Goal: Find specific page/section: Find specific page/section

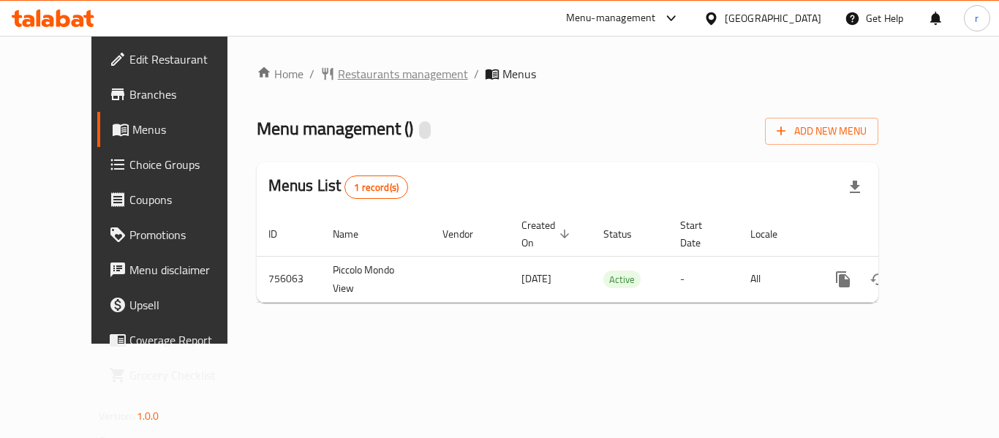
click at [363, 78] on span "Restaurants management" at bounding box center [403, 74] width 130 height 18
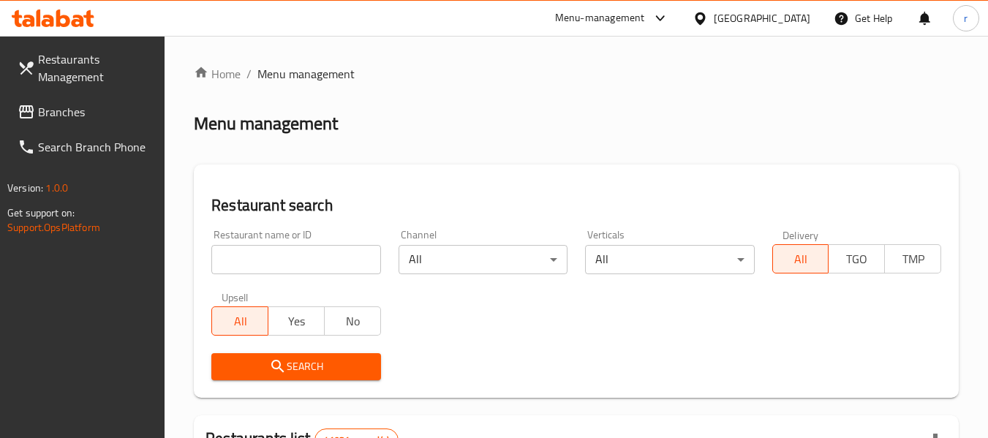
click at [291, 260] on input "search" at bounding box center [295, 259] width 169 height 29
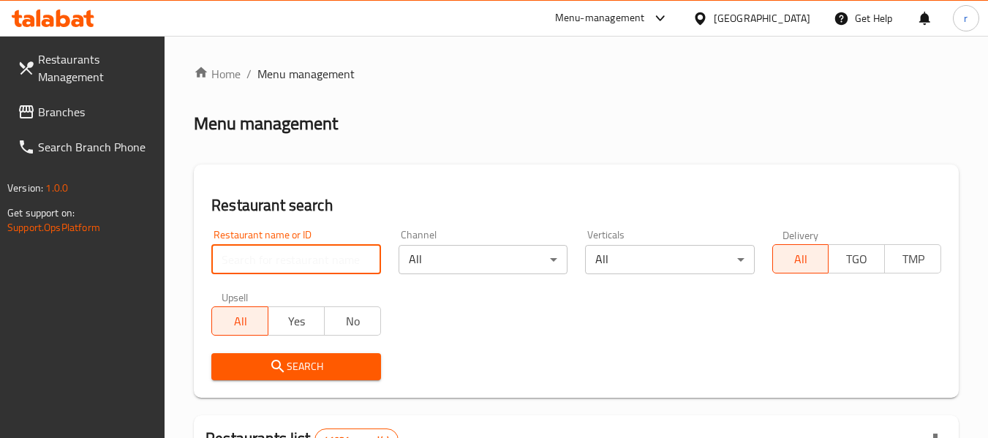
paste input "649646"
type input "649646"
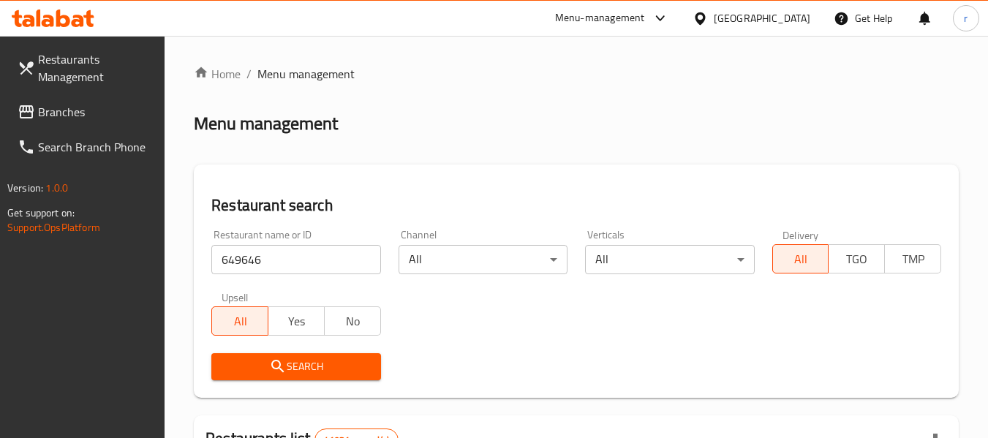
click at [304, 368] on span "Search" at bounding box center [296, 367] width 146 height 18
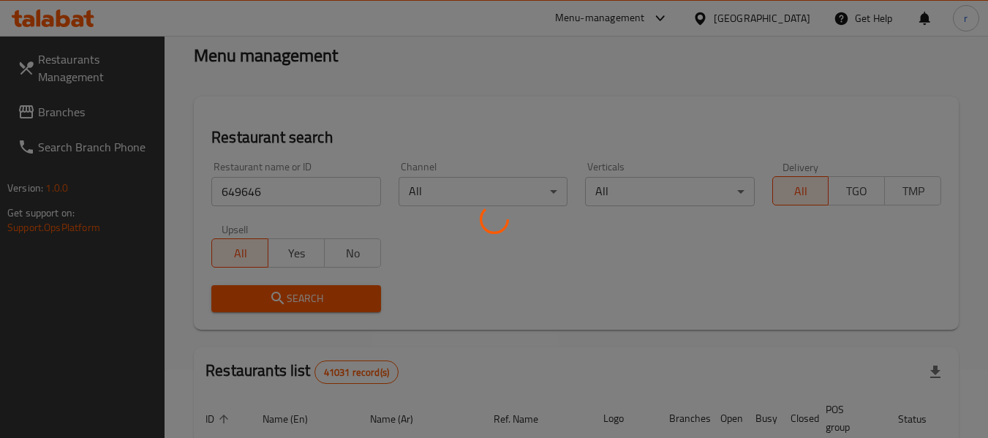
scroll to position [146, 0]
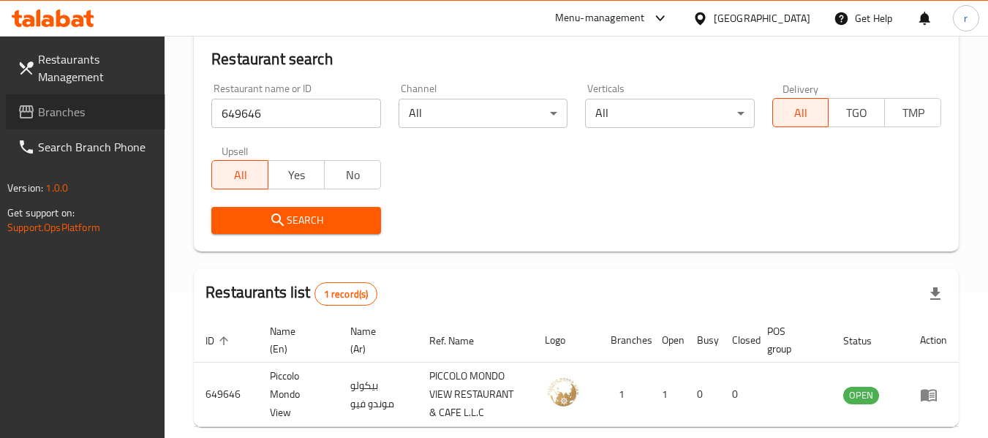
click at [71, 121] on span "Branches" at bounding box center [96, 112] width 116 height 18
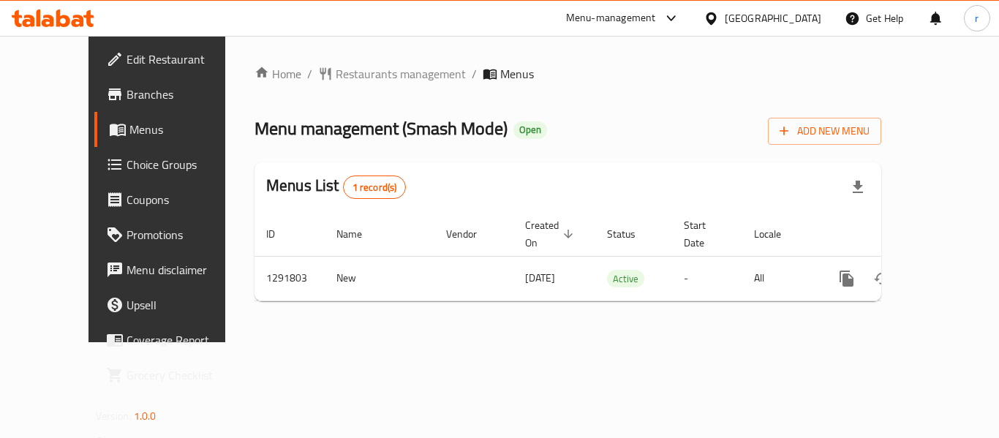
click at [363, 81] on span "Restaurants management" at bounding box center [401, 74] width 130 height 18
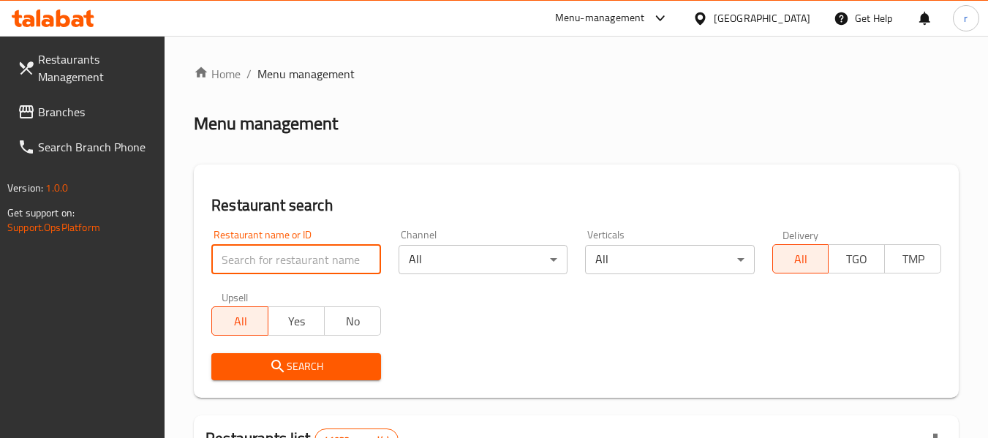
click at [305, 254] on input "search" at bounding box center [295, 259] width 169 height 29
paste input "698884"
type input "698884"
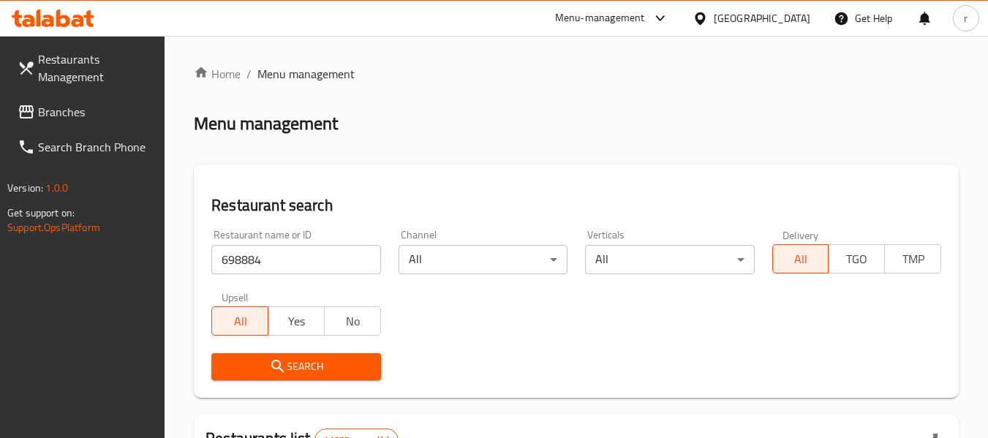
click at [292, 369] on span "Search" at bounding box center [296, 367] width 146 height 18
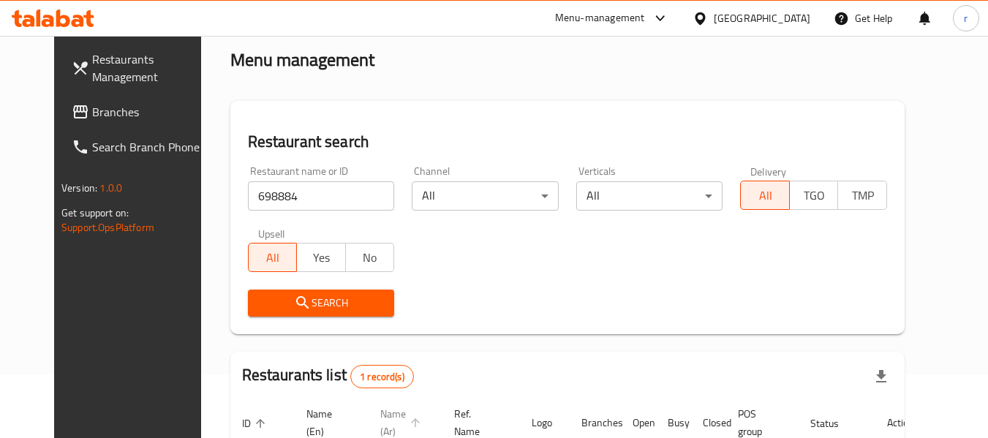
scroll to position [196, 0]
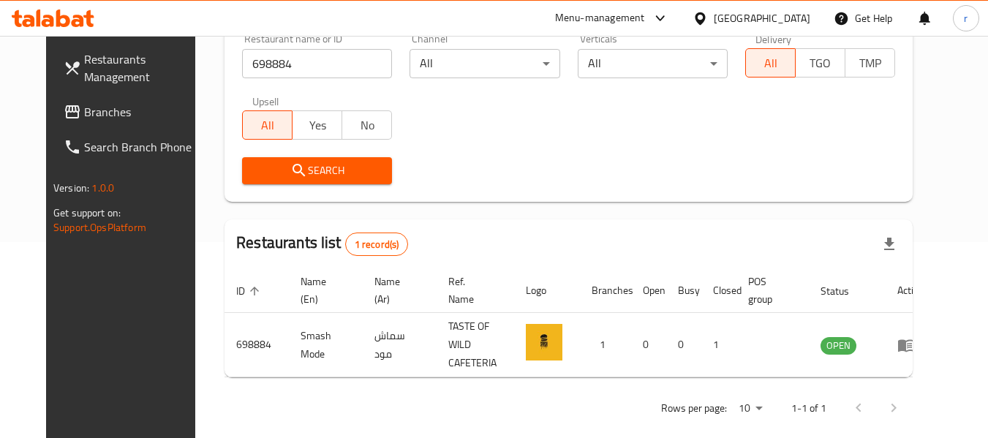
click at [702, 15] on icon at bounding box center [700, 18] width 15 height 15
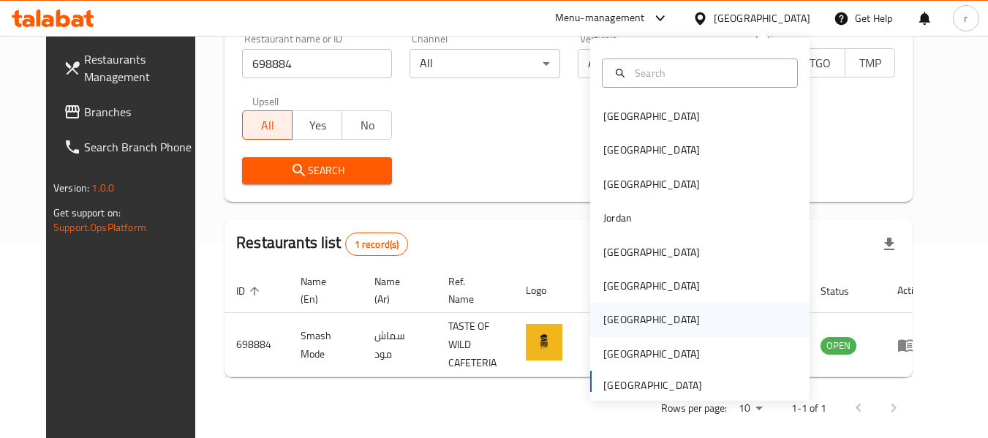
click at [610, 321] on div "[GEOGRAPHIC_DATA]" at bounding box center [652, 320] width 97 height 16
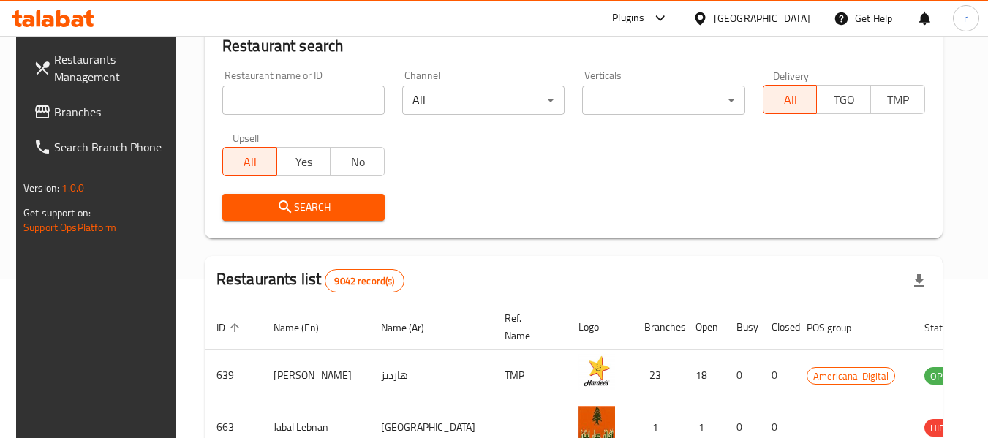
scroll to position [196, 0]
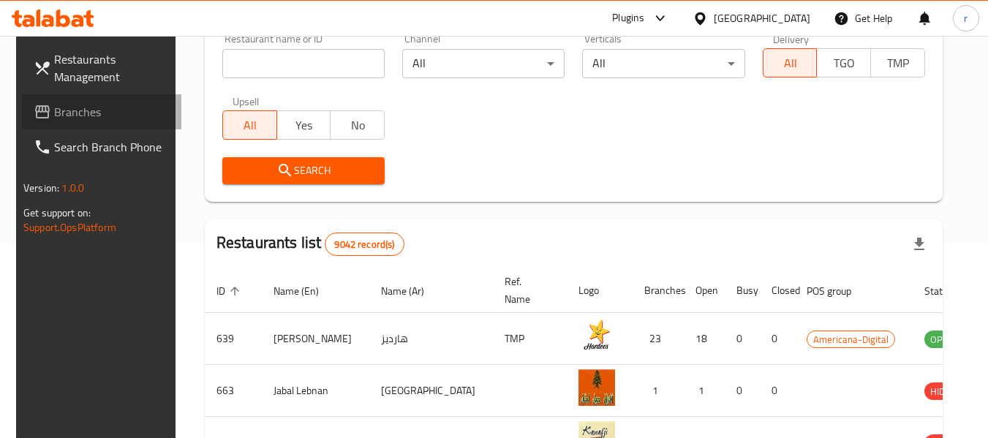
click at [66, 108] on span "Branches" at bounding box center [112, 112] width 116 height 18
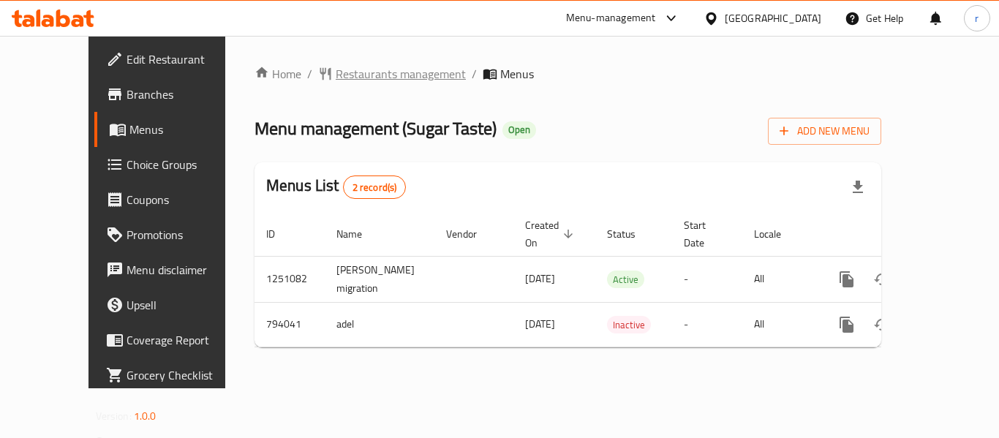
click at [349, 78] on span "Restaurants management" at bounding box center [401, 74] width 130 height 18
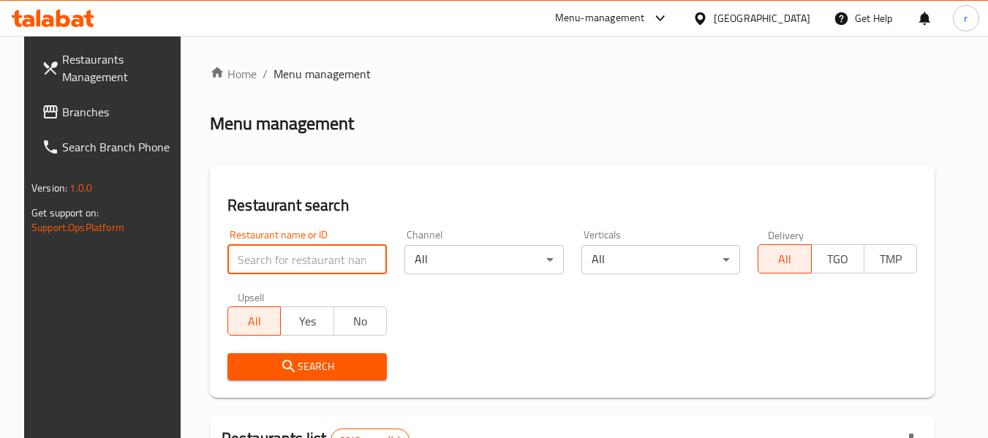
click at [277, 266] on input "search" at bounding box center [307, 259] width 159 height 29
paste input "653388"
type input "653388"
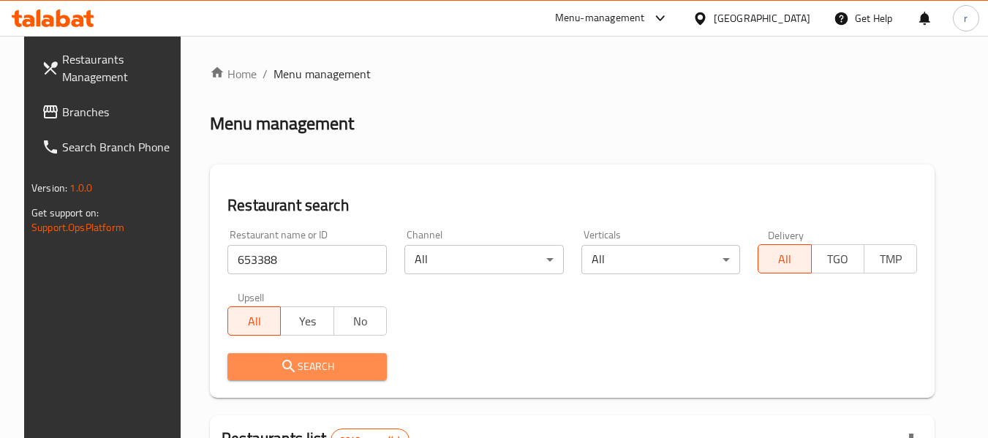
click at [255, 356] on button "Search" at bounding box center [307, 366] width 159 height 27
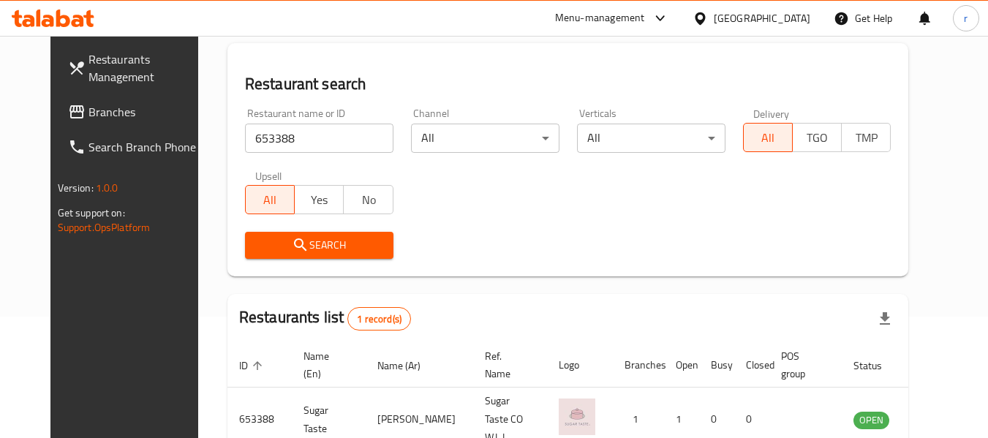
scroll to position [202, 0]
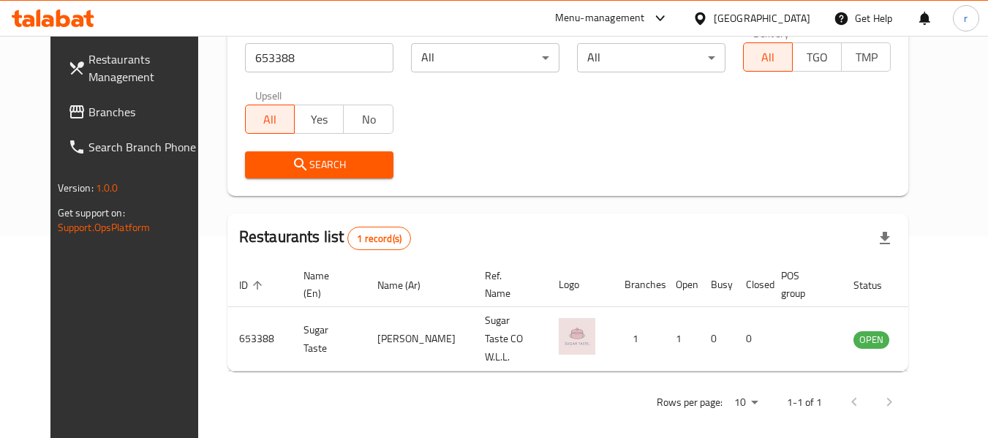
click at [762, 21] on div "[GEOGRAPHIC_DATA]" at bounding box center [751, 18] width 141 height 35
click at [705, 20] on icon at bounding box center [700, 18] width 10 height 12
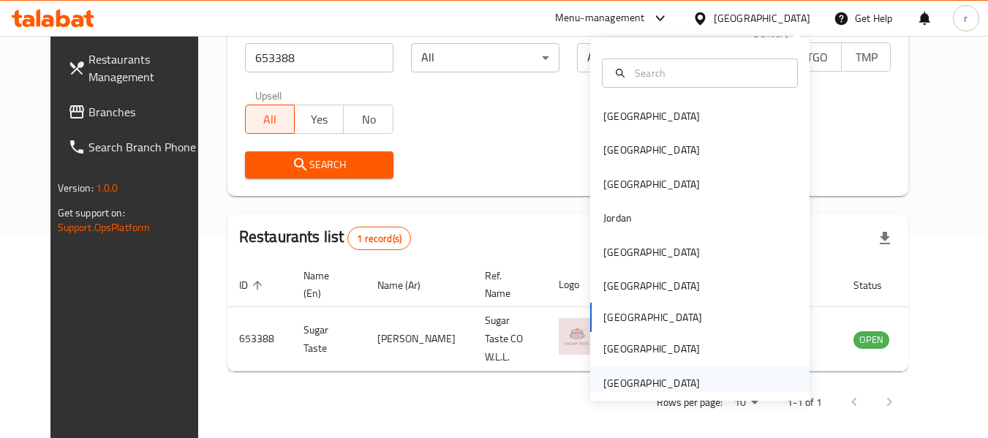
click at [613, 372] on div "[GEOGRAPHIC_DATA]" at bounding box center [652, 384] width 120 height 34
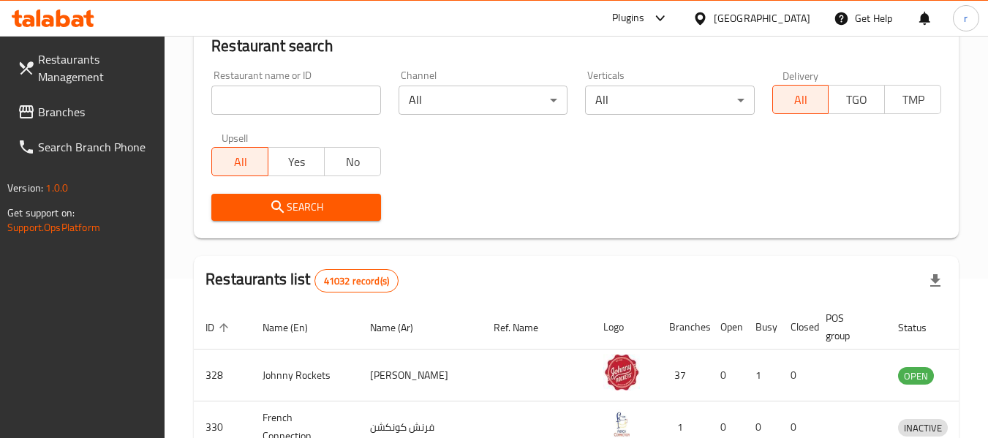
scroll to position [202, 0]
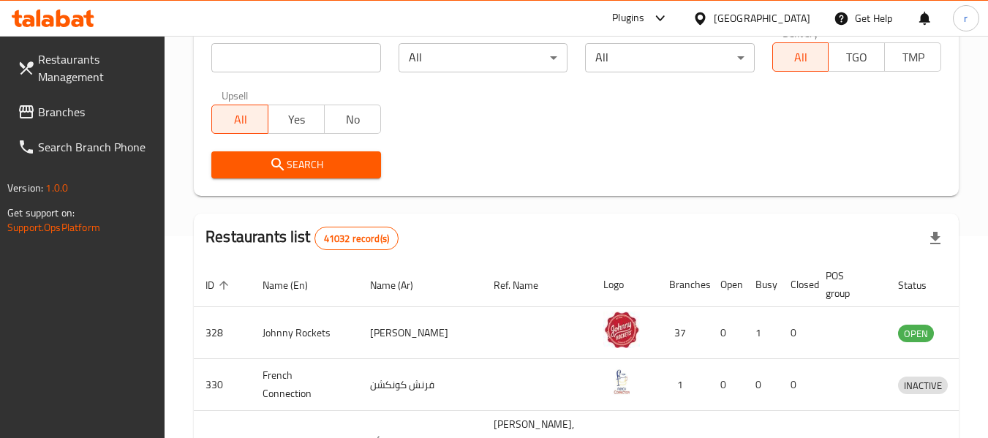
click at [42, 121] on span "Branches" at bounding box center [96, 112] width 116 height 18
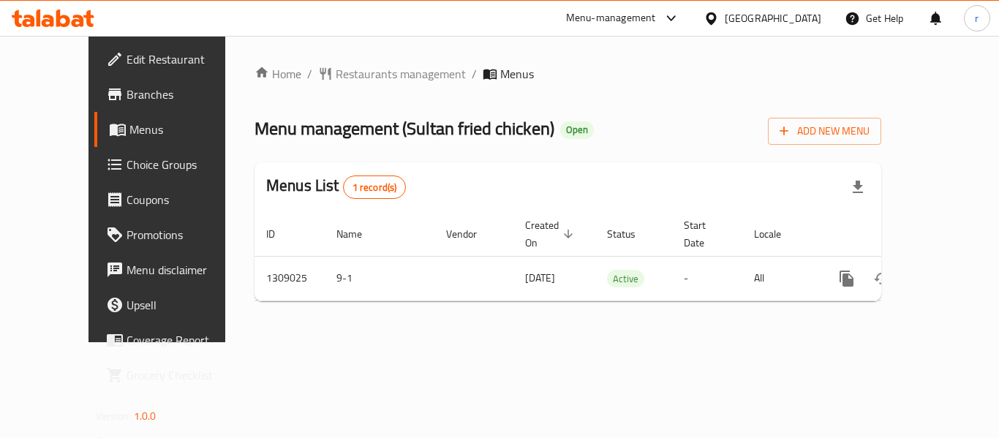
click at [355, 77] on span "Restaurants management" at bounding box center [401, 74] width 130 height 18
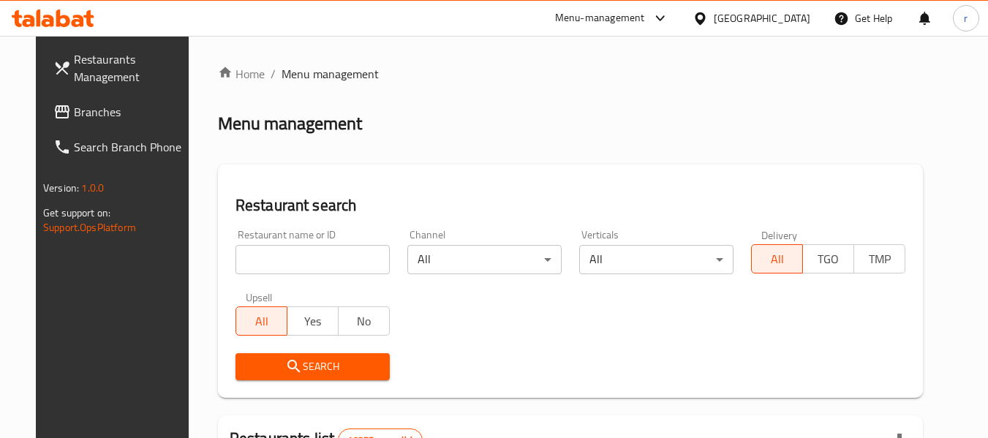
click at [285, 255] on input "search" at bounding box center [313, 259] width 154 height 29
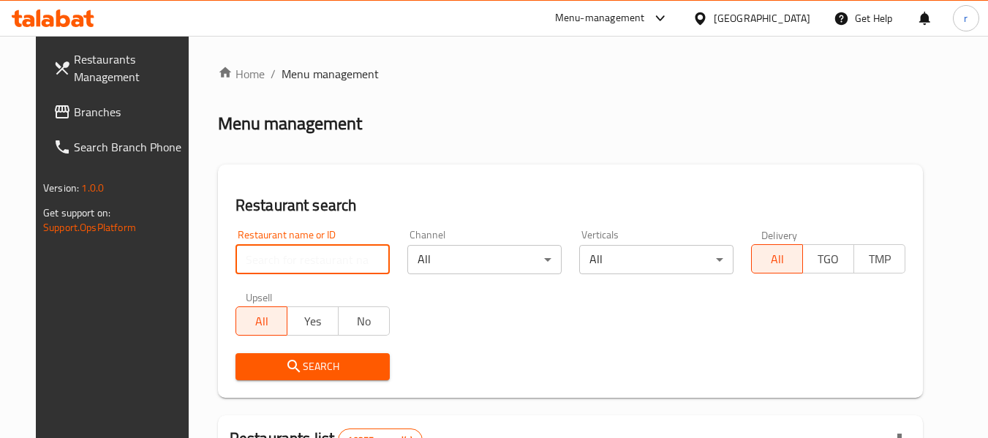
paste input "705133"
type input "705133"
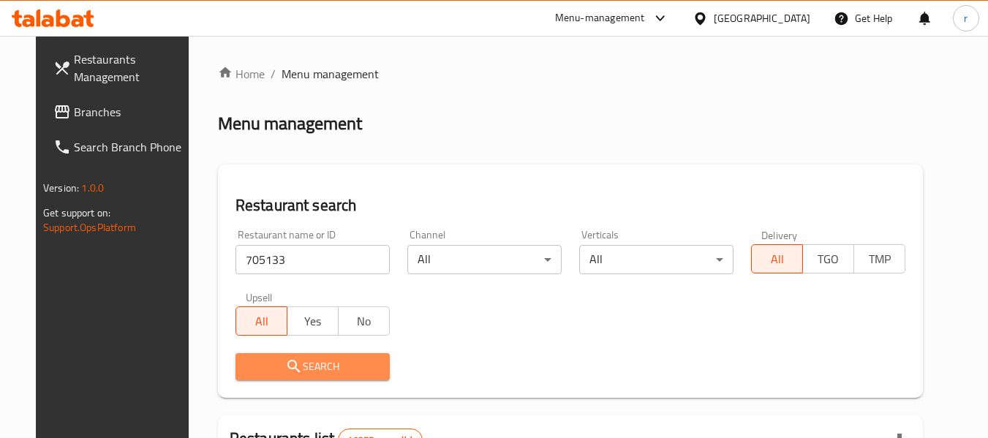
click at [289, 362] on span "Search" at bounding box center [312, 367] width 131 height 18
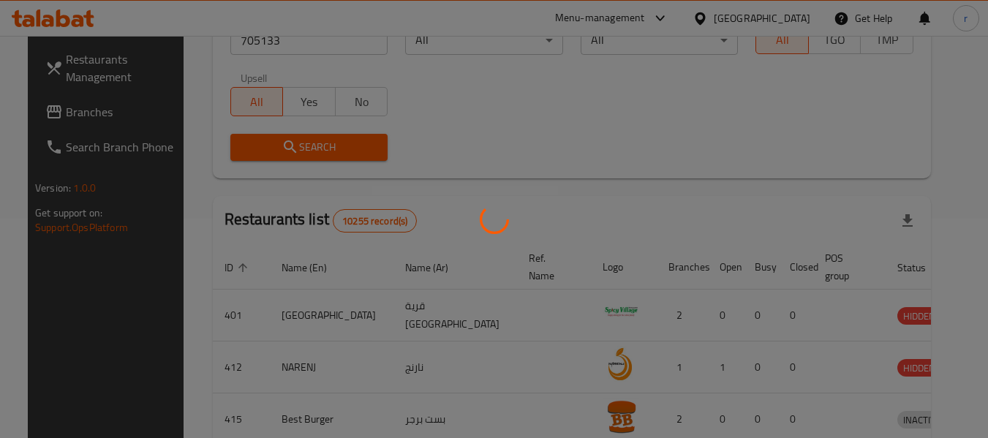
scroll to position [202, 0]
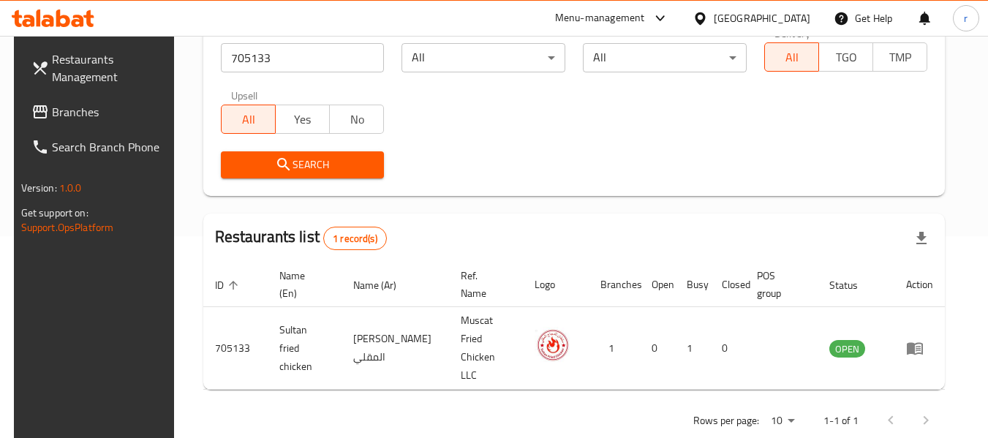
click at [708, 21] on icon at bounding box center [700, 18] width 15 height 15
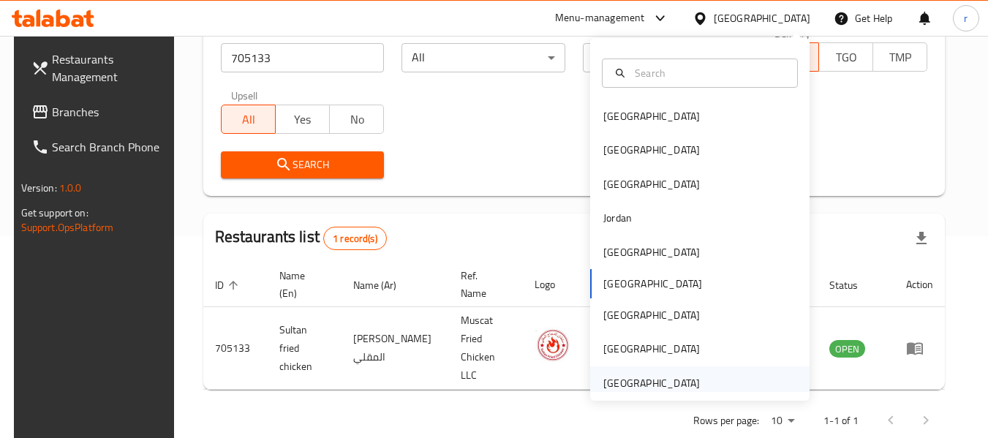
click at [641, 383] on div "[GEOGRAPHIC_DATA]" at bounding box center [652, 383] width 97 height 16
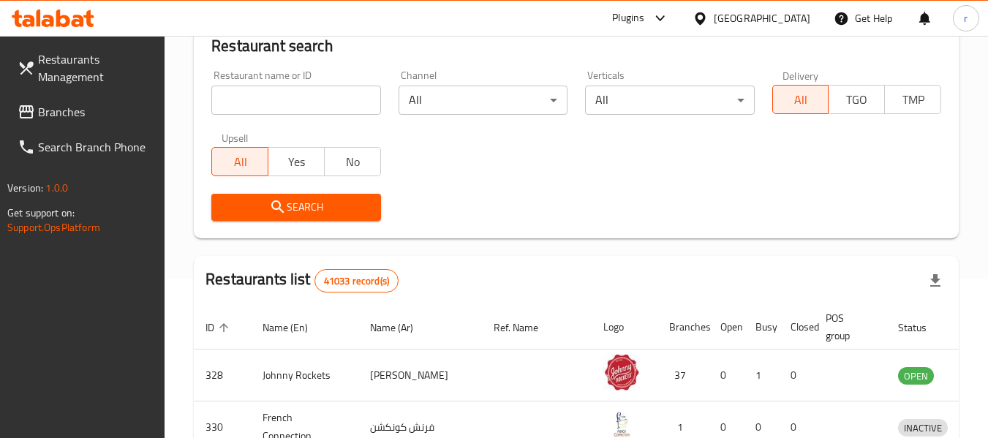
scroll to position [202, 0]
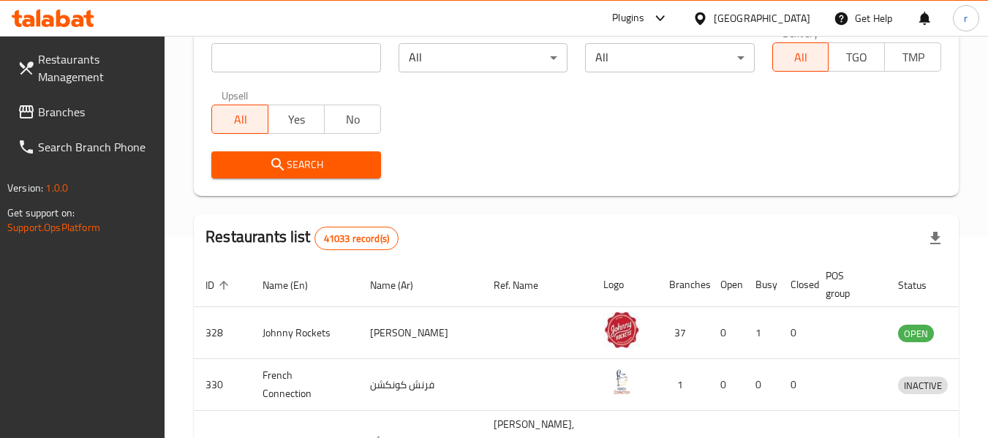
click at [61, 114] on span "Branches" at bounding box center [96, 112] width 116 height 18
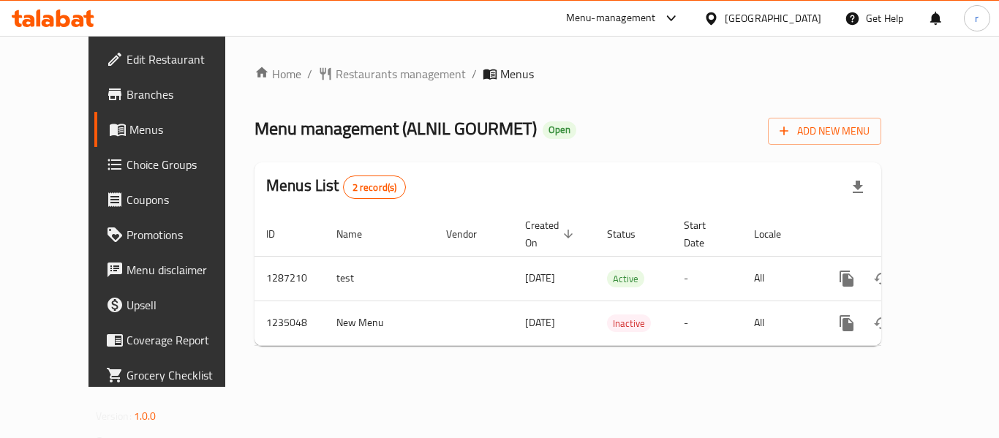
click at [355, 77] on span "Restaurants management" at bounding box center [401, 74] width 130 height 18
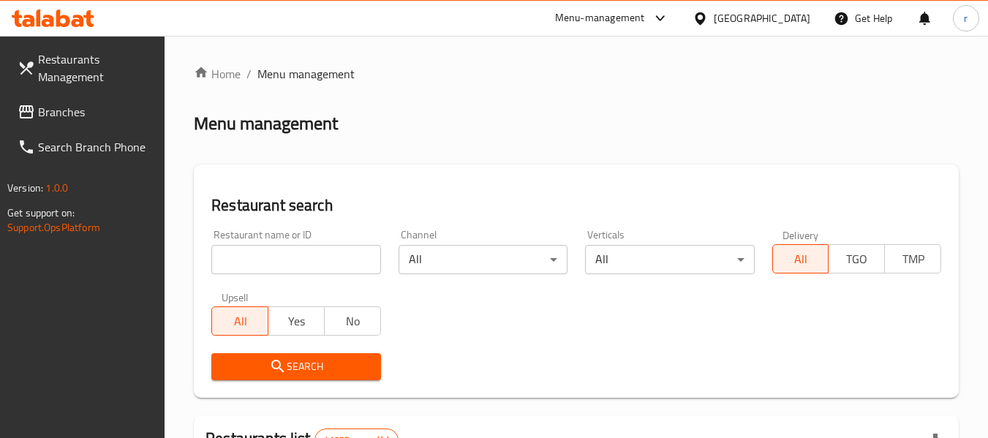
click at [301, 254] on input "search" at bounding box center [295, 259] width 169 height 29
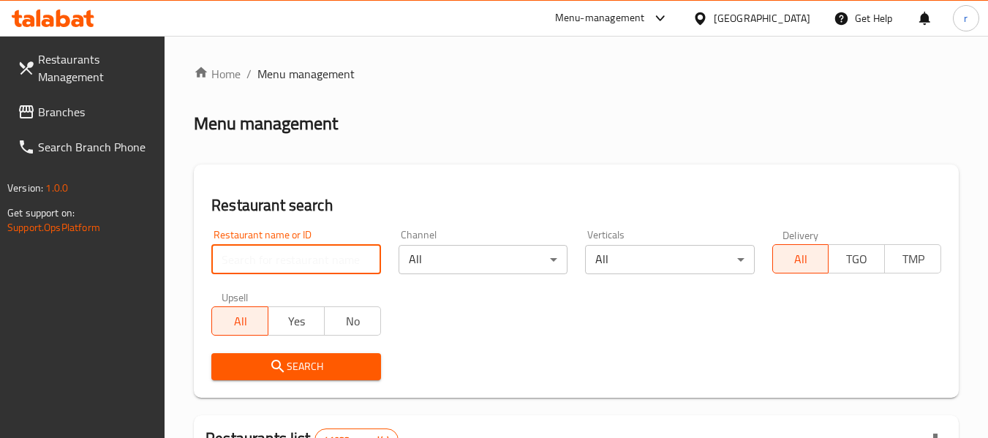
paste input "678556"
type input "678556"
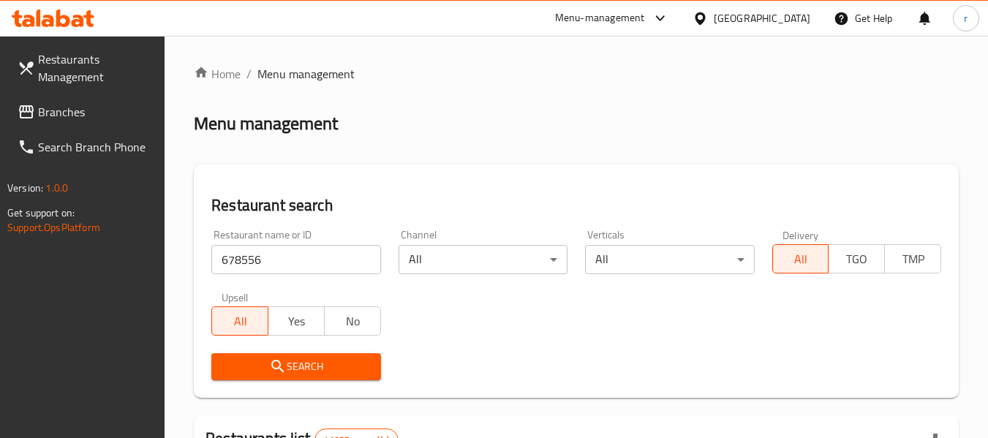
click at [304, 369] on span "Search" at bounding box center [296, 367] width 146 height 18
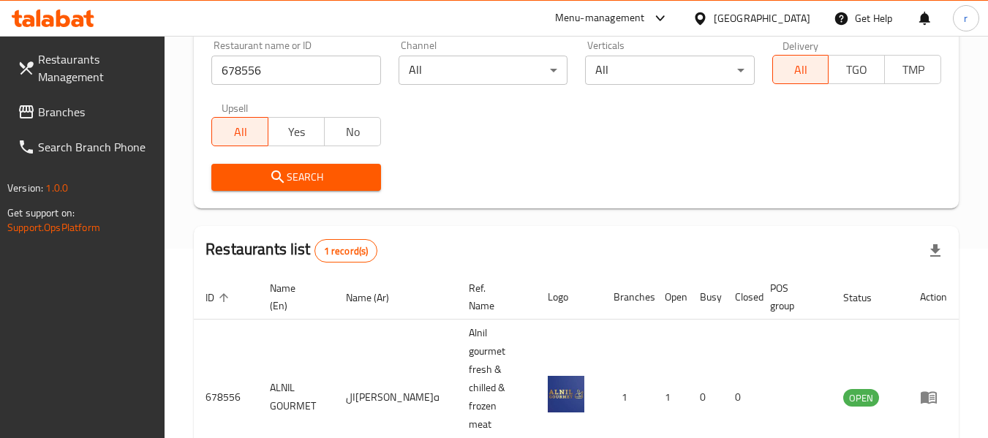
scroll to position [233, 0]
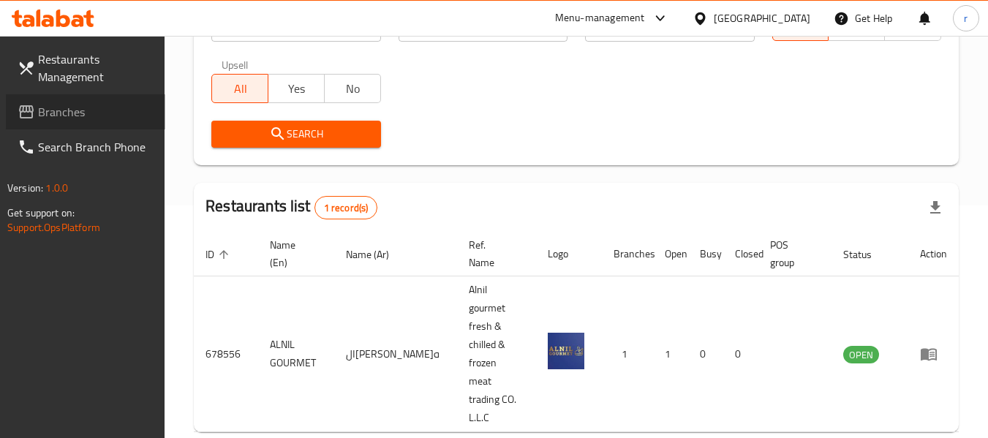
click at [64, 107] on span "Branches" at bounding box center [96, 112] width 116 height 18
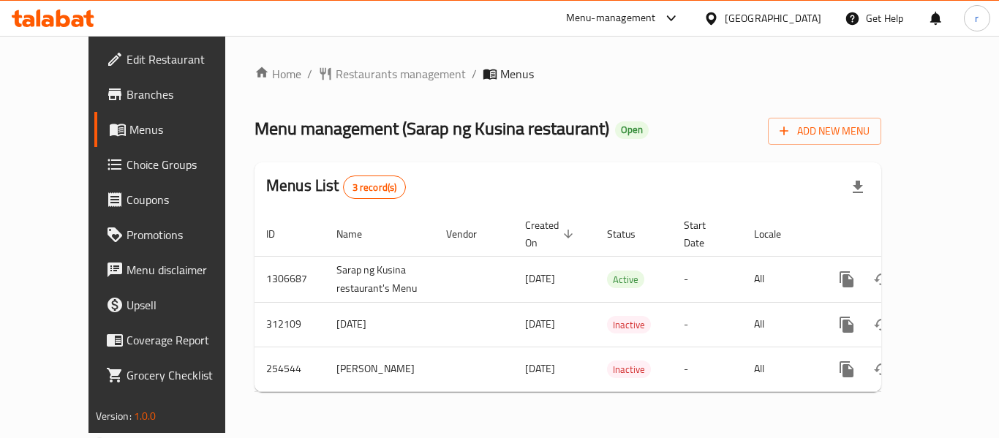
click at [350, 77] on span "Restaurants management" at bounding box center [401, 74] width 130 height 18
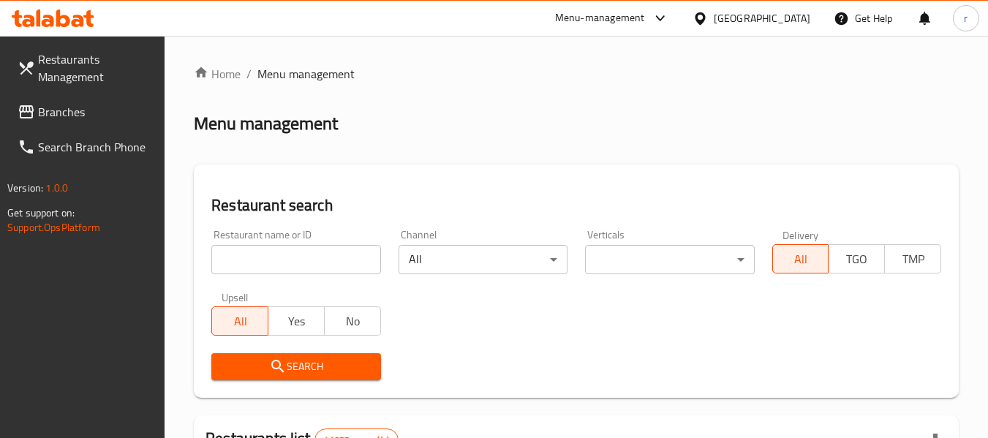
click at [284, 263] on input "search" at bounding box center [295, 259] width 169 height 29
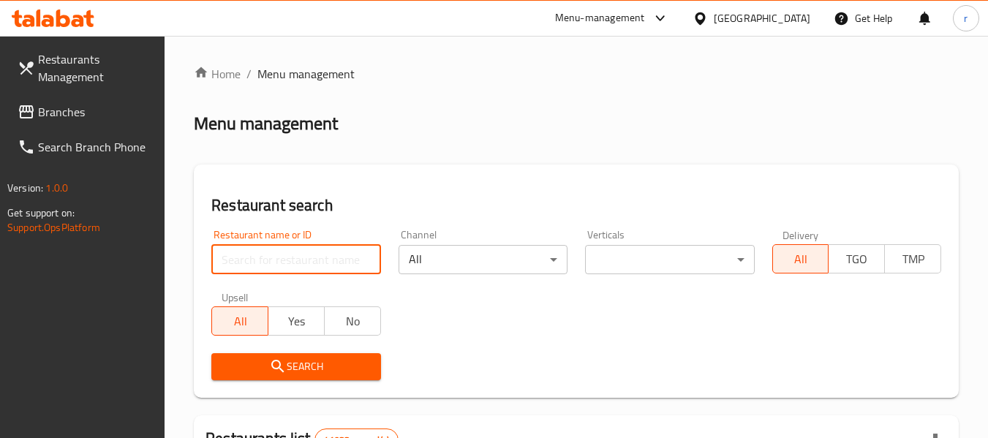
paste input "627400"
type input "627400"
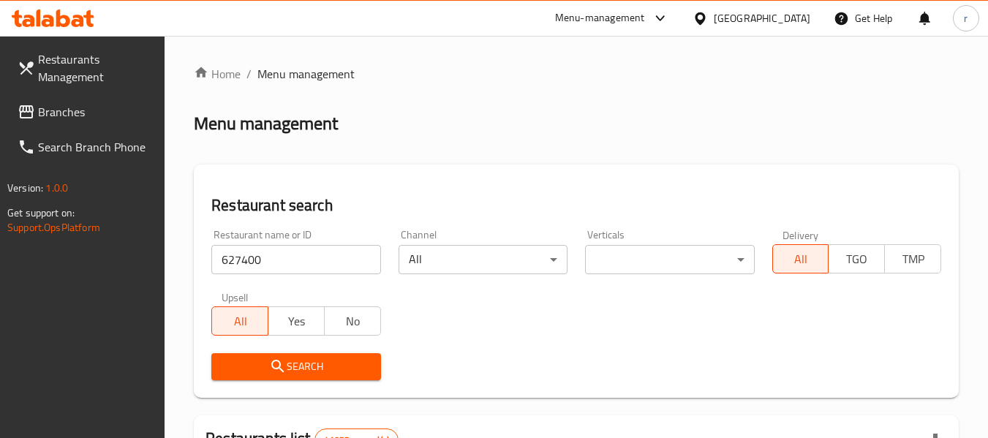
click at [288, 377] on button "Search" at bounding box center [295, 366] width 169 height 27
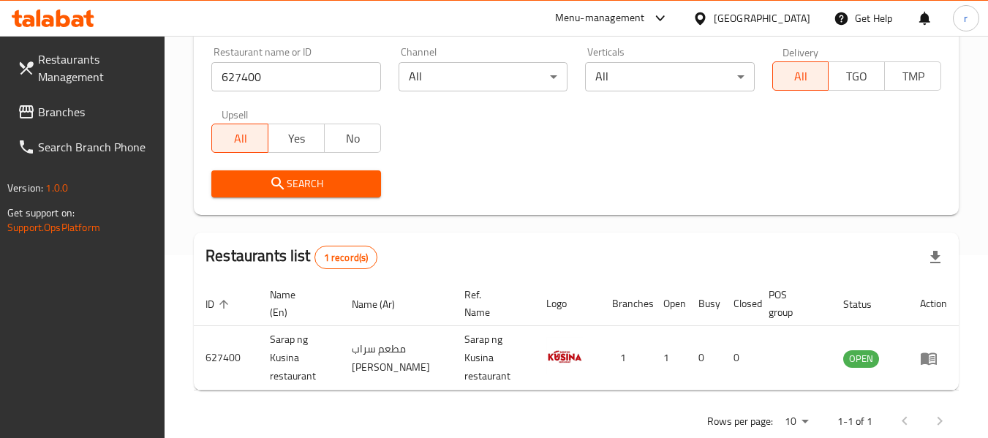
scroll to position [214, 0]
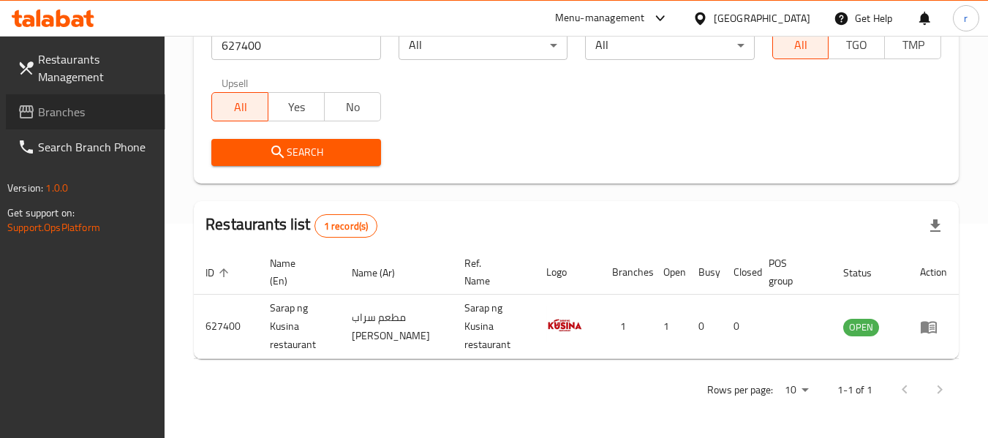
click at [86, 106] on span "Branches" at bounding box center [96, 112] width 116 height 18
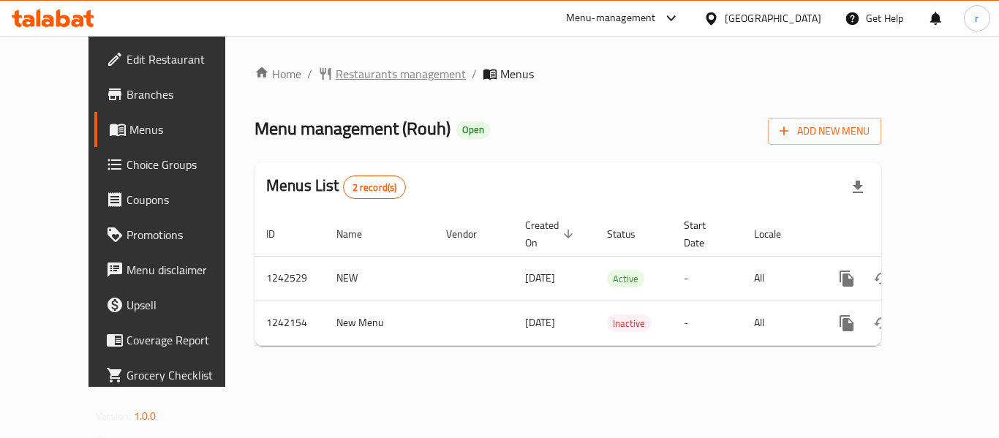
click at [343, 65] on span "Restaurants management" at bounding box center [401, 74] width 130 height 18
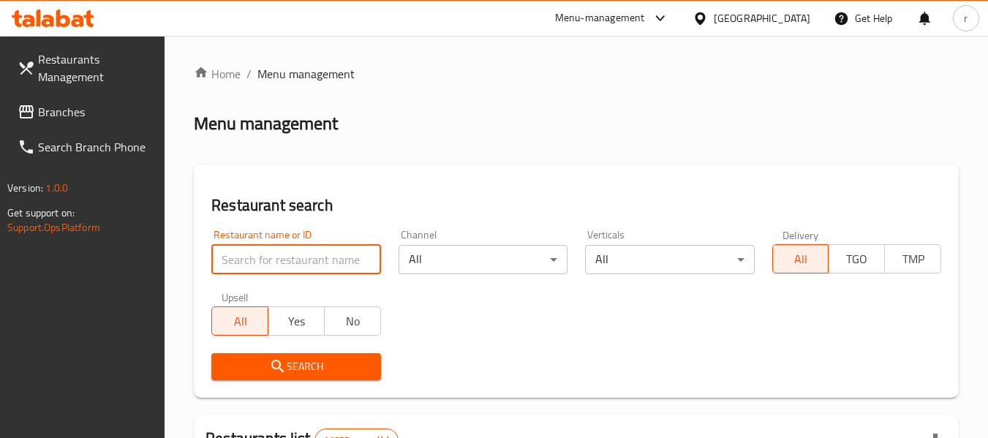
click at [304, 257] on input "search" at bounding box center [295, 259] width 169 height 29
paste input "681023"
type input "681023"
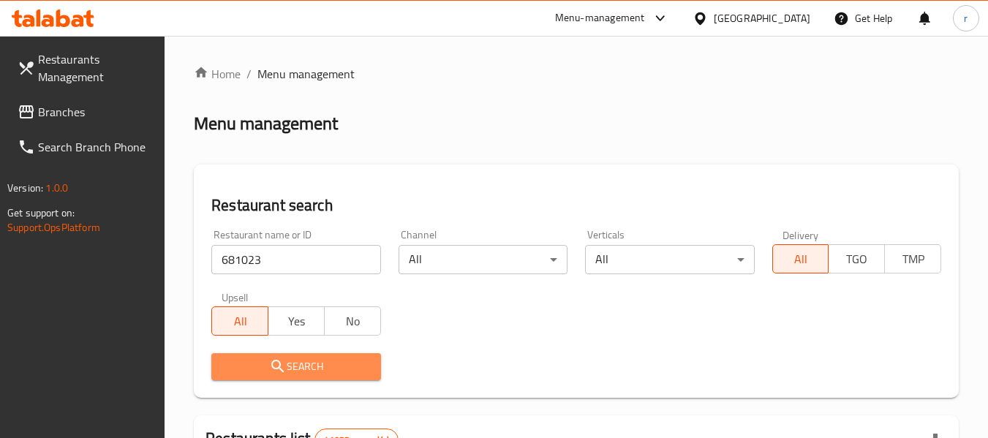
click at [292, 358] on span "Search" at bounding box center [296, 367] width 146 height 18
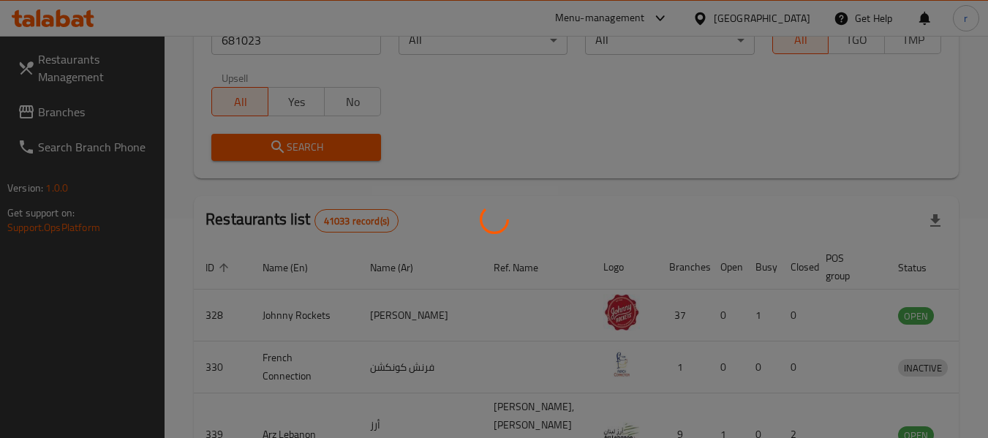
scroll to position [202, 0]
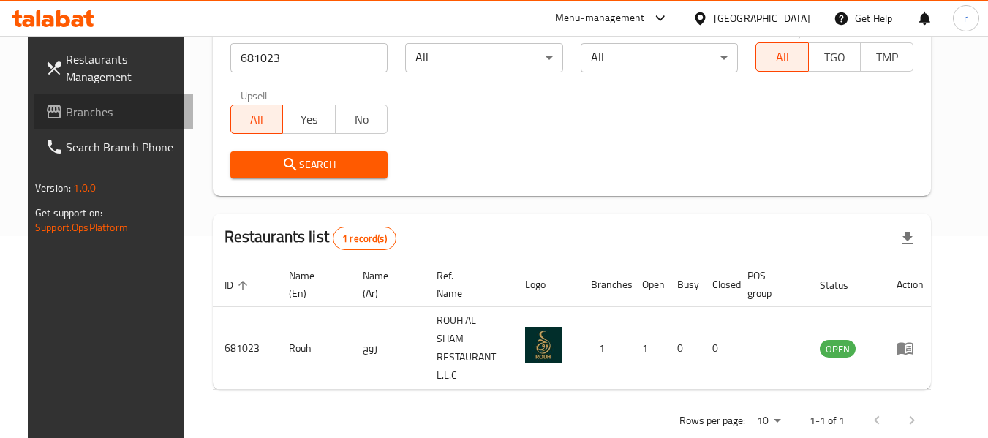
click at [99, 115] on span "Branches" at bounding box center [124, 112] width 116 height 18
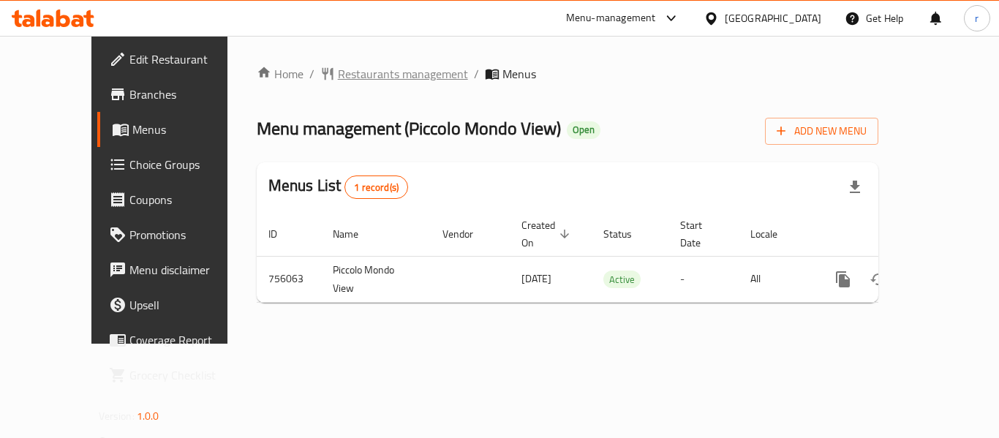
click at [349, 76] on span "Restaurants management" at bounding box center [403, 74] width 130 height 18
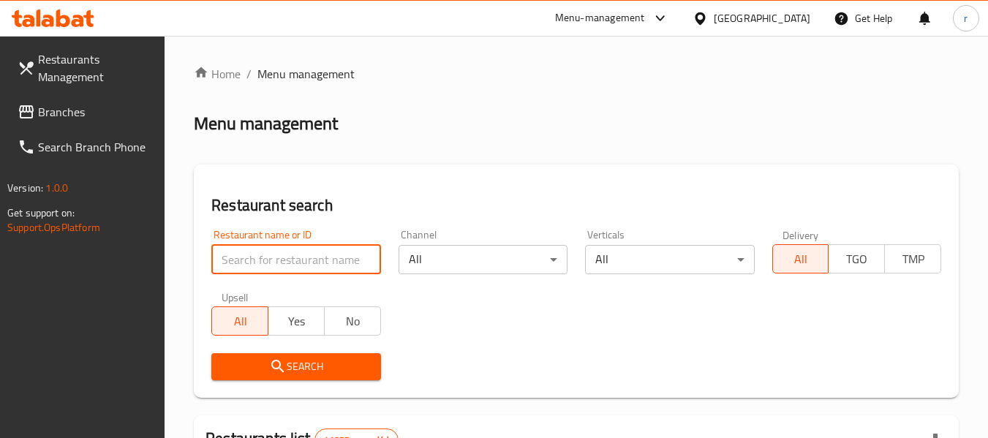
click at [294, 258] on input "search" at bounding box center [295, 259] width 169 height 29
paste input "649646"
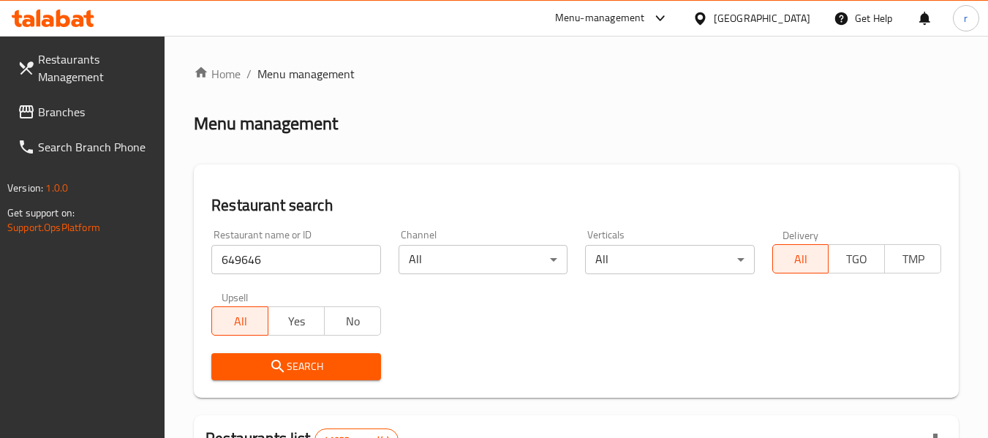
click at [291, 360] on span "Search" at bounding box center [296, 367] width 146 height 18
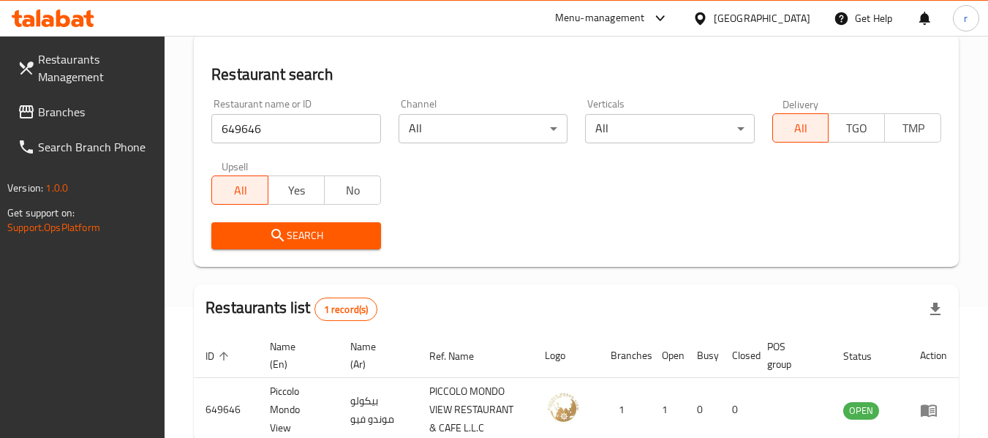
scroll to position [141, 0]
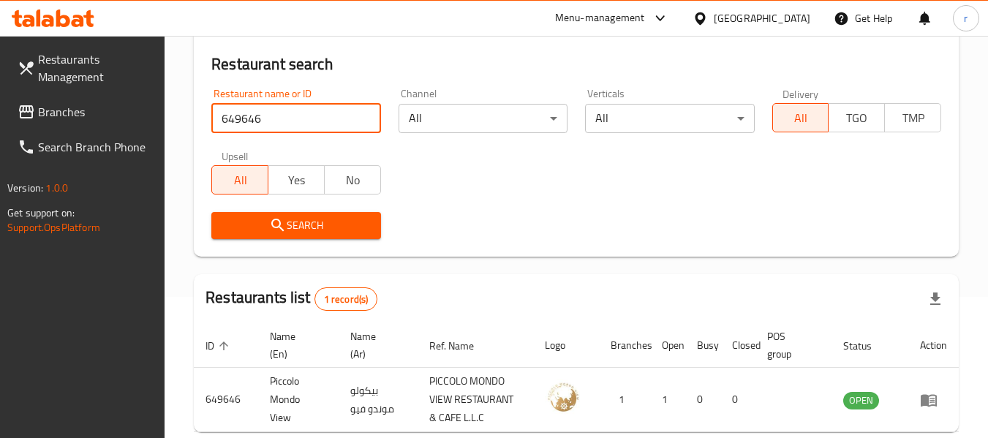
click at [284, 116] on input "649646" at bounding box center [295, 118] width 169 height 29
paste input "758301"
type input "758301"
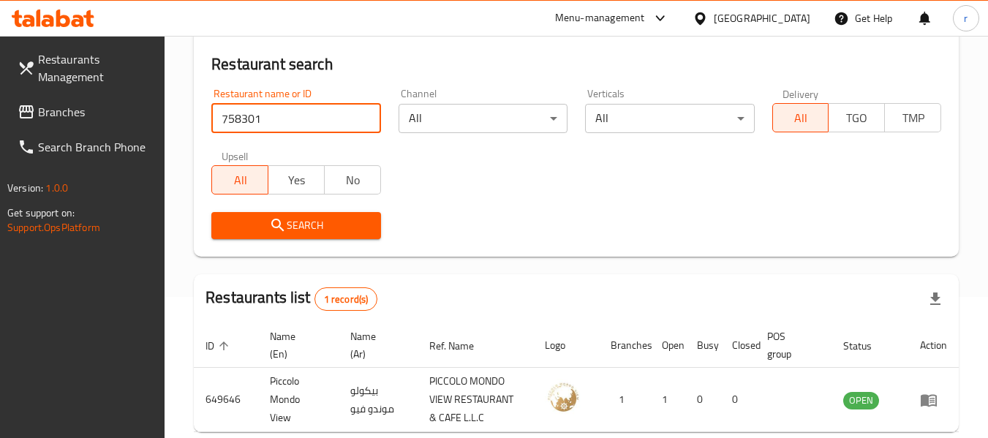
click at [59, 118] on span "Branches" at bounding box center [96, 112] width 116 height 18
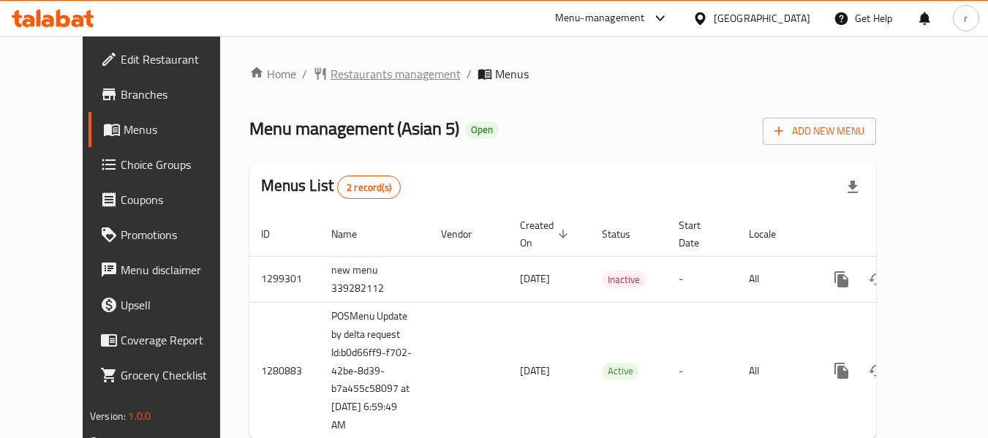
click at [336, 80] on span "Restaurants management" at bounding box center [396, 74] width 130 height 18
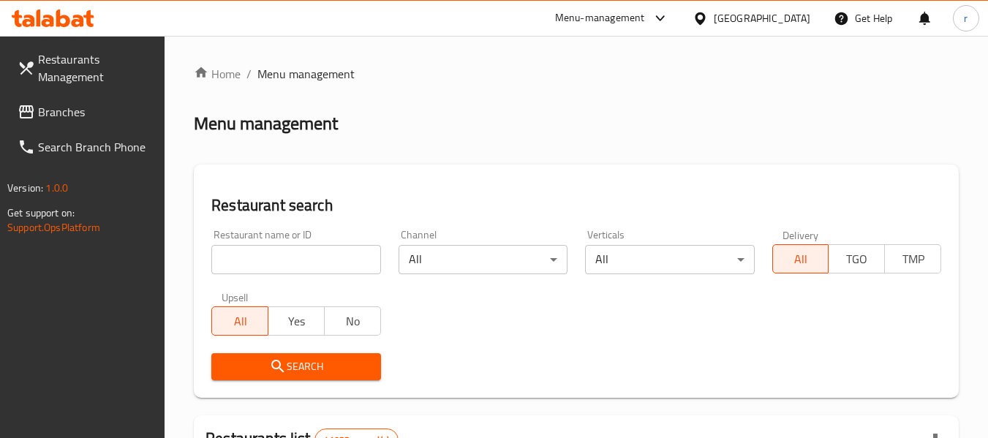
click at [282, 262] on input "search" at bounding box center [295, 259] width 169 height 29
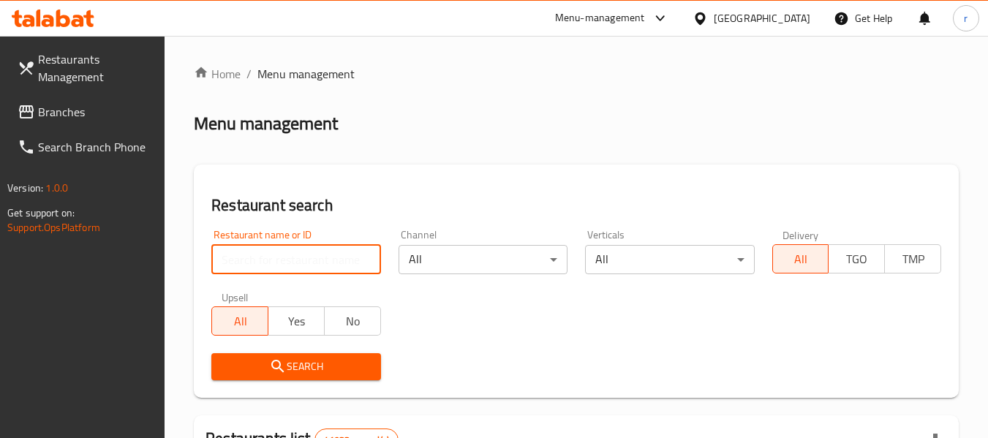
paste input "693935"
type input "693935"
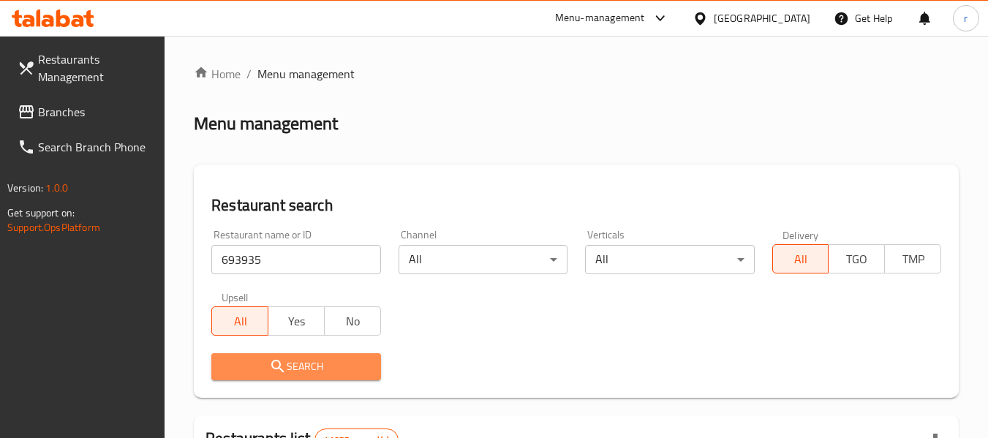
click at [331, 368] on span "Search" at bounding box center [296, 367] width 146 height 18
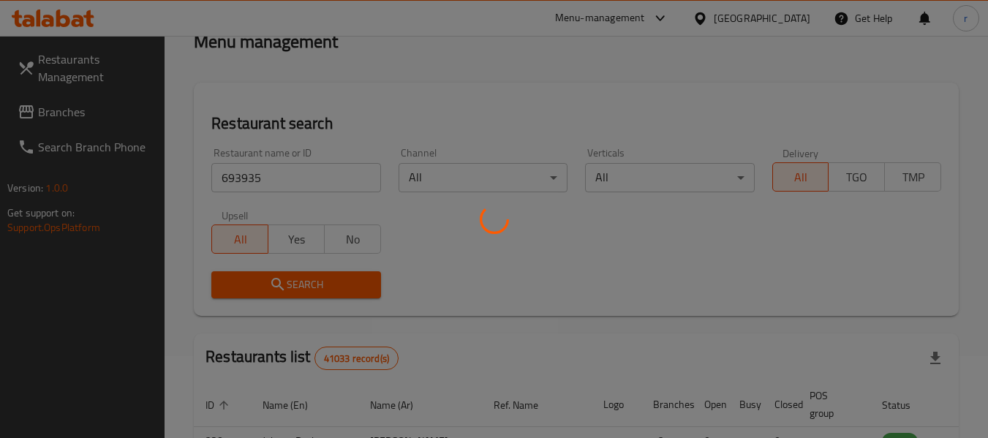
scroll to position [202, 0]
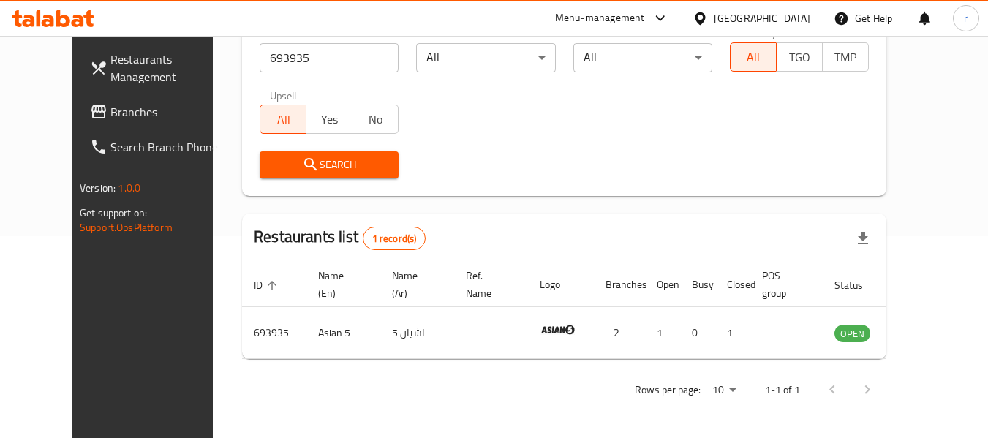
click at [110, 115] on span "Branches" at bounding box center [168, 112] width 116 height 18
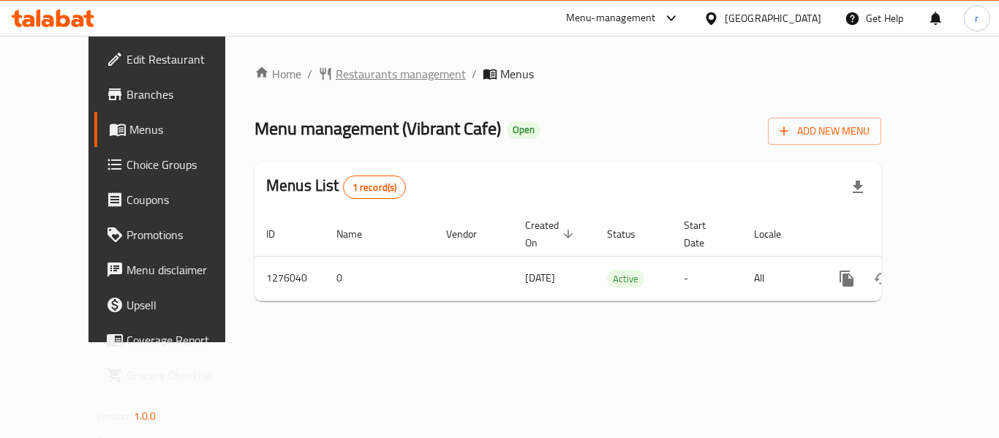
click at [339, 76] on span "Restaurants management" at bounding box center [401, 74] width 130 height 18
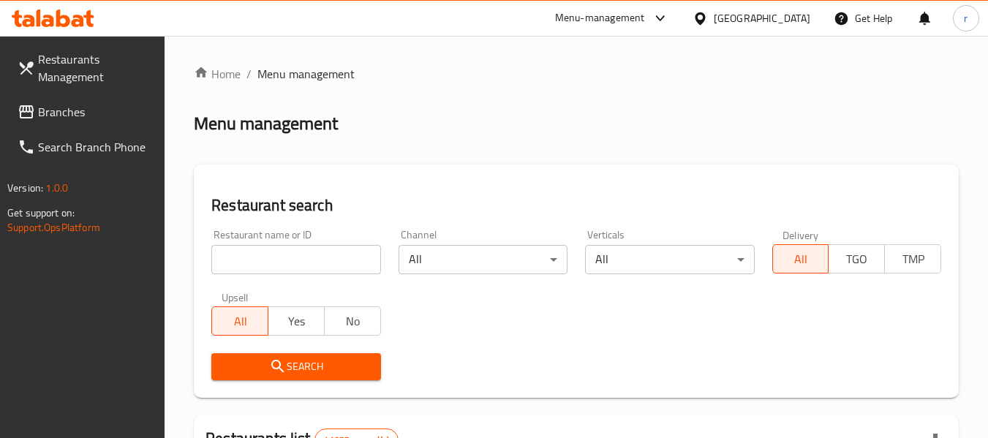
click at [268, 257] on input "search" at bounding box center [295, 259] width 169 height 29
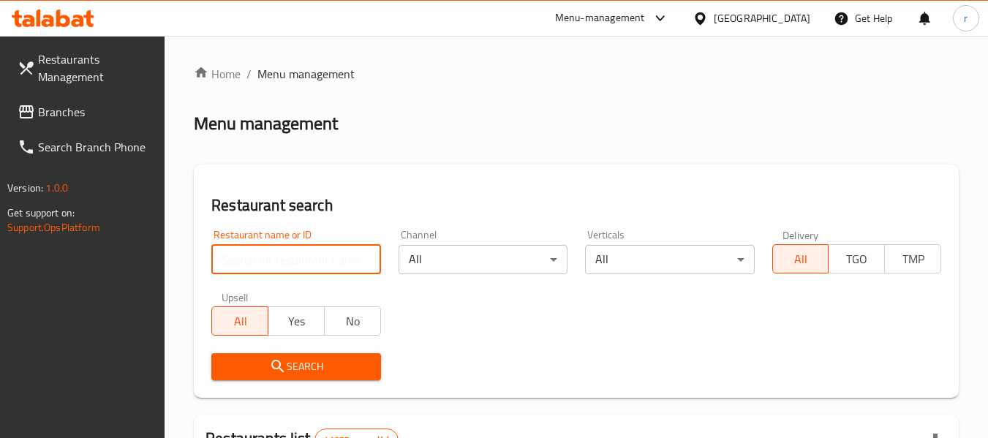
paste input "691771"
type input "691771"
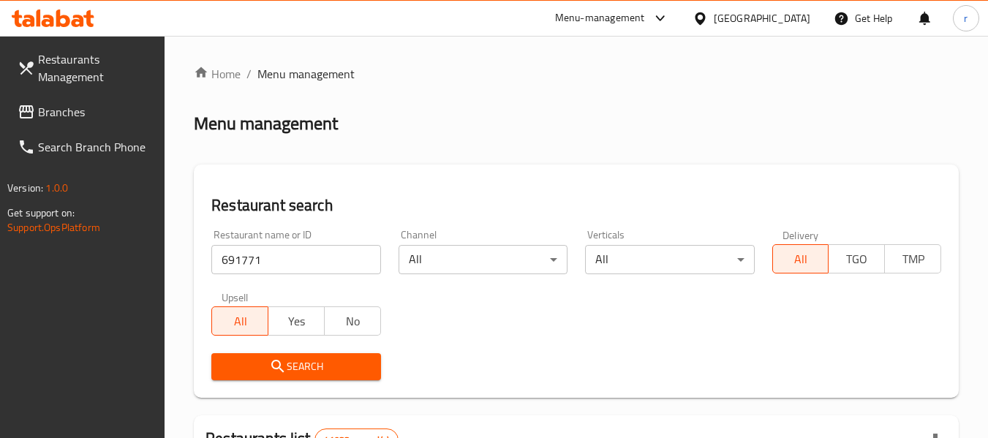
click at [282, 367] on icon "submit" at bounding box center [278, 367] width 18 height 18
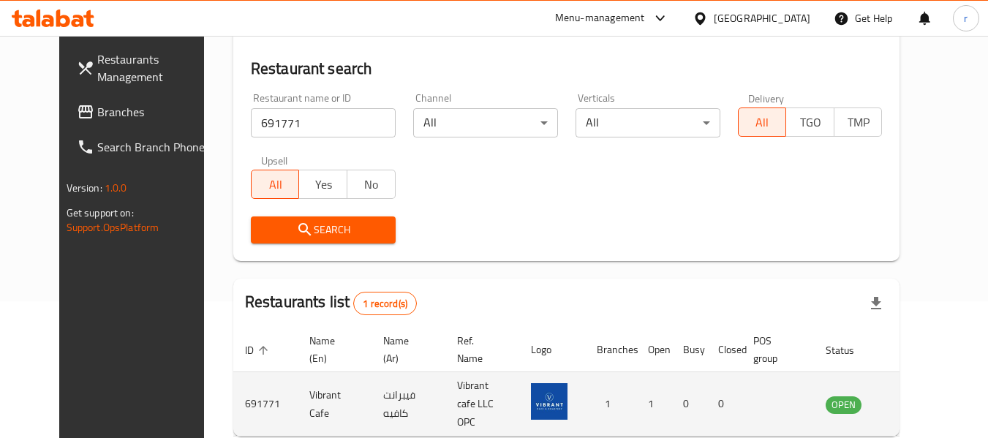
scroll to position [202, 0]
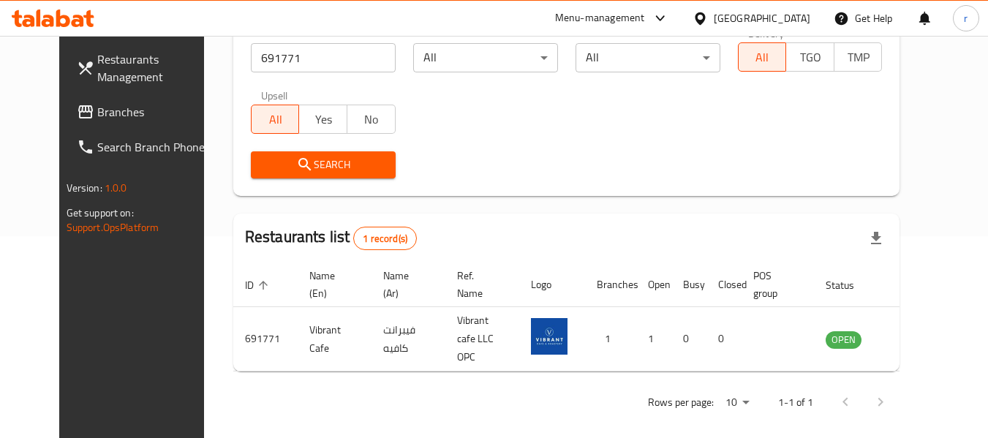
click at [97, 111] on span "Branches" at bounding box center [155, 112] width 116 height 18
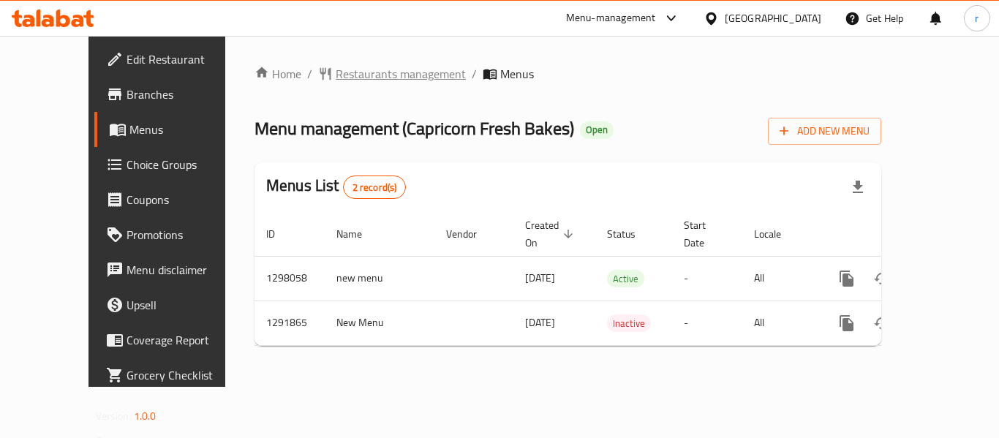
click at [366, 77] on span "Restaurants management" at bounding box center [401, 74] width 130 height 18
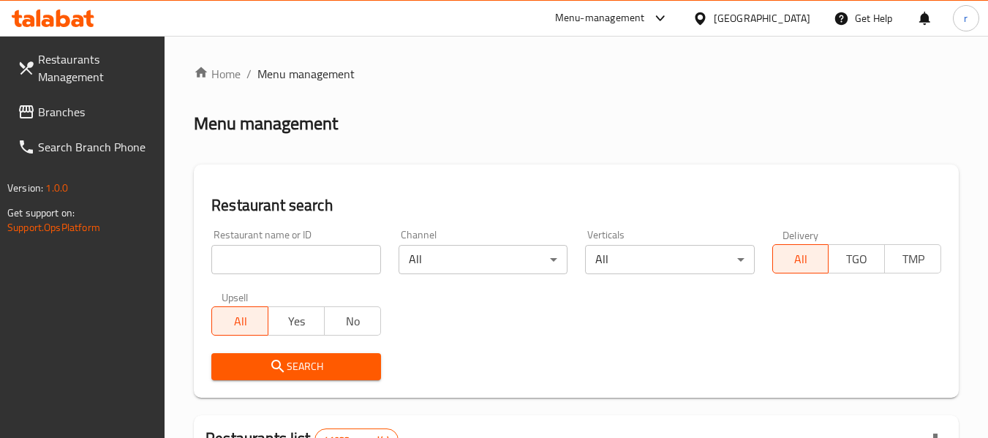
click at [281, 255] on input "search" at bounding box center [295, 259] width 169 height 29
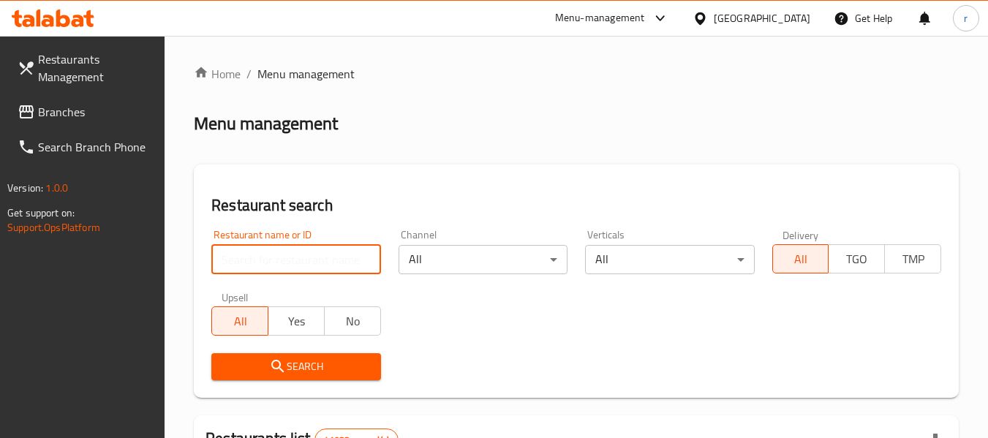
paste input "698362"
type input "698362"
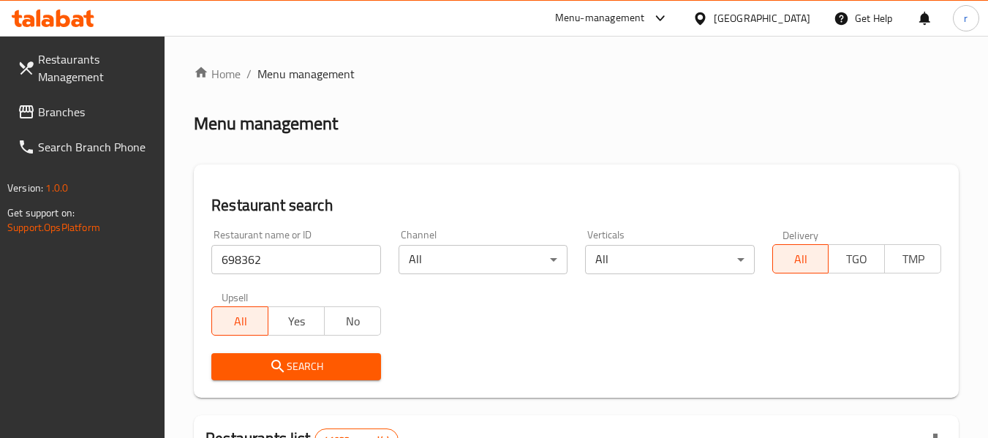
click at [312, 359] on span "Search" at bounding box center [296, 367] width 146 height 18
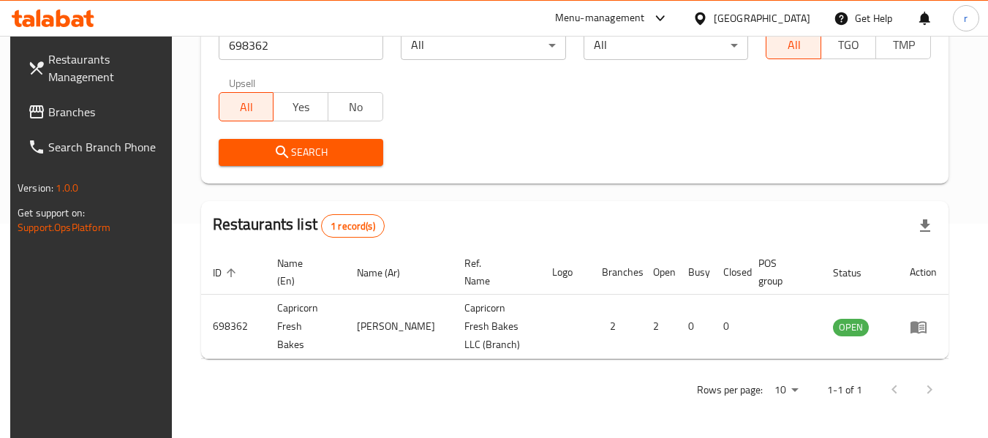
scroll to position [214, 0]
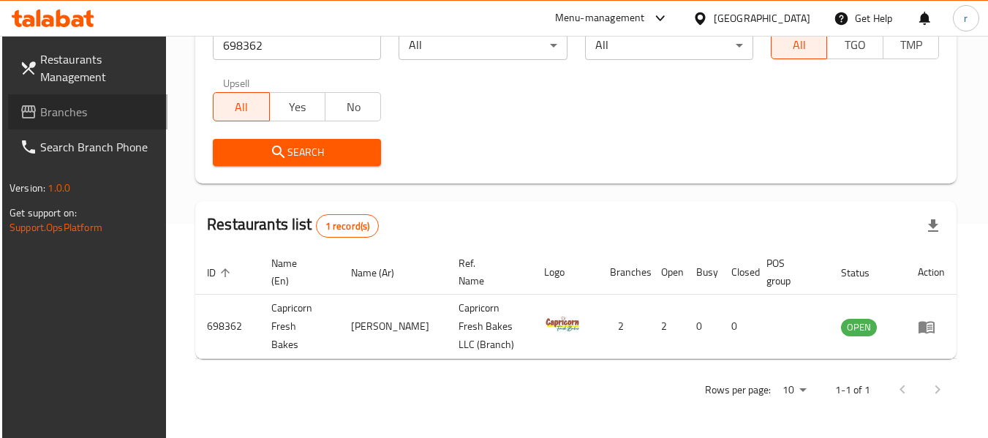
click at [68, 104] on span "Branches" at bounding box center [98, 112] width 116 height 18
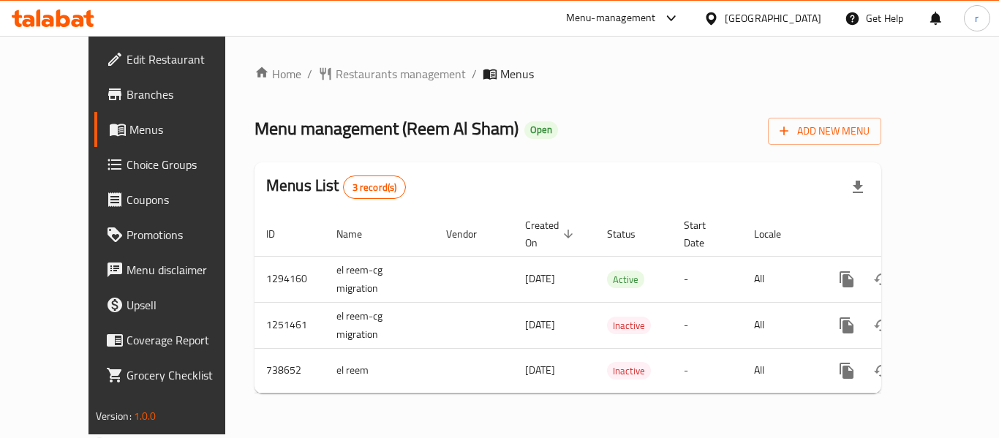
click at [337, 80] on span "Restaurants management" at bounding box center [401, 74] width 130 height 18
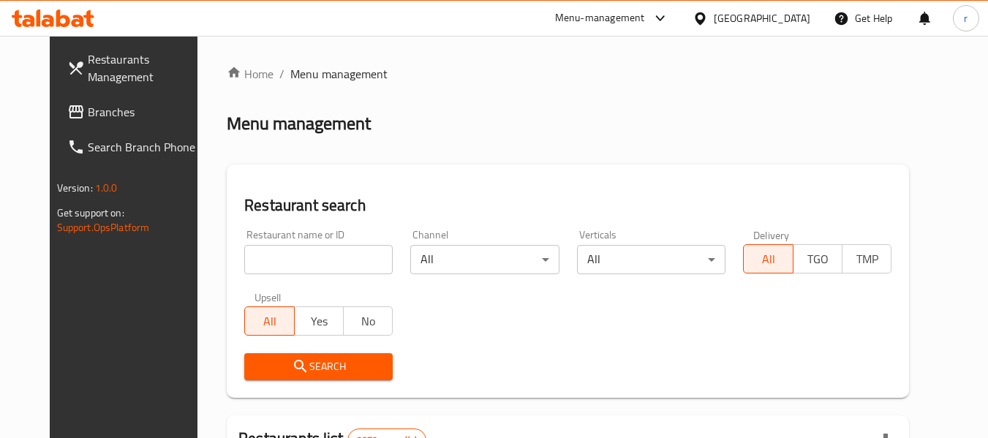
click at [288, 257] on input "search" at bounding box center [318, 259] width 149 height 29
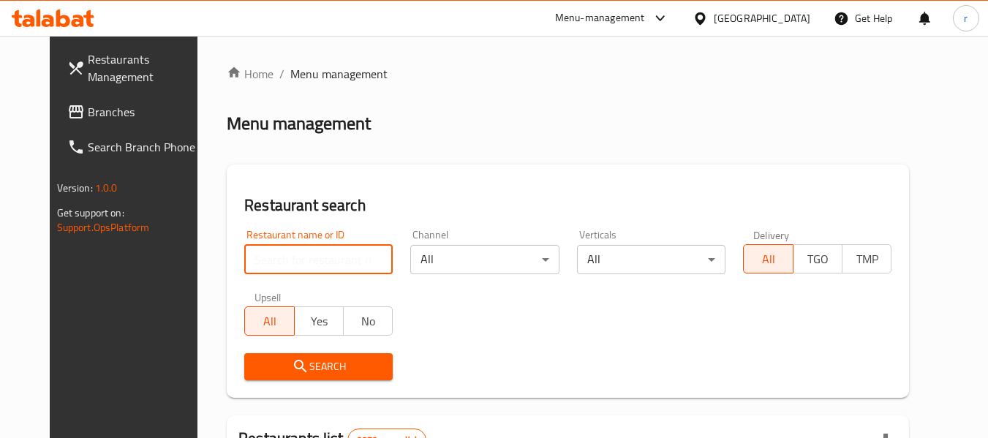
paste input "647644"
type input "647644"
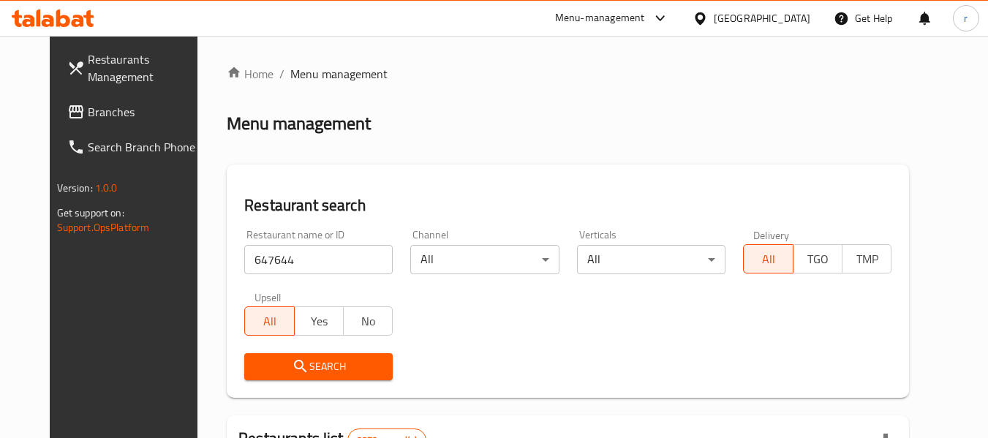
click at [258, 366] on span "Search" at bounding box center [318, 367] width 125 height 18
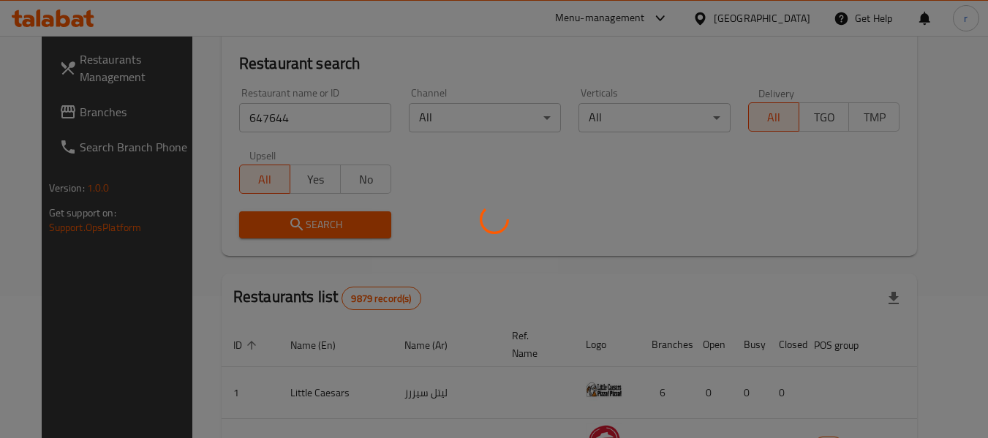
scroll to position [146, 0]
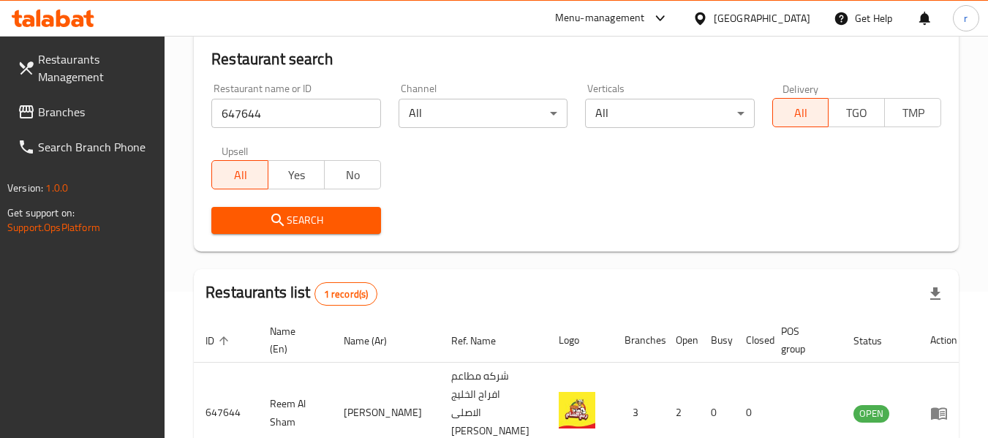
click at [705, 20] on icon at bounding box center [700, 18] width 10 height 12
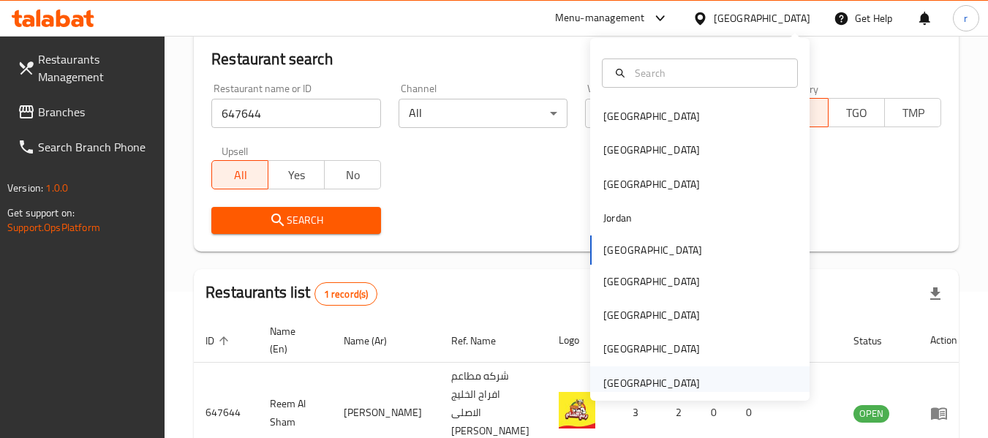
click at [626, 389] on div "[GEOGRAPHIC_DATA]" at bounding box center [652, 383] width 97 height 16
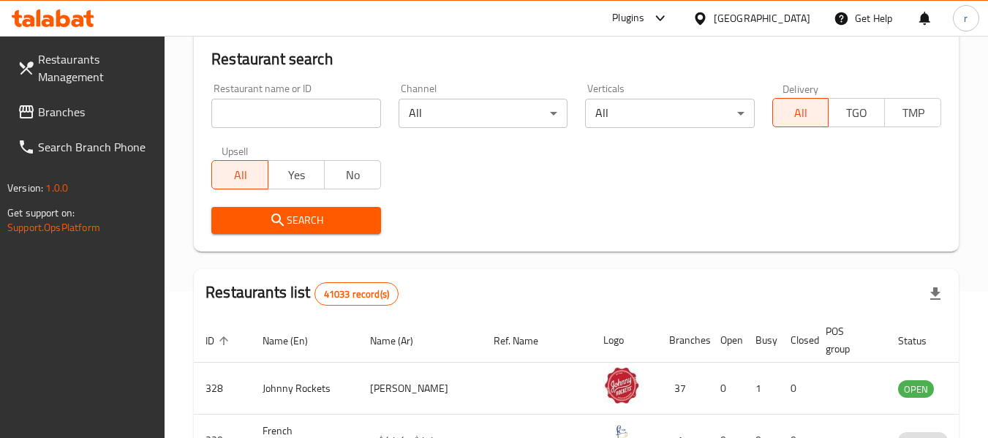
click at [78, 113] on span "Branches" at bounding box center [96, 112] width 116 height 18
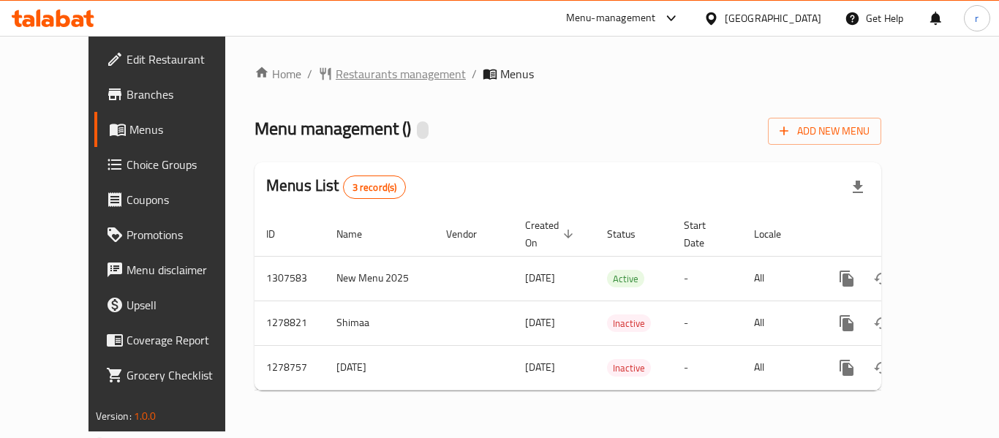
click at [348, 80] on span "Restaurants management" at bounding box center [401, 74] width 130 height 18
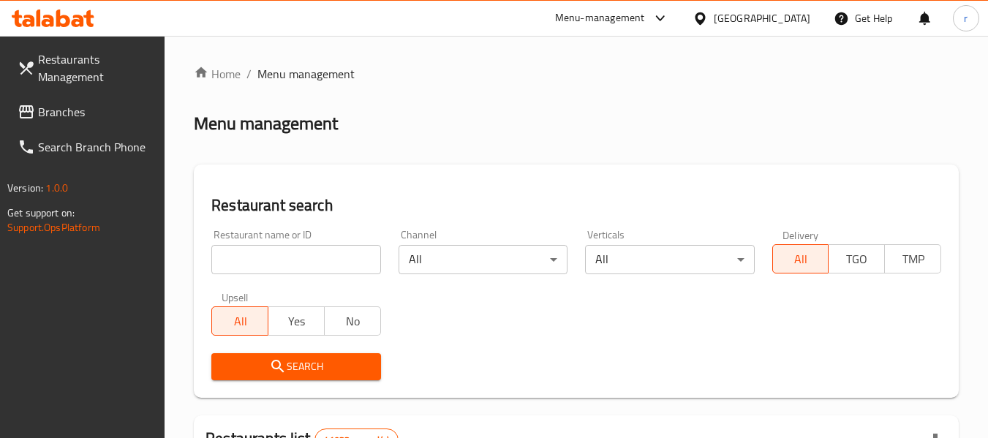
click at [282, 266] on input "search" at bounding box center [295, 259] width 169 height 29
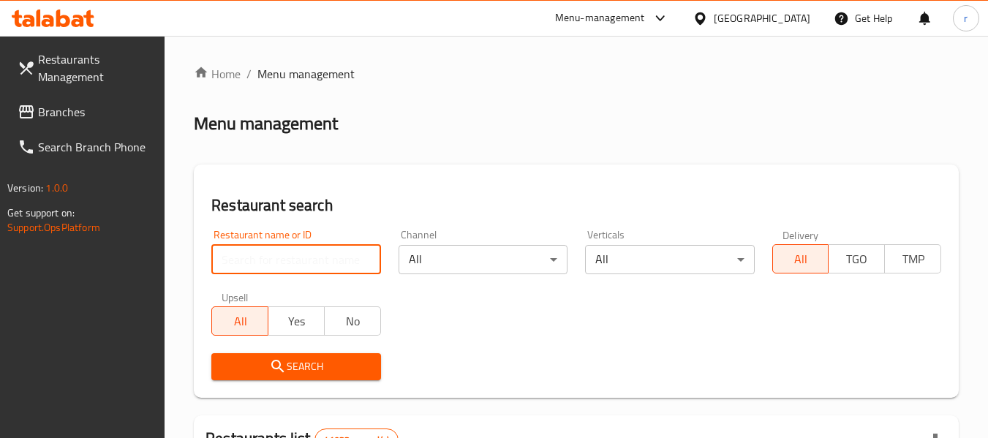
paste input "693017"
type input "693017"
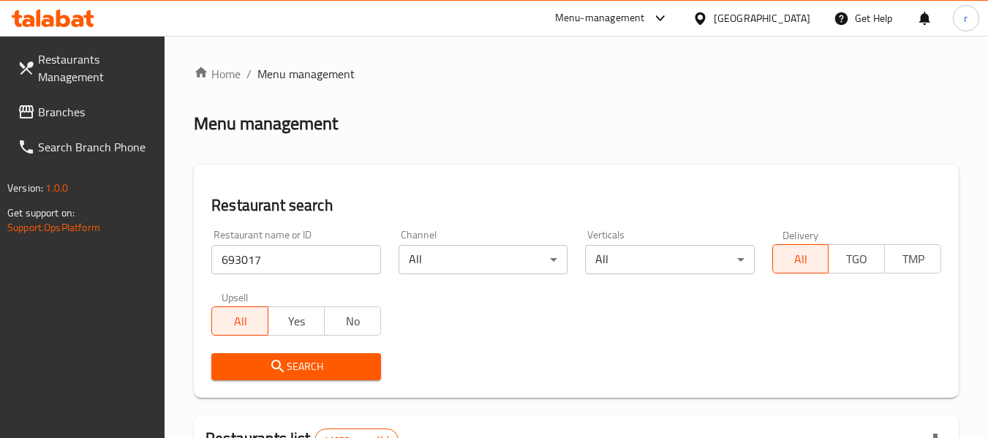
click at [309, 361] on span "Search" at bounding box center [296, 367] width 146 height 18
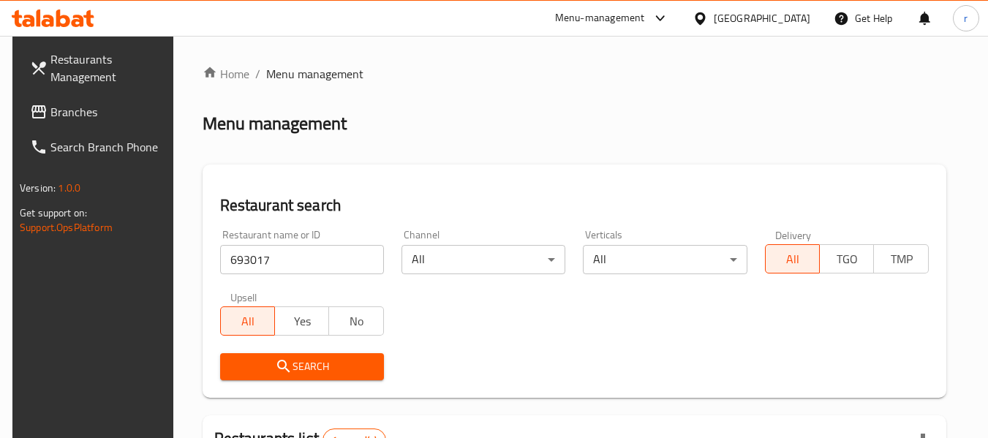
scroll to position [196, 0]
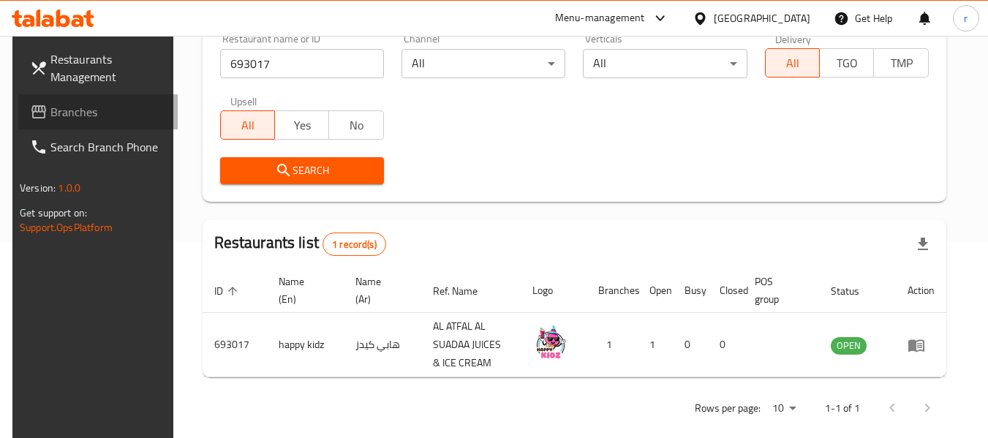
click at [91, 121] on link "Branches" at bounding box center [97, 111] width 159 height 35
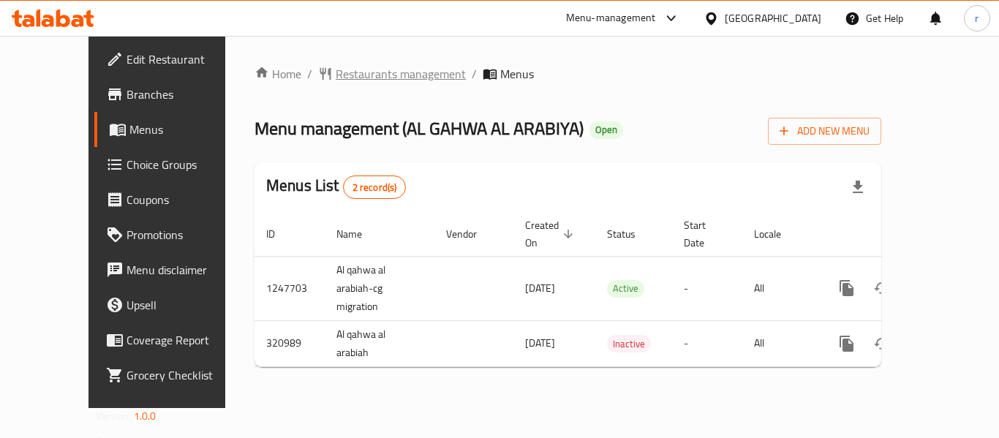
click at [336, 80] on span "Restaurants management" at bounding box center [401, 74] width 130 height 18
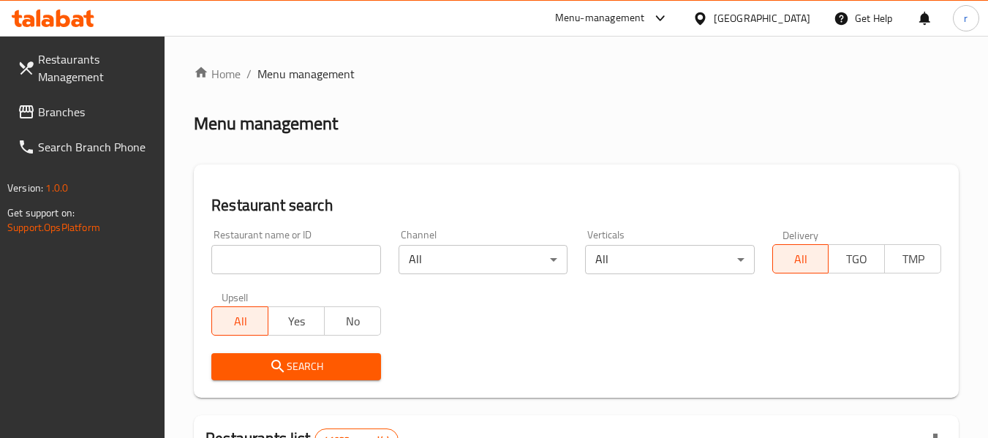
click at [285, 252] on input "search" at bounding box center [295, 259] width 169 height 29
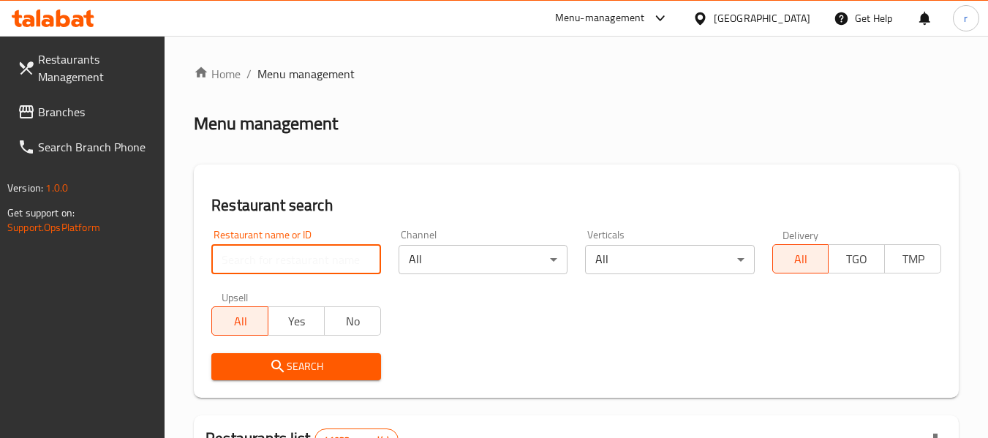
paste input "629431"
type input "629431"
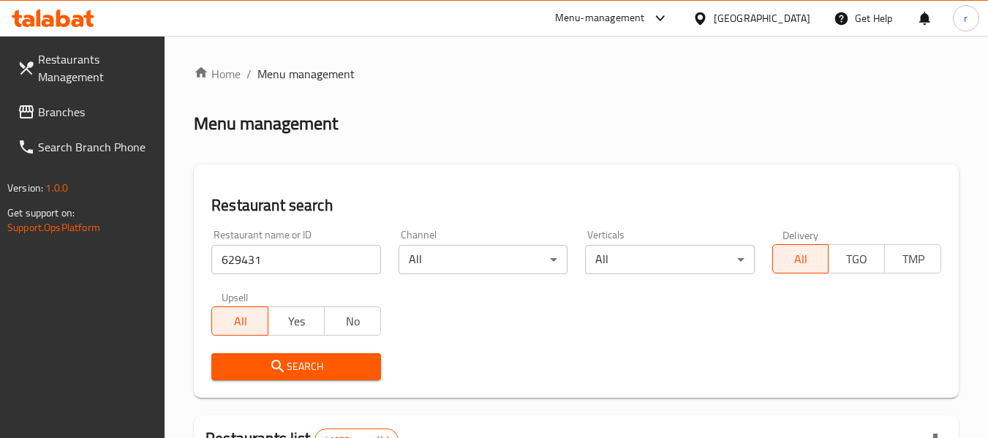
click at [310, 359] on span "Search" at bounding box center [296, 367] width 146 height 18
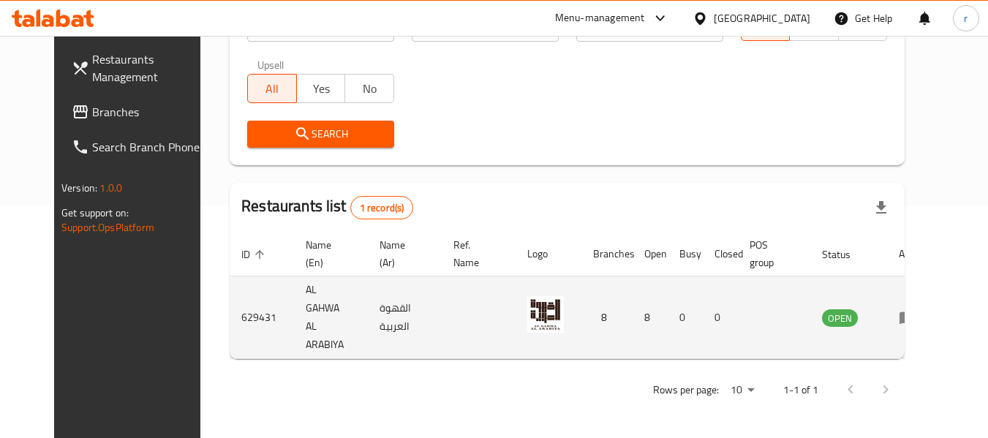
scroll to position [202, 0]
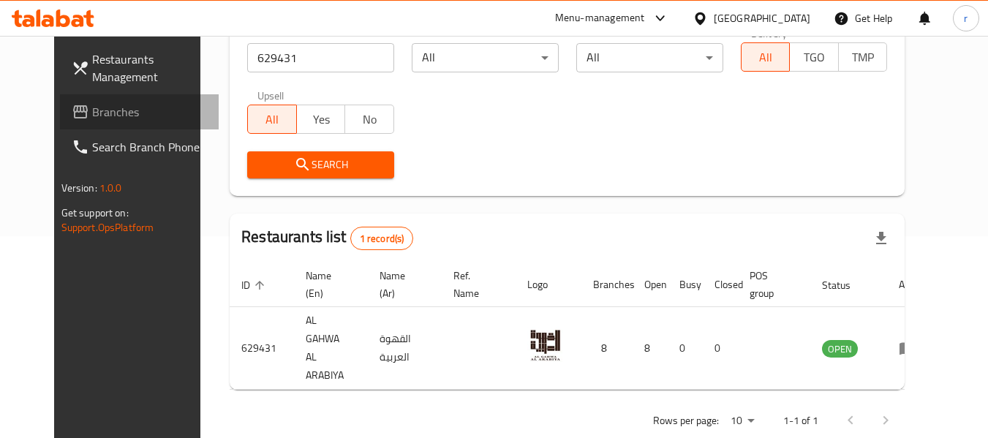
click at [92, 113] on span "Branches" at bounding box center [150, 112] width 116 height 18
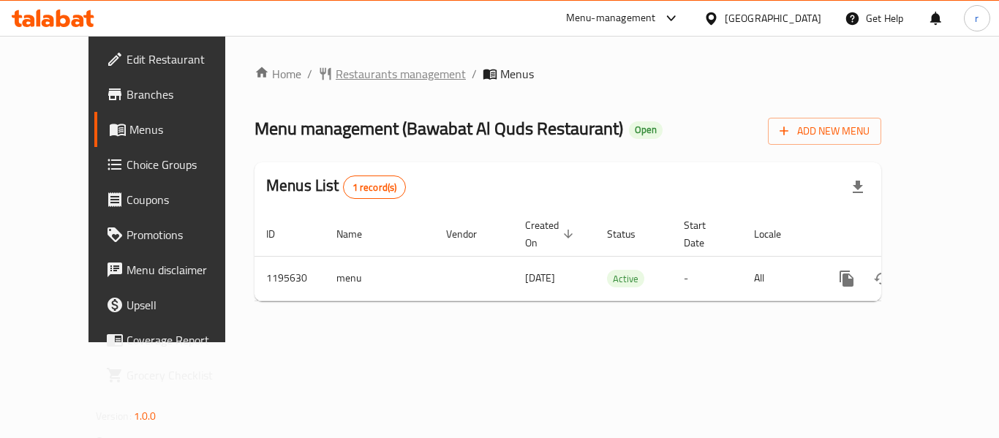
click at [371, 79] on span "Restaurants management" at bounding box center [401, 74] width 130 height 18
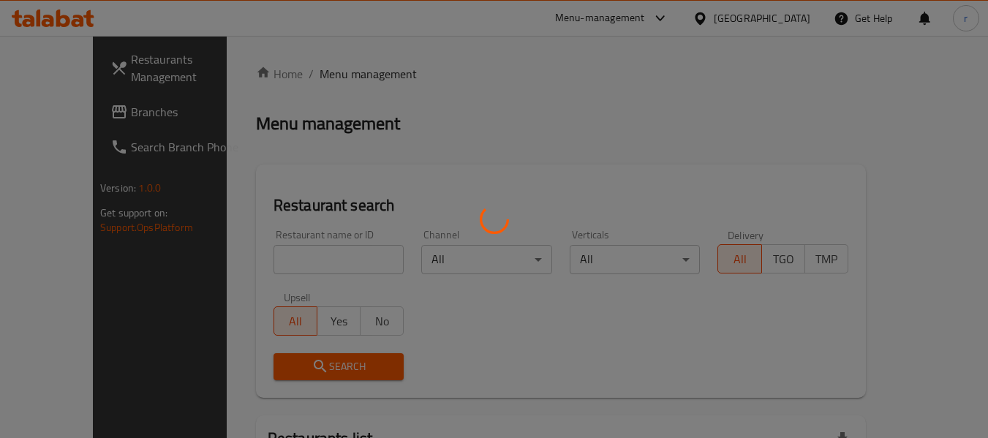
click at [286, 260] on div at bounding box center [494, 219] width 988 height 438
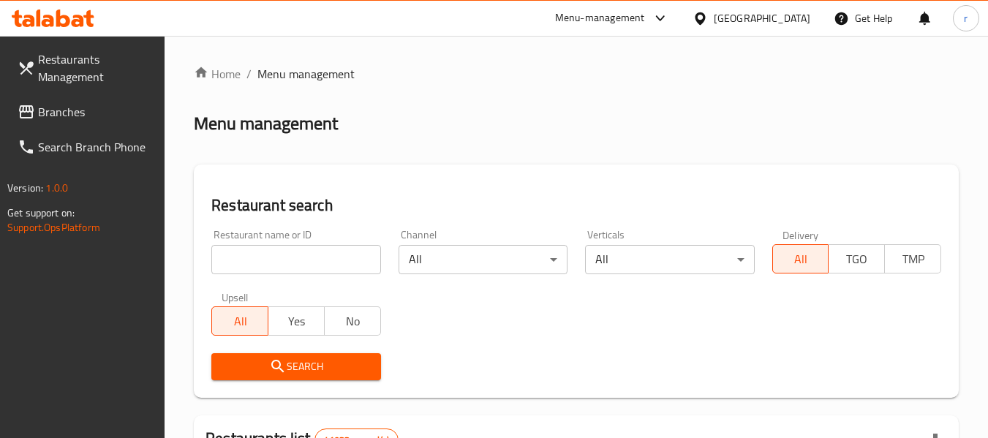
click at [287, 258] on input "search" at bounding box center [295, 259] width 169 height 29
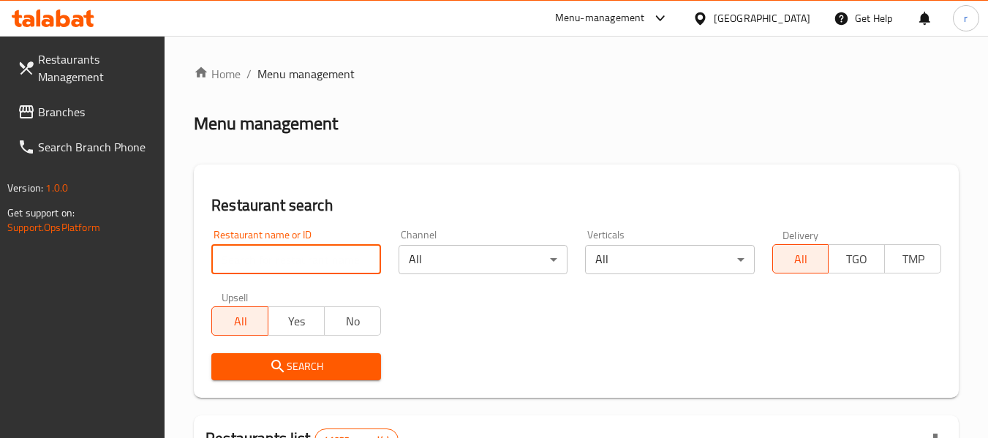
paste input "667828"
type input "667828"
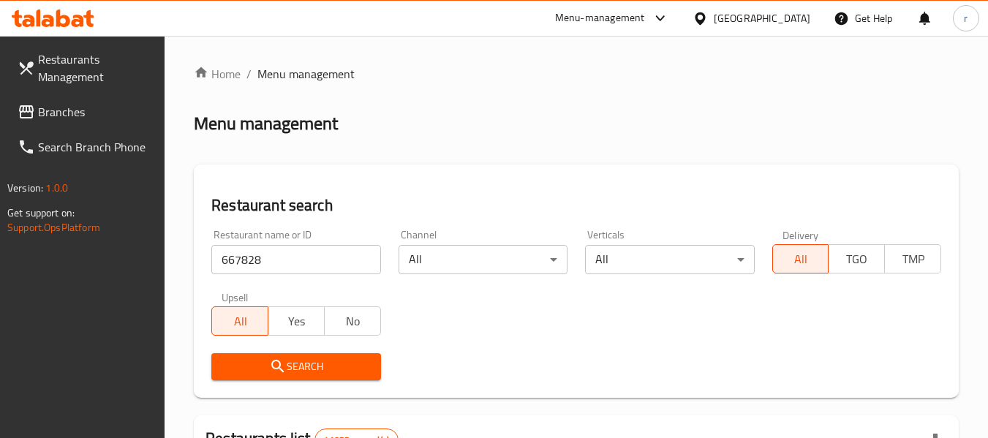
click at [292, 364] on span "Search" at bounding box center [296, 367] width 146 height 18
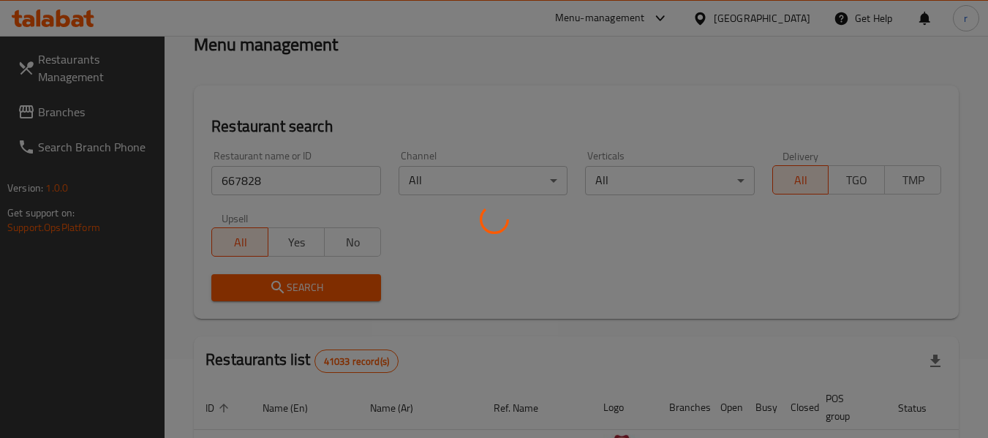
scroll to position [146, 0]
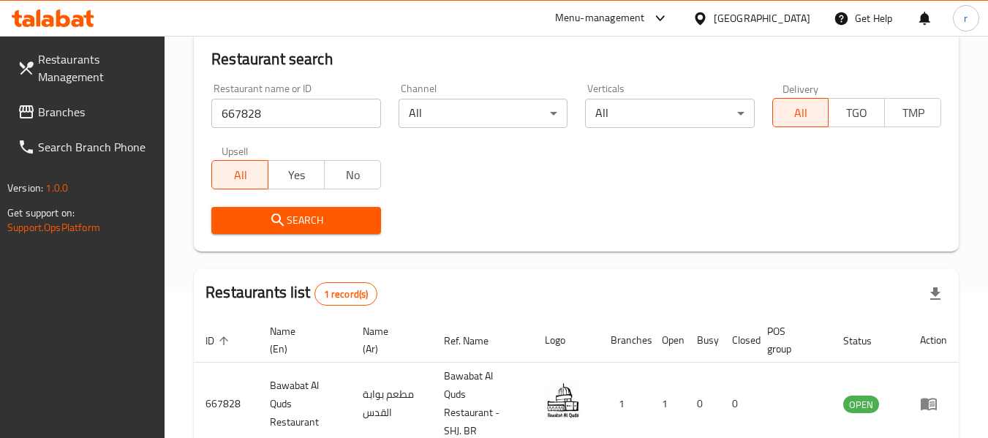
click at [711, 24] on div at bounding box center [703, 18] width 21 height 16
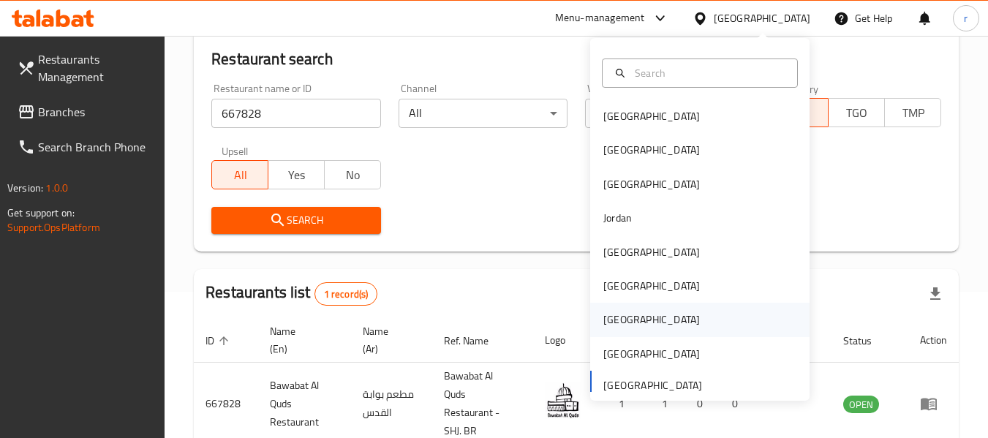
click at [619, 323] on div "[GEOGRAPHIC_DATA]" at bounding box center [652, 320] width 120 height 34
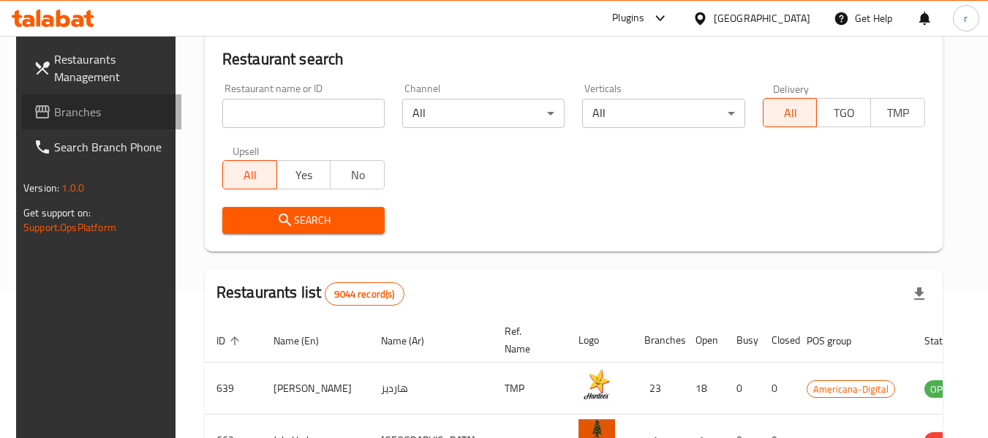
click at [56, 121] on span "Branches" at bounding box center [112, 112] width 116 height 18
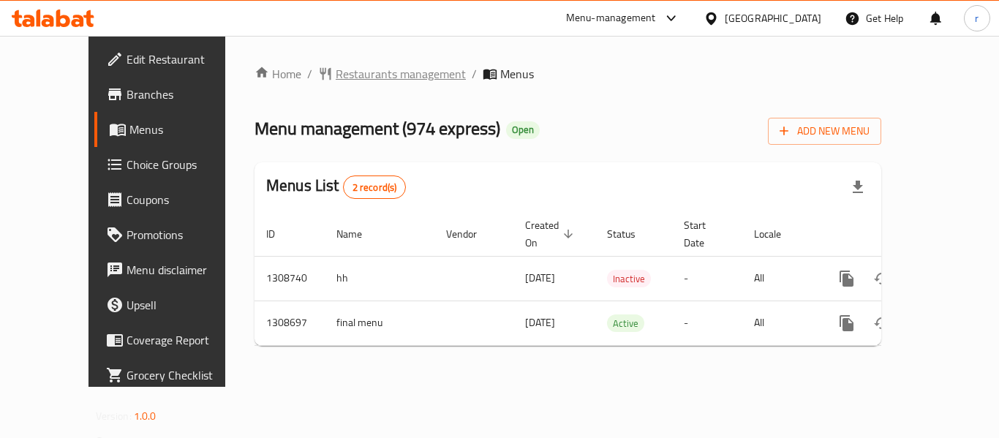
click at [362, 70] on span "Restaurants management" at bounding box center [401, 74] width 130 height 18
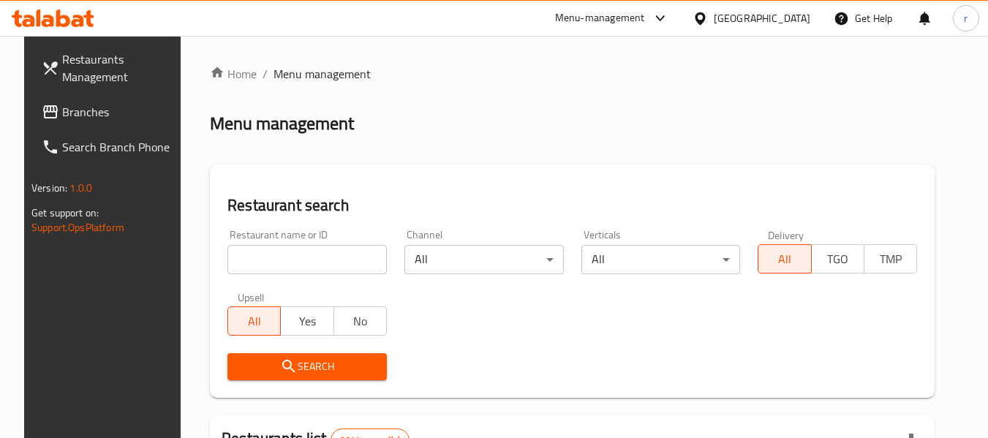
click at [277, 253] on input "search" at bounding box center [307, 259] width 159 height 29
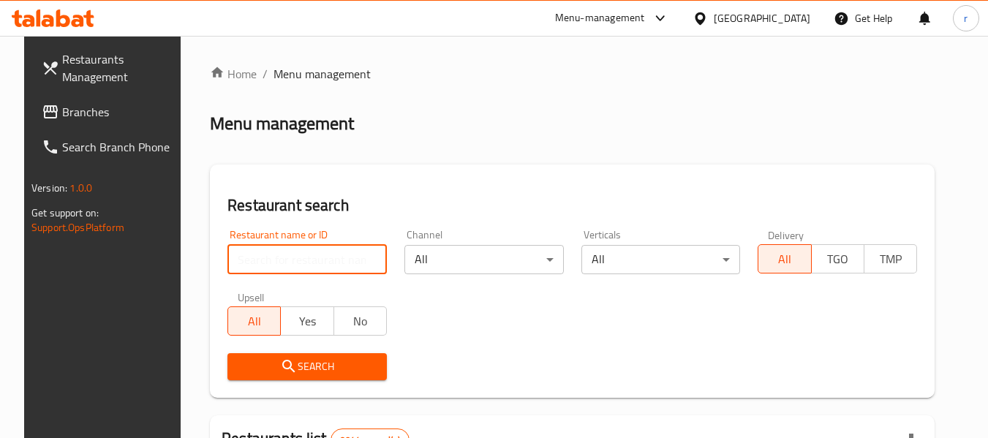
paste input "704921"
type input "704921"
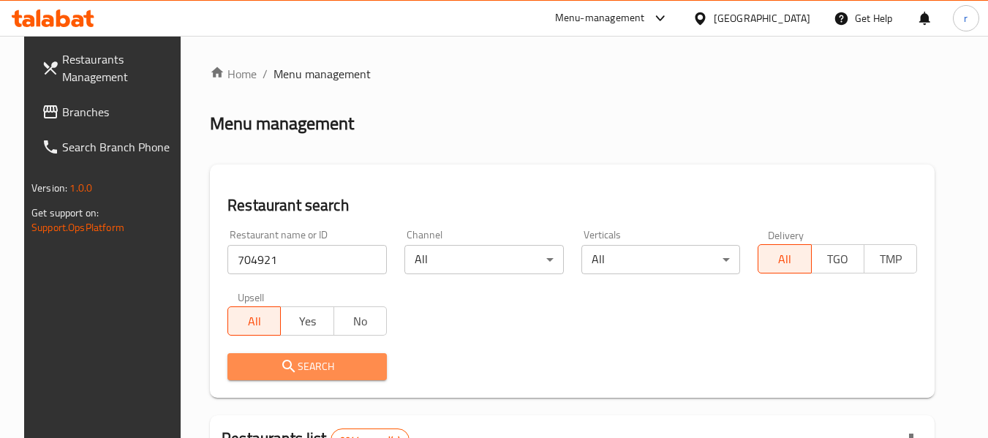
click at [280, 363] on icon "submit" at bounding box center [289, 367] width 18 height 18
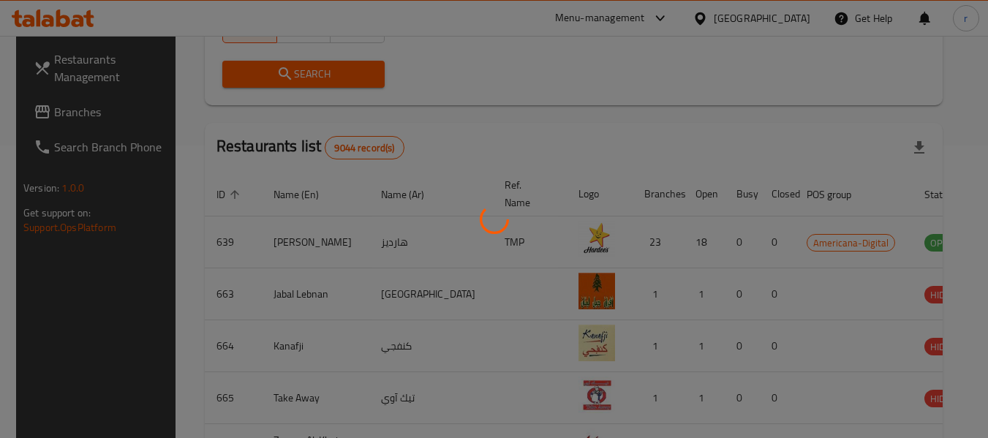
scroll to position [202, 0]
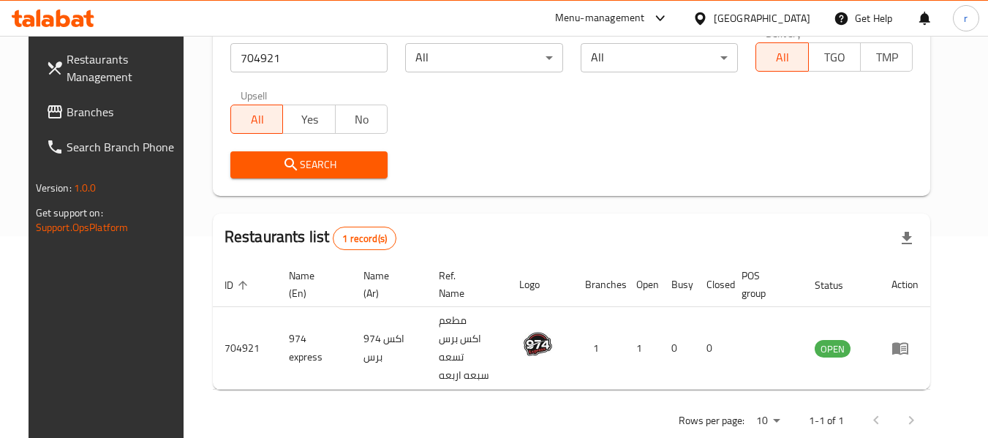
click at [708, 20] on icon at bounding box center [700, 18] width 15 height 15
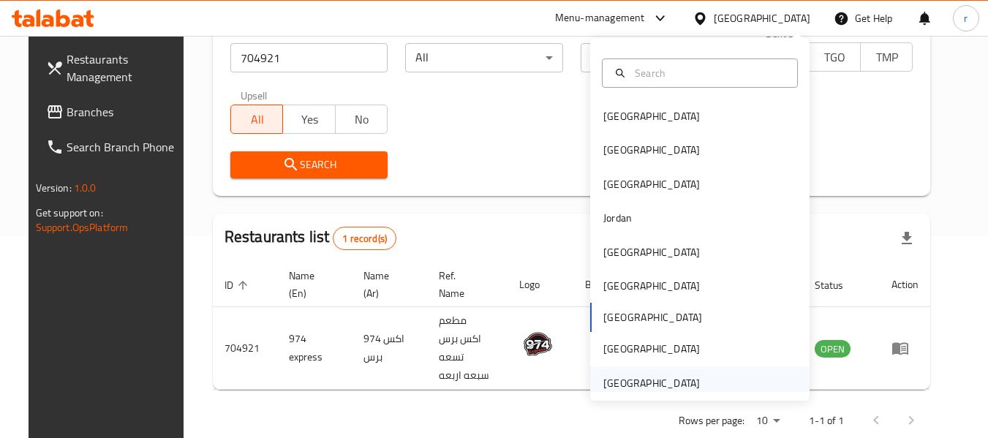
click at [662, 379] on div "[GEOGRAPHIC_DATA]" at bounding box center [652, 383] width 97 height 16
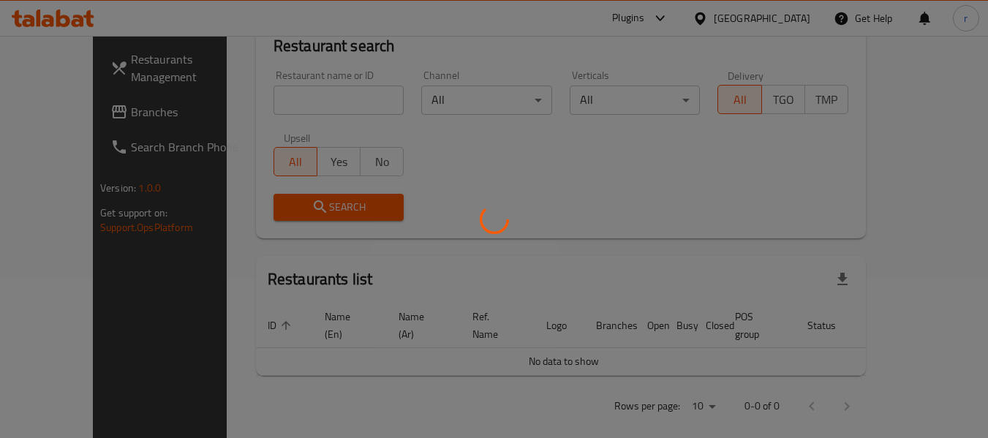
scroll to position [202, 0]
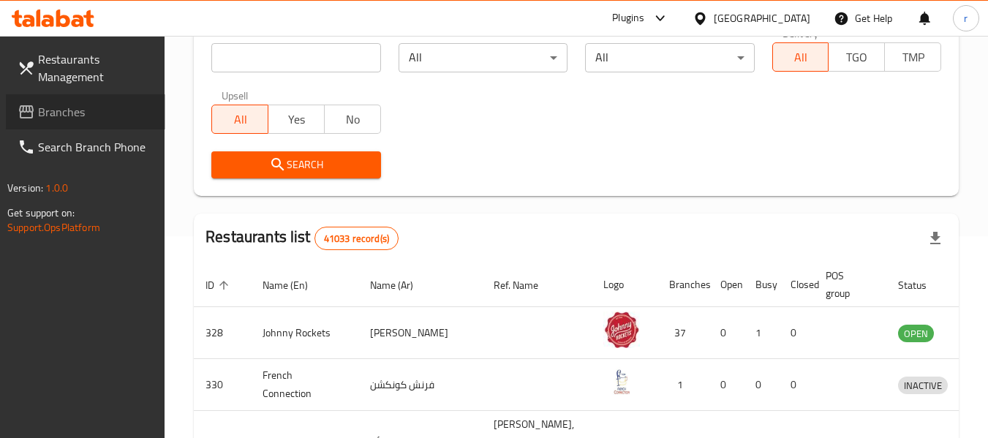
click at [53, 112] on span "Branches" at bounding box center [96, 112] width 116 height 18
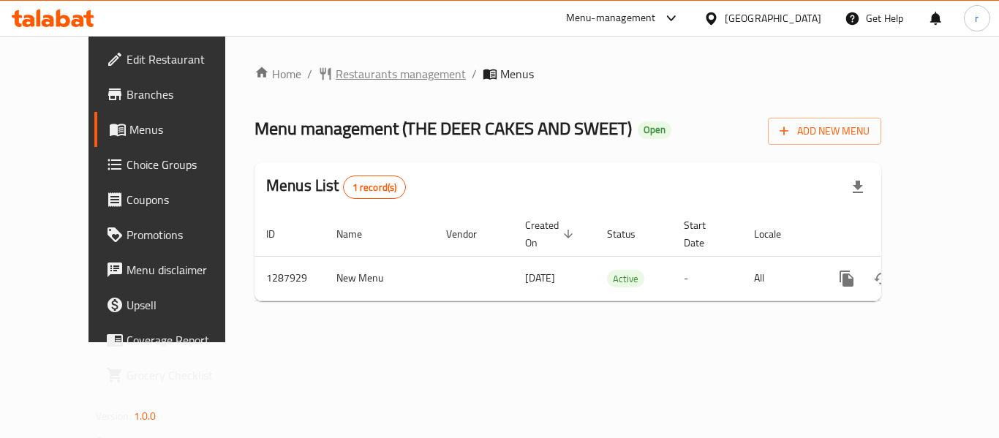
click at [363, 75] on span "Restaurants management" at bounding box center [401, 74] width 130 height 18
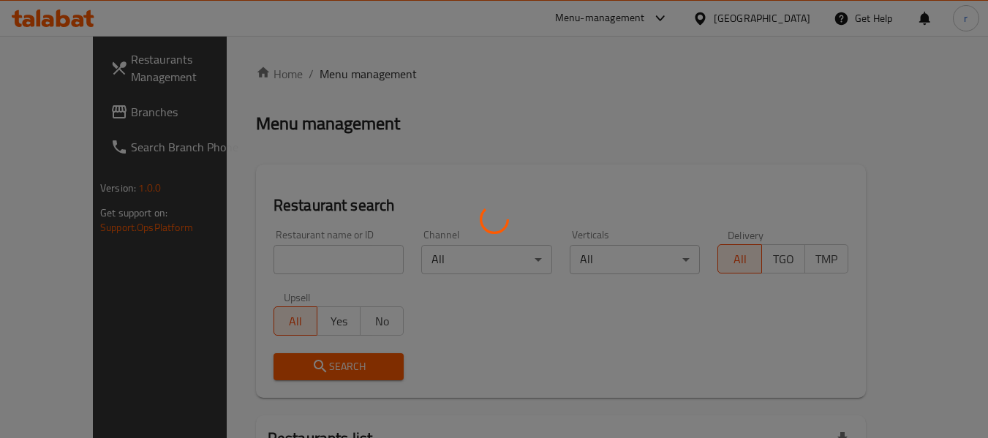
click at [271, 258] on div at bounding box center [494, 219] width 988 height 438
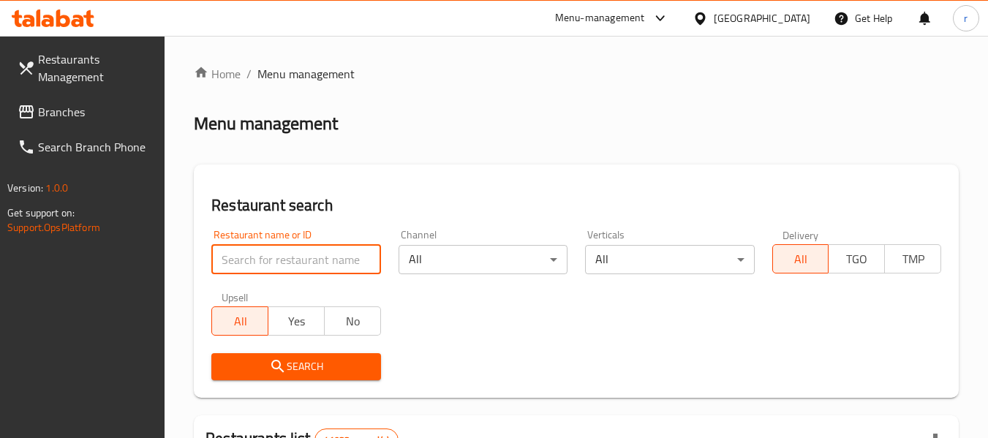
click at [275, 258] on input "search" at bounding box center [295, 259] width 169 height 29
paste input "696968"
type input "696968"
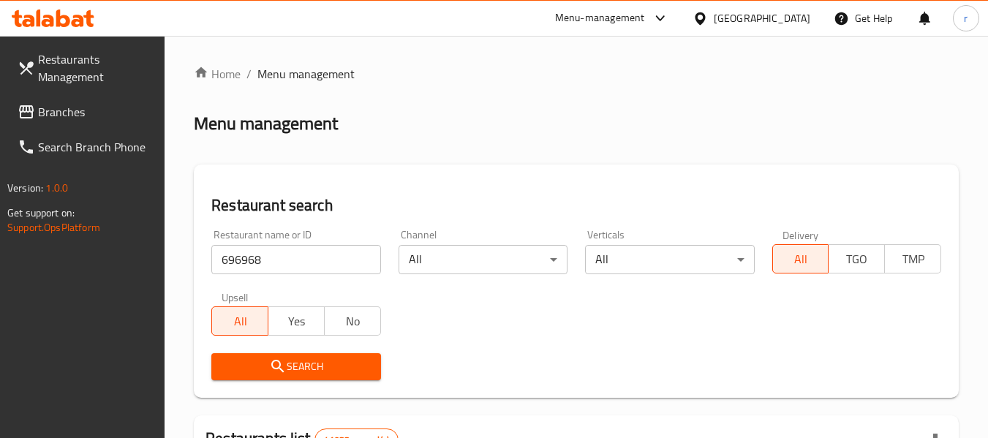
click at [337, 360] on span "Search" at bounding box center [296, 367] width 146 height 18
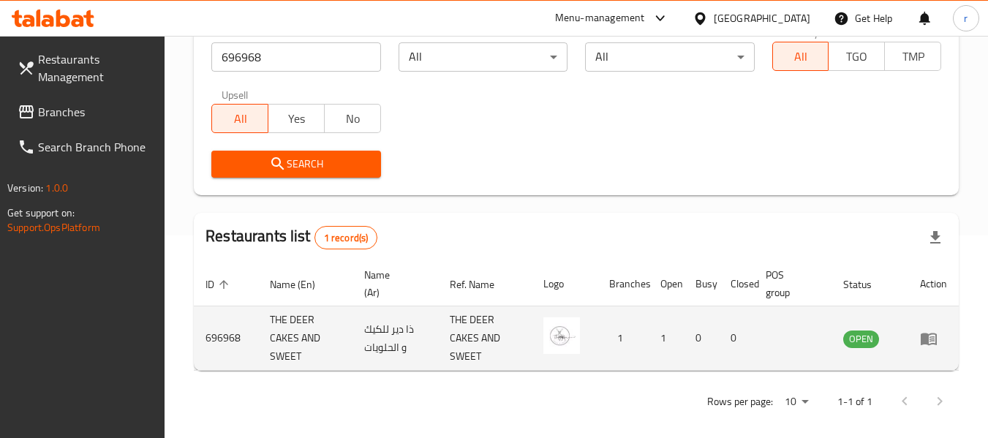
scroll to position [214, 0]
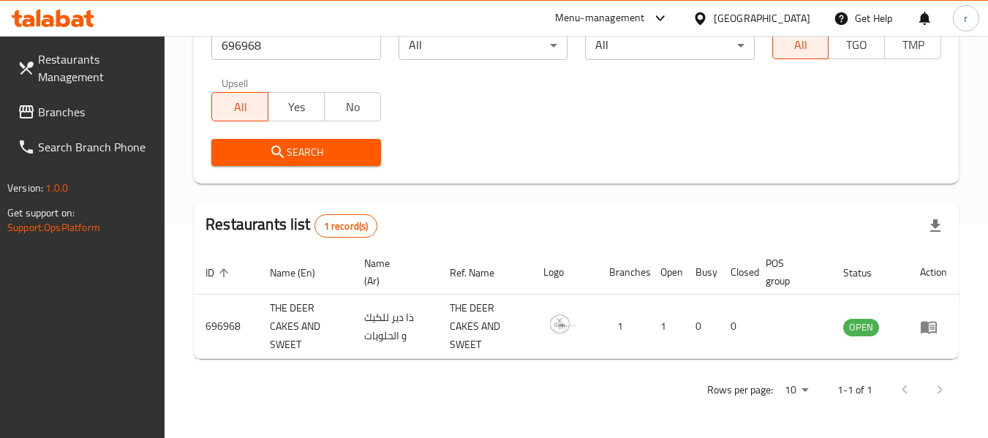
click at [724, 16] on div "[GEOGRAPHIC_DATA]" at bounding box center [762, 18] width 97 height 16
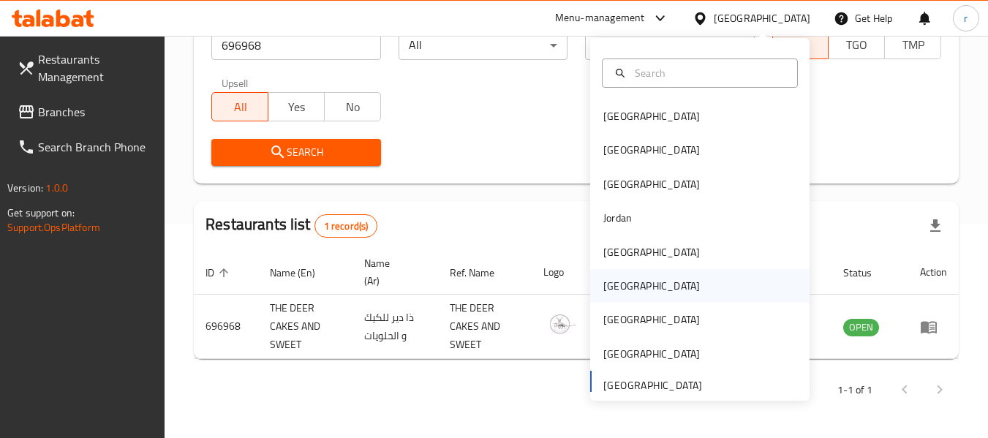
click at [604, 283] on div "[GEOGRAPHIC_DATA]" at bounding box center [652, 286] width 97 height 16
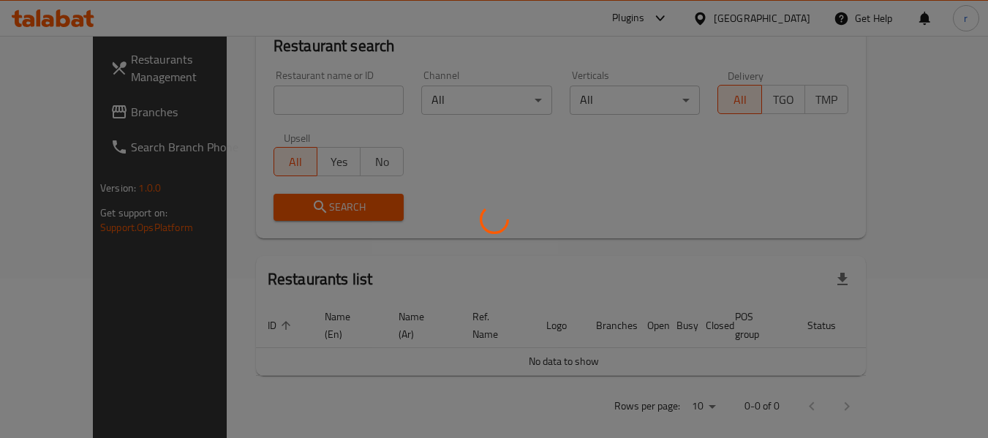
scroll to position [214, 0]
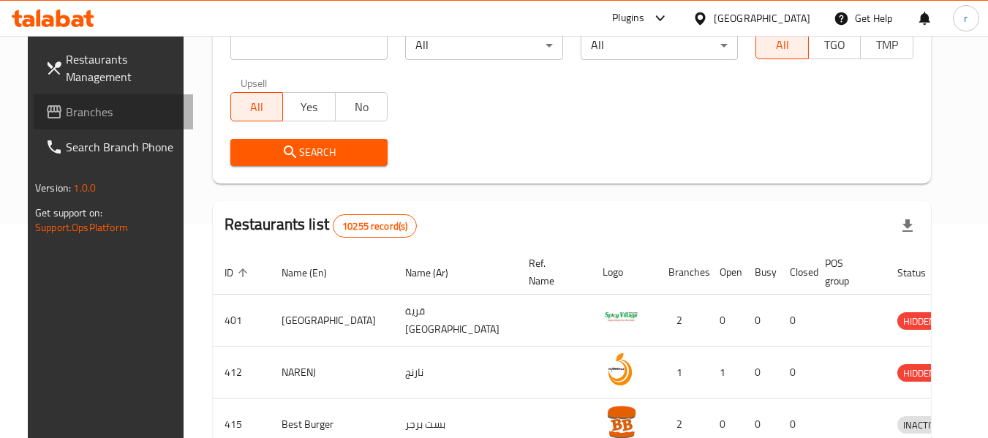
click at [34, 102] on link "Branches" at bounding box center [113, 111] width 159 height 35
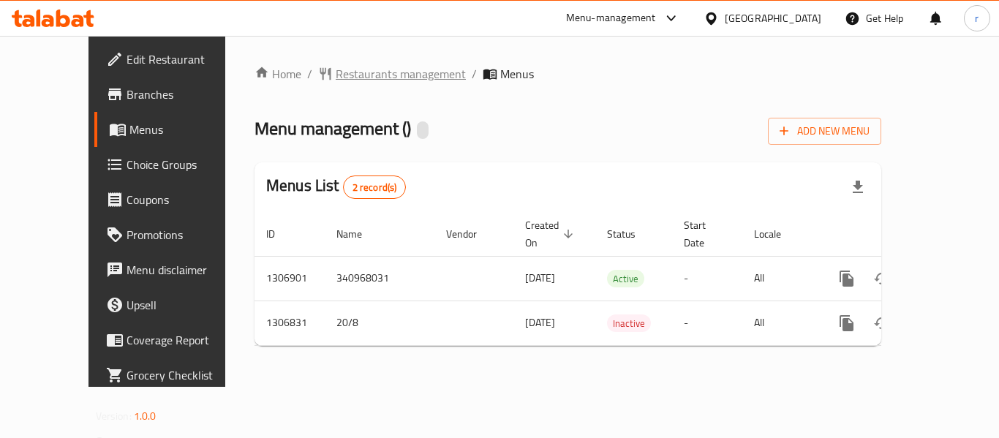
click at [336, 80] on span "Restaurants management" at bounding box center [401, 74] width 130 height 18
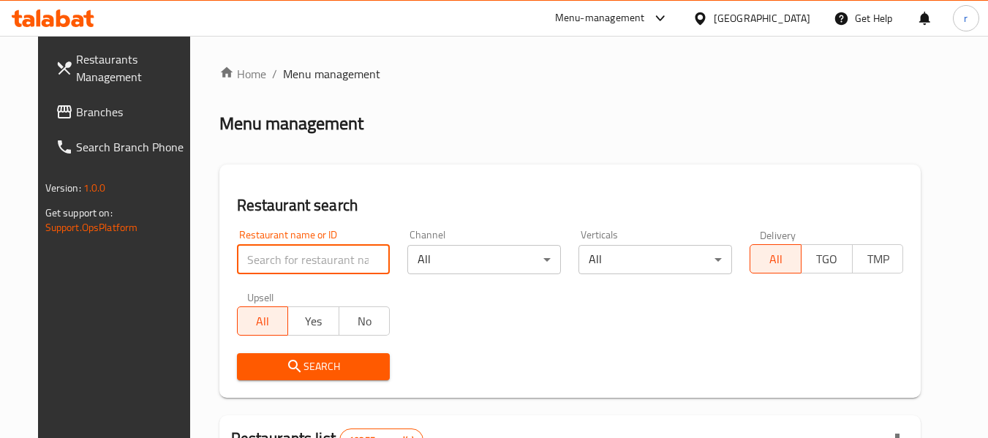
click at [265, 258] on input "search" at bounding box center [314, 259] width 154 height 29
paste input "704191"
type input "704191"
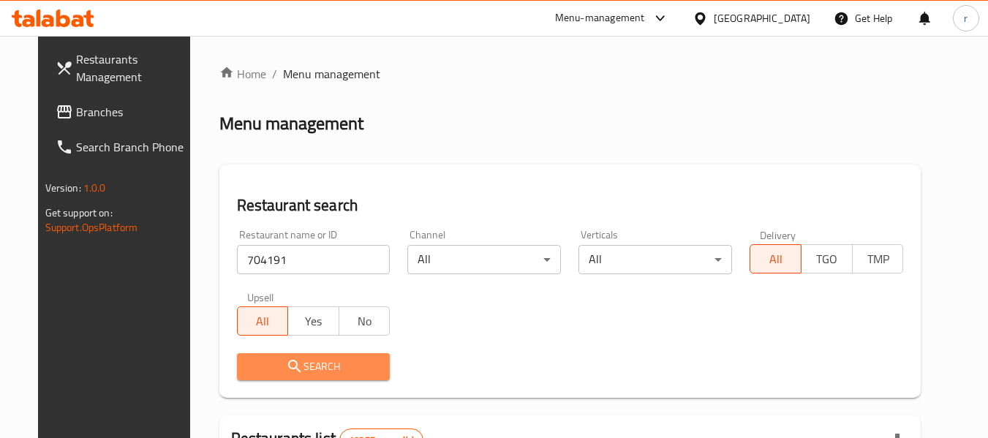
click at [286, 361] on icon "submit" at bounding box center [295, 367] width 18 height 18
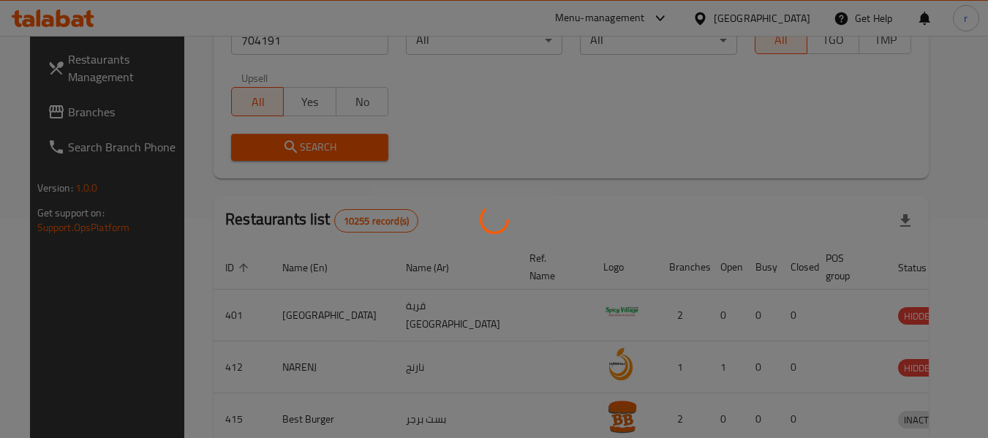
scroll to position [202, 0]
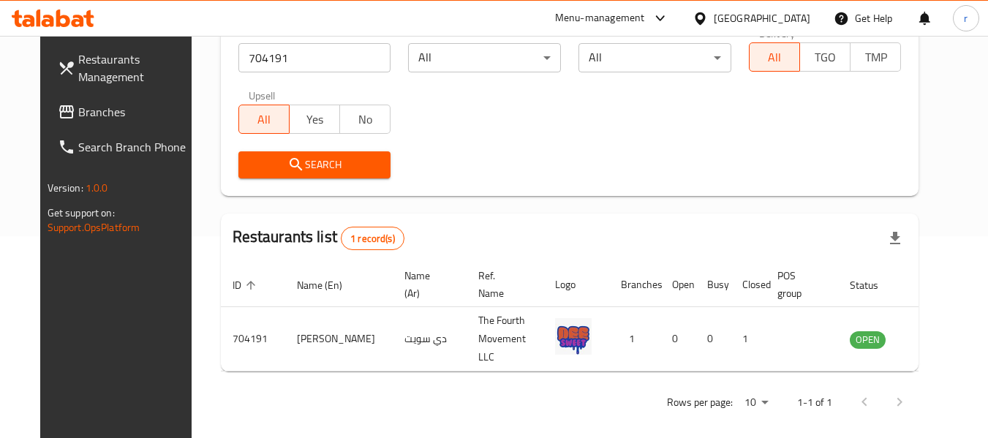
click at [705, 21] on icon at bounding box center [700, 18] width 10 height 12
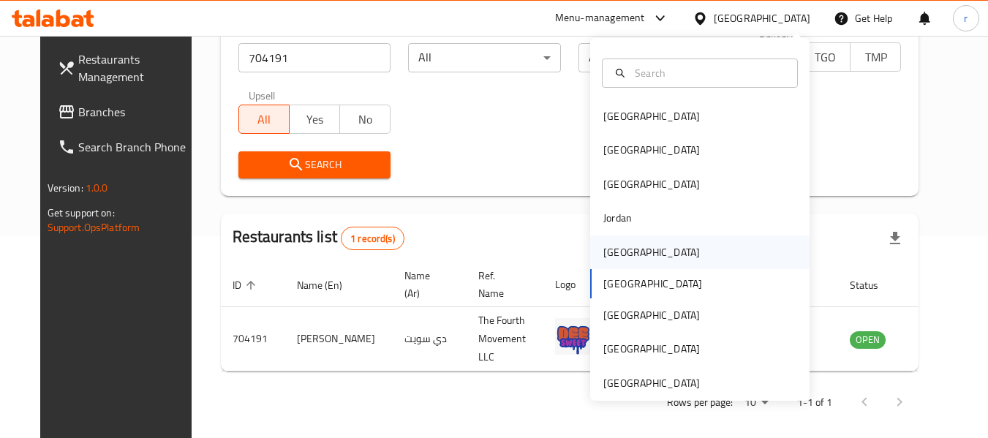
click at [611, 254] on div "[GEOGRAPHIC_DATA]" at bounding box center [652, 252] width 97 height 16
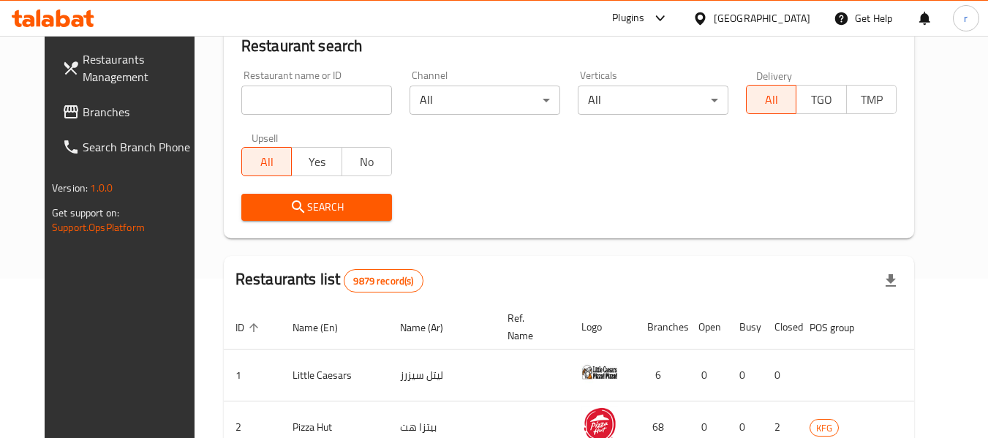
scroll to position [202, 0]
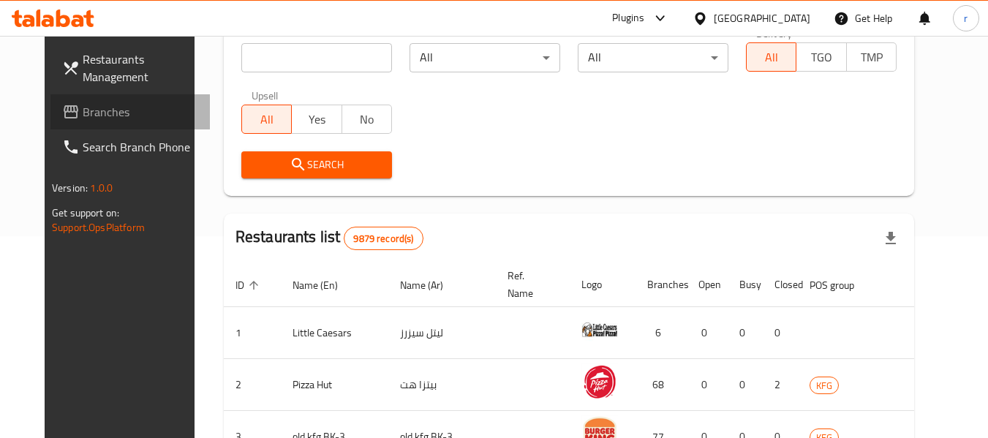
click at [83, 108] on span "Branches" at bounding box center [141, 112] width 116 height 18
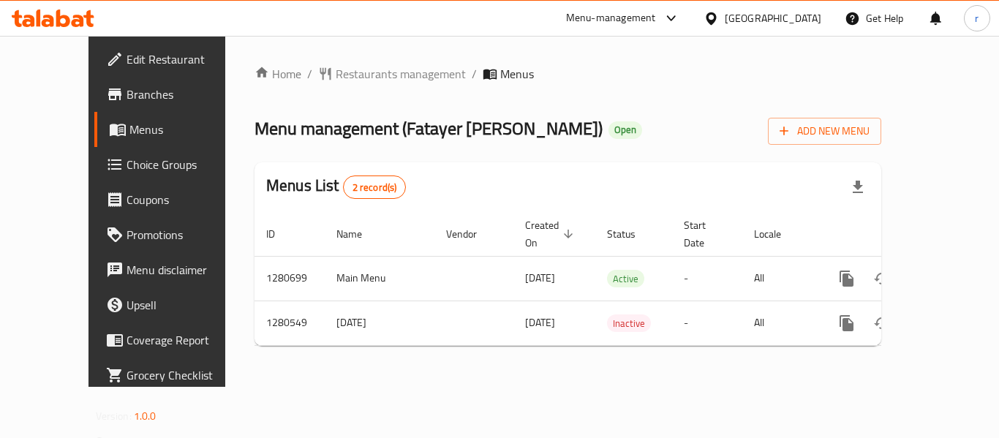
click at [337, 72] on span "Restaurants management" at bounding box center [401, 74] width 130 height 18
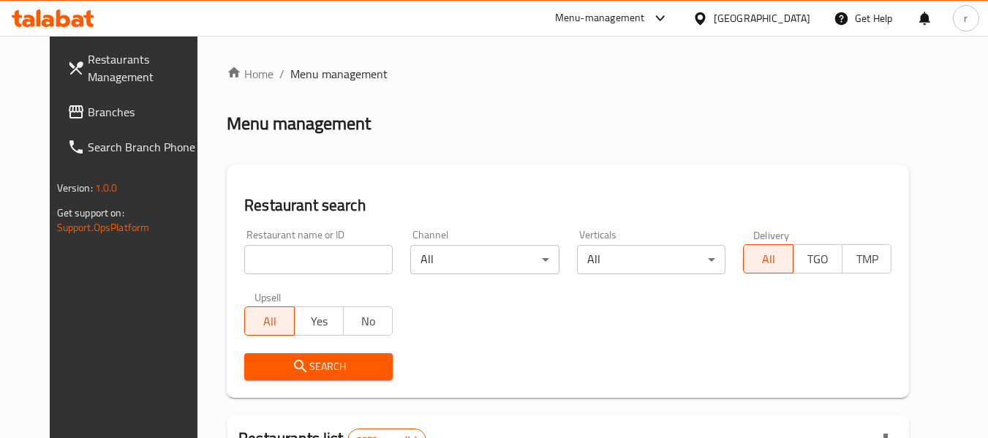
click at [271, 255] on input "search" at bounding box center [318, 259] width 149 height 29
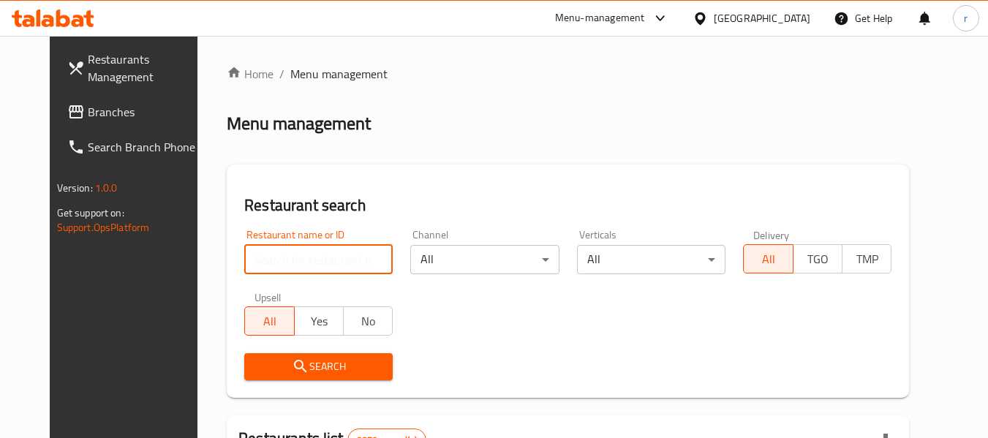
paste input "693877"
type input "693877"
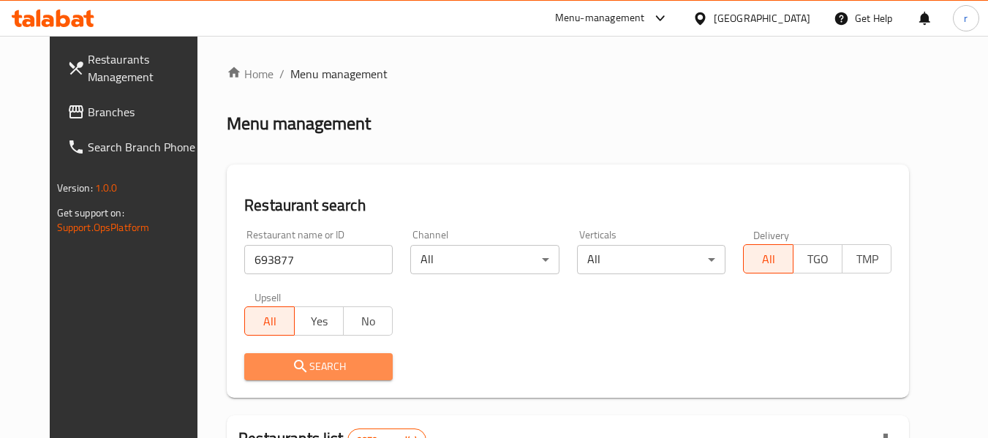
click at [268, 361] on span "Search" at bounding box center [318, 367] width 125 height 18
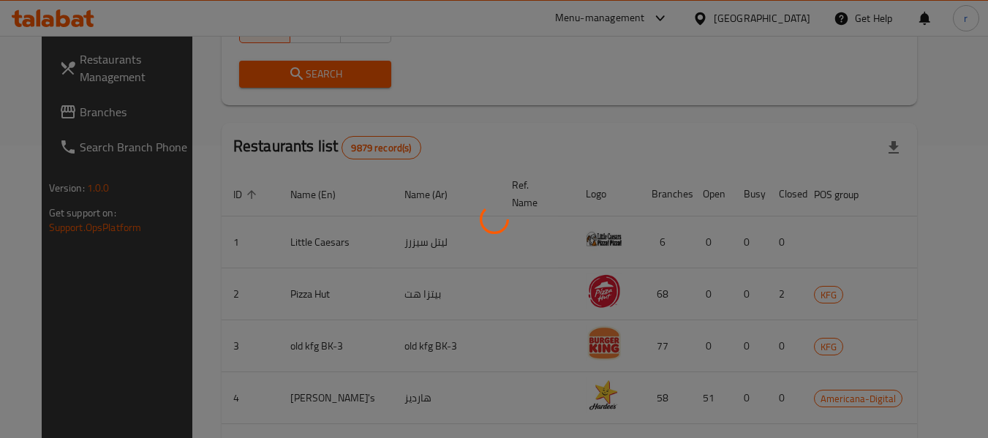
scroll to position [233, 0]
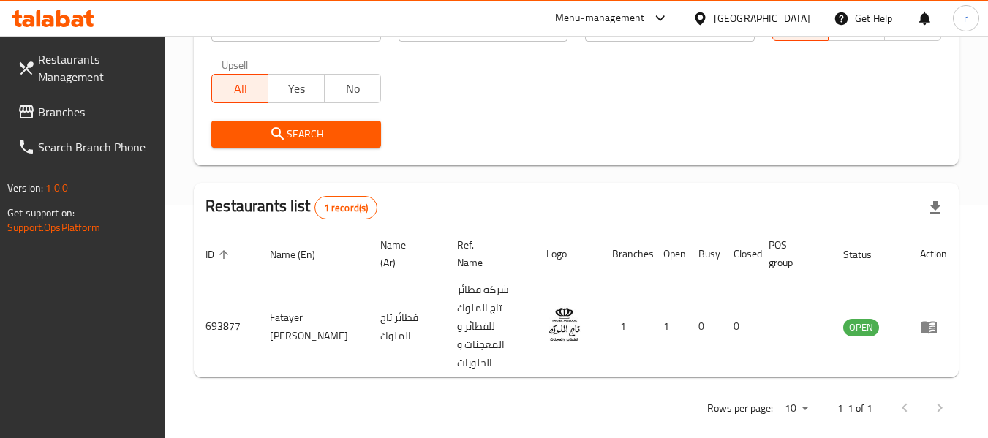
click at [708, 17] on icon at bounding box center [700, 18] width 15 height 15
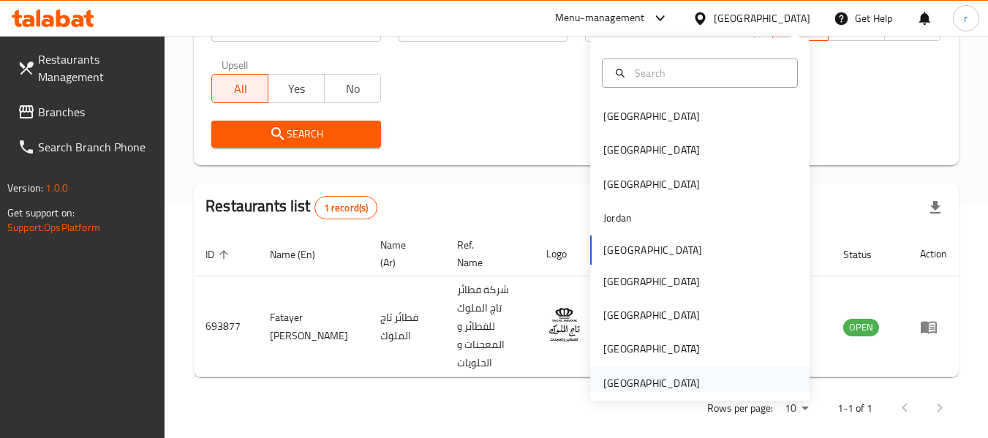
click at [653, 391] on div "[GEOGRAPHIC_DATA]" at bounding box center [652, 383] width 97 height 16
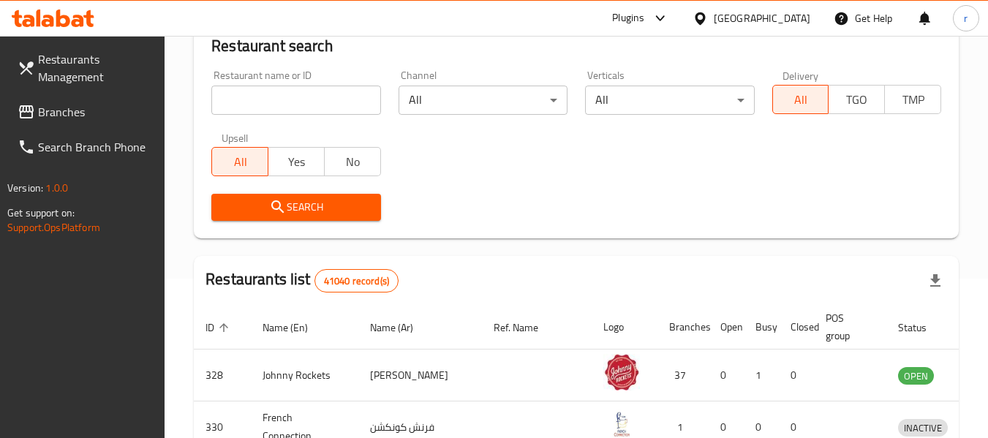
scroll to position [233, 0]
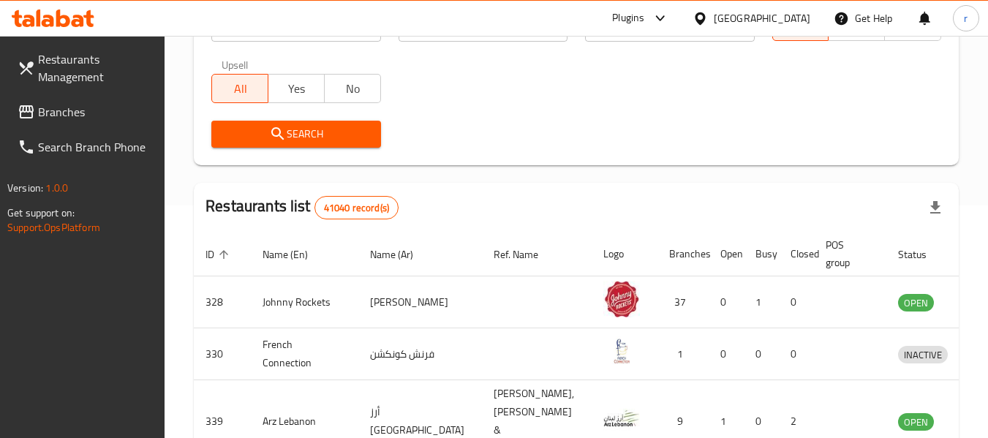
click at [48, 120] on span "Branches" at bounding box center [96, 112] width 116 height 18
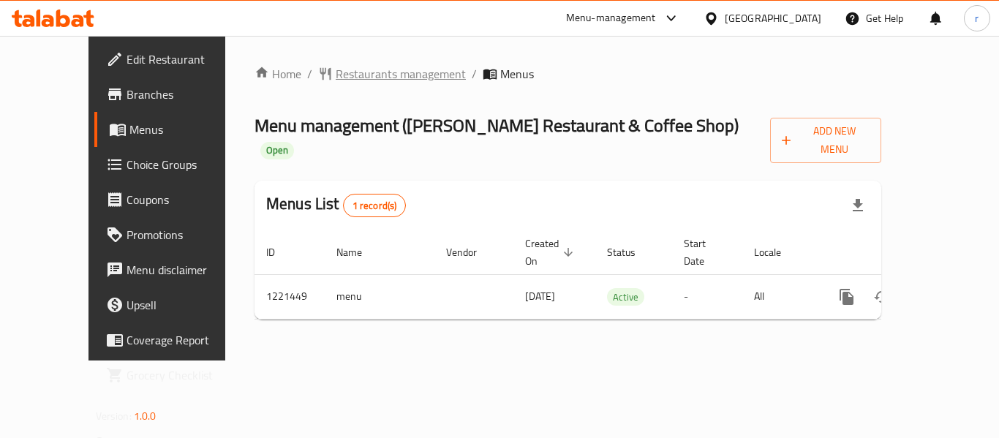
click at [366, 71] on span "Restaurants management" at bounding box center [401, 74] width 130 height 18
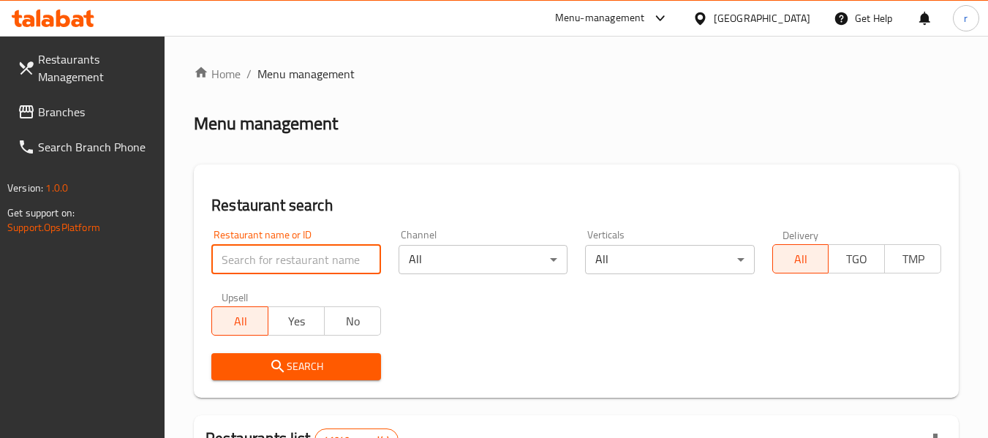
click at [295, 268] on input "search" at bounding box center [295, 259] width 169 height 29
paste input "673794"
type input "673794"
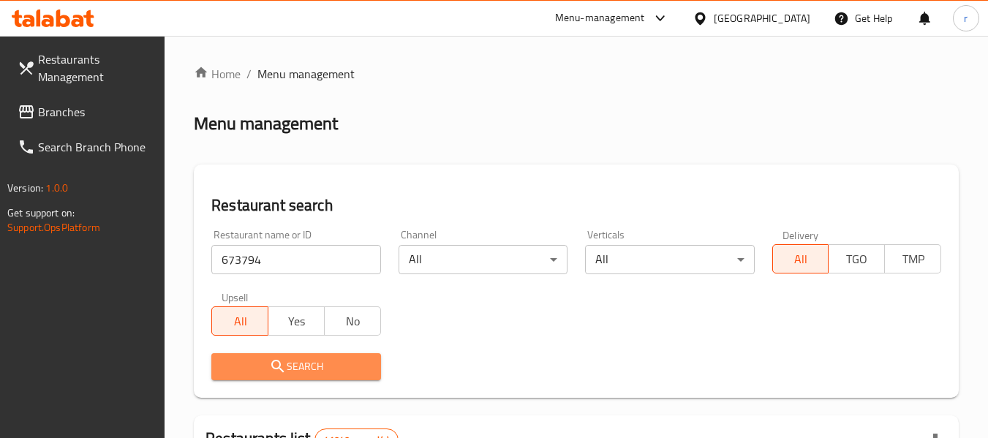
click at [294, 361] on span "Search" at bounding box center [296, 367] width 146 height 18
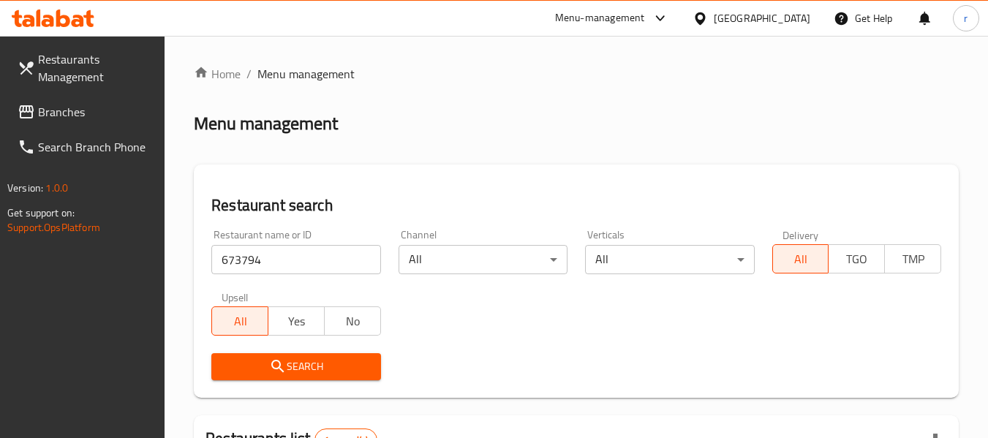
scroll to position [214, 0]
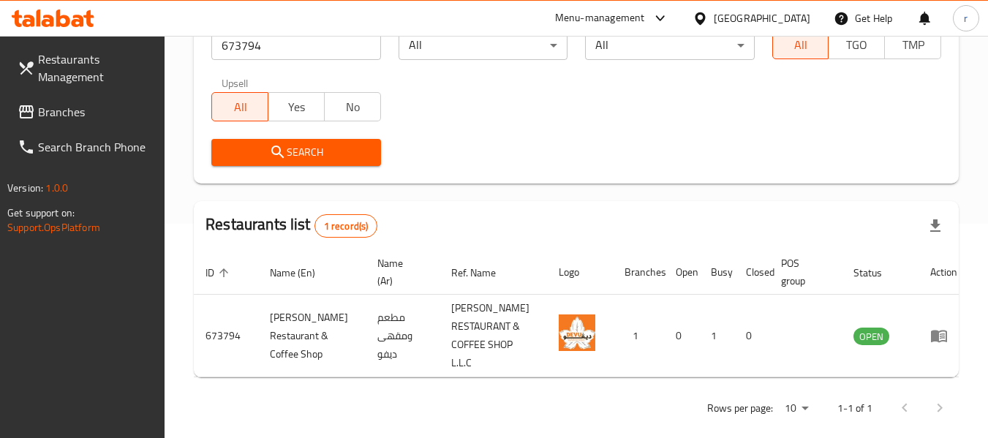
click at [704, 18] on icon at bounding box center [700, 18] width 15 height 15
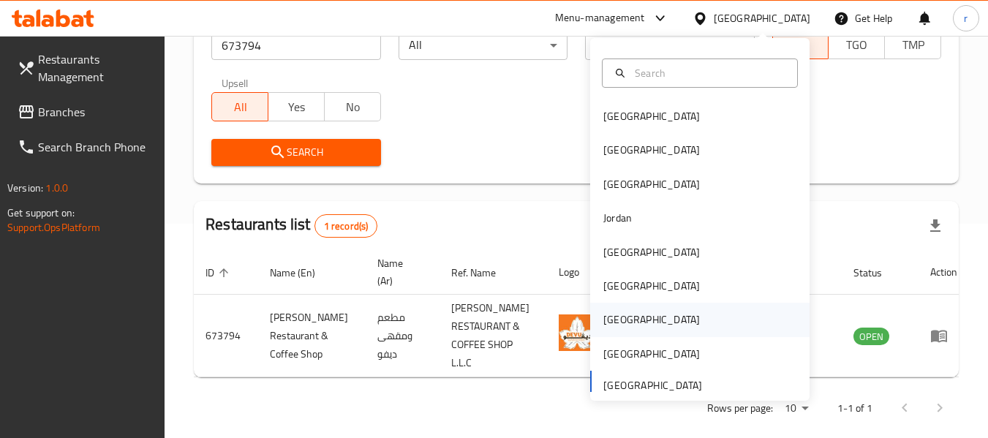
click at [634, 323] on div "Qatar" at bounding box center [699, 320] width 219 height 34
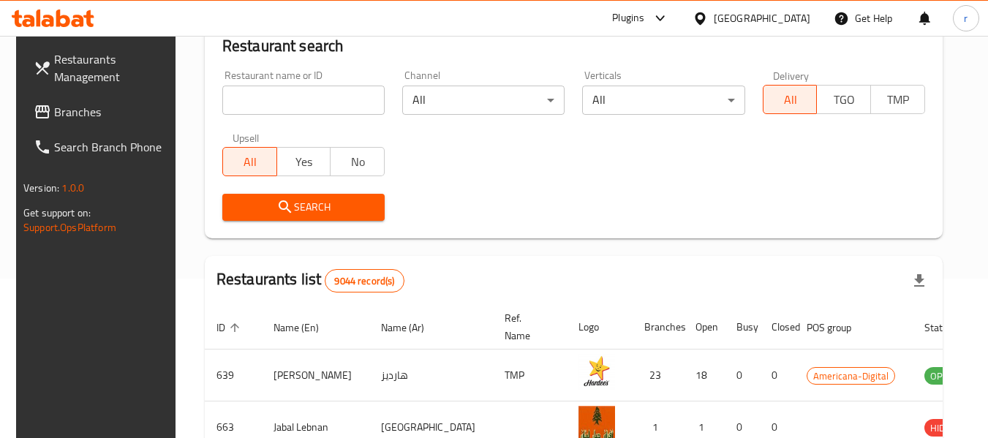
scroll to position [214, 0]
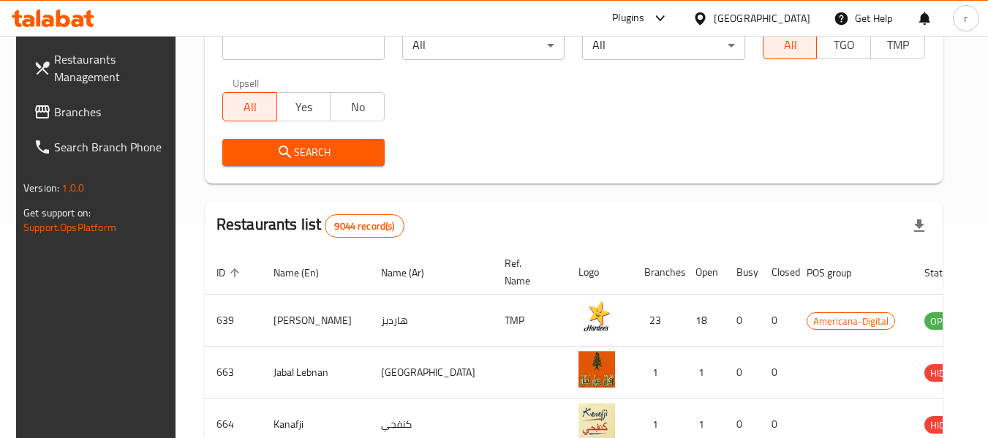
click at [57, 117] on span "Branches" at bounding box center [112, 112] width 116 height 18
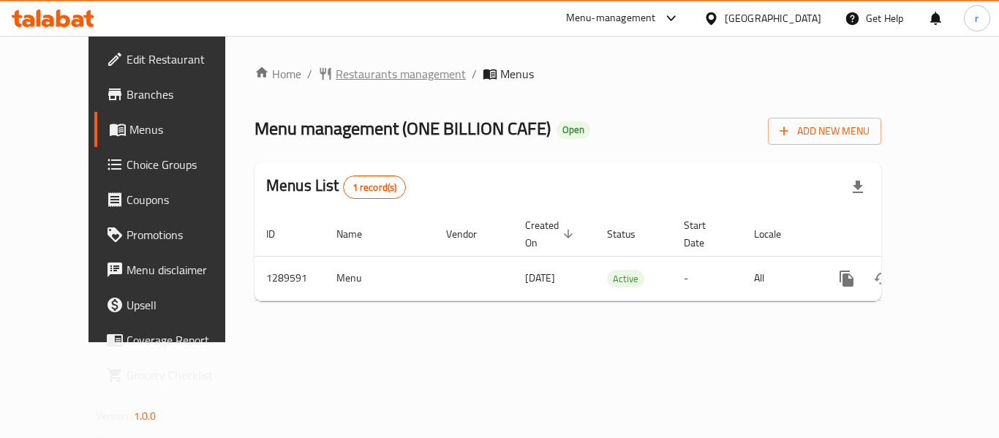
click at [336, 75] on span "Restaurants management" at bounding box center [401, 74] width 130 height 18
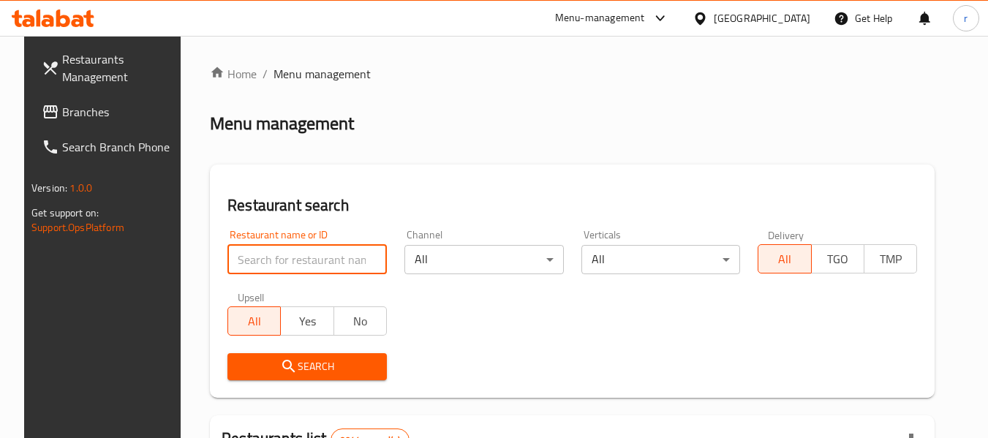
click at [291, 255] on input "search" at bounding box center [307, 259] width 159 height 29
paste input "697746"
type input "697746"
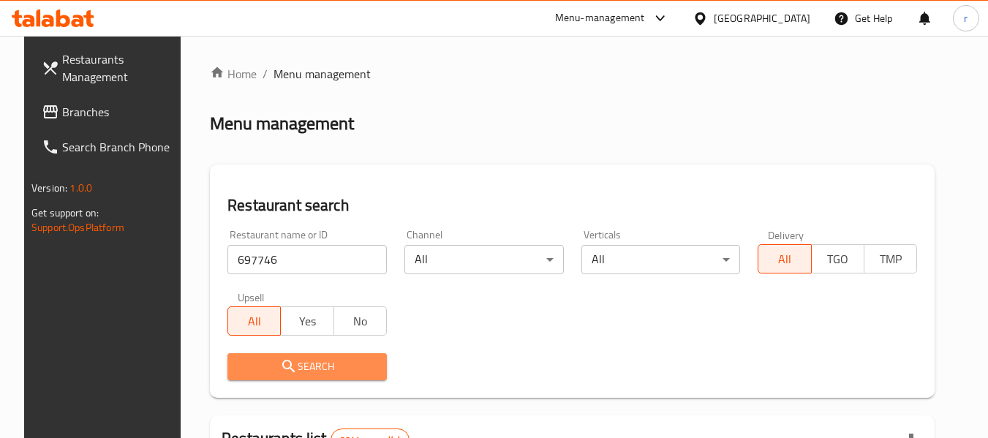
click at [282, 361] on icon "submit" at bounding box center [288, 366] width 12 height 12
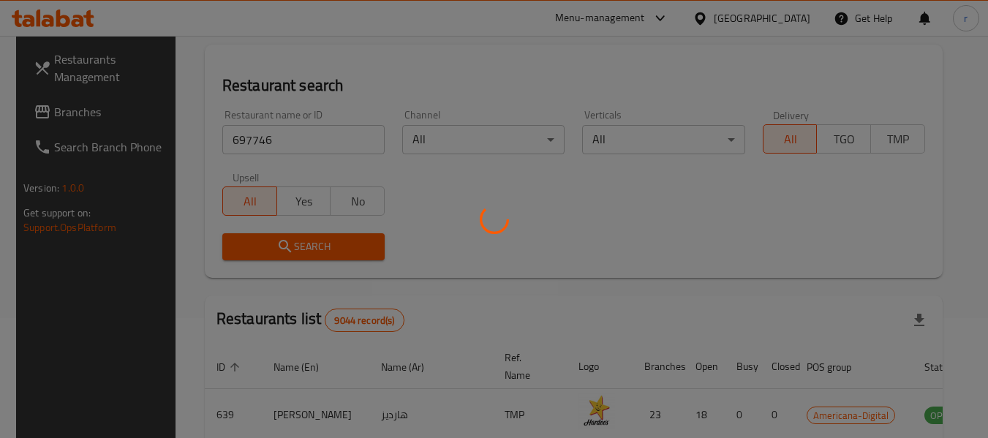
scroll to position [146, 0]
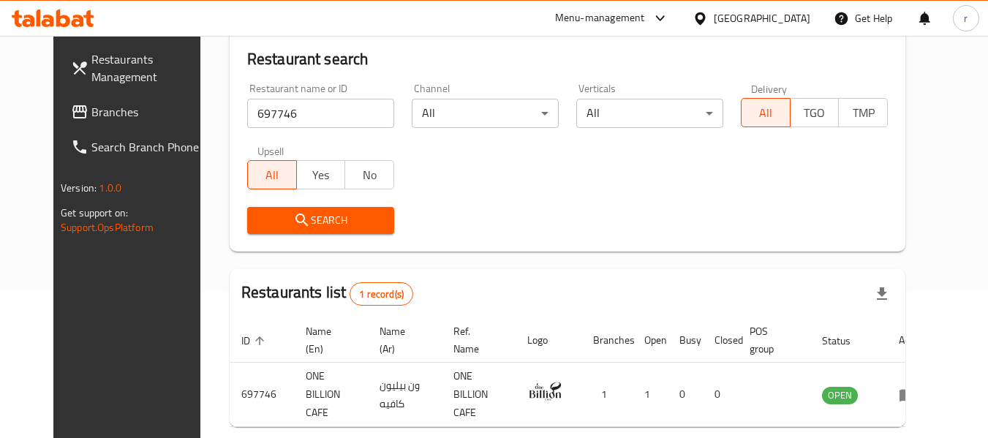
click at [708, 18] on icon at bounding box center [700, 18] width 15 height 15
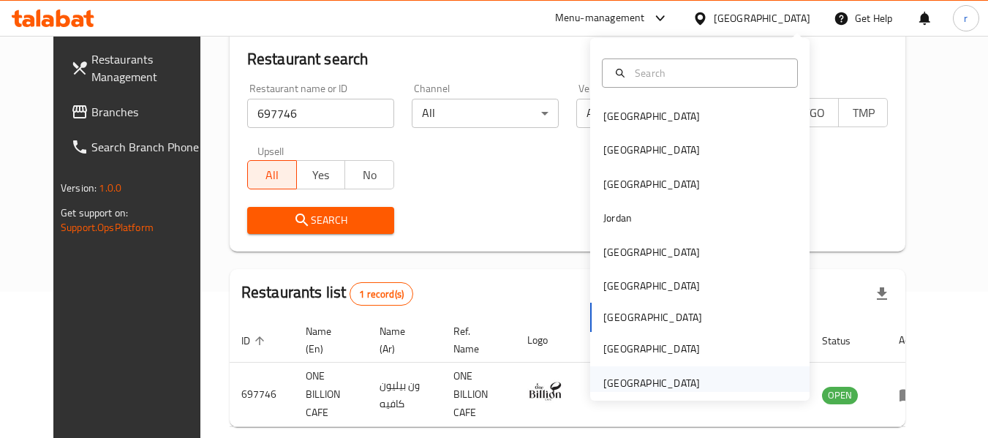
click at [662, 377] on div "[GEOGRAPHIC_DATA]" at bounding box center [652, 383] width 97 height 16
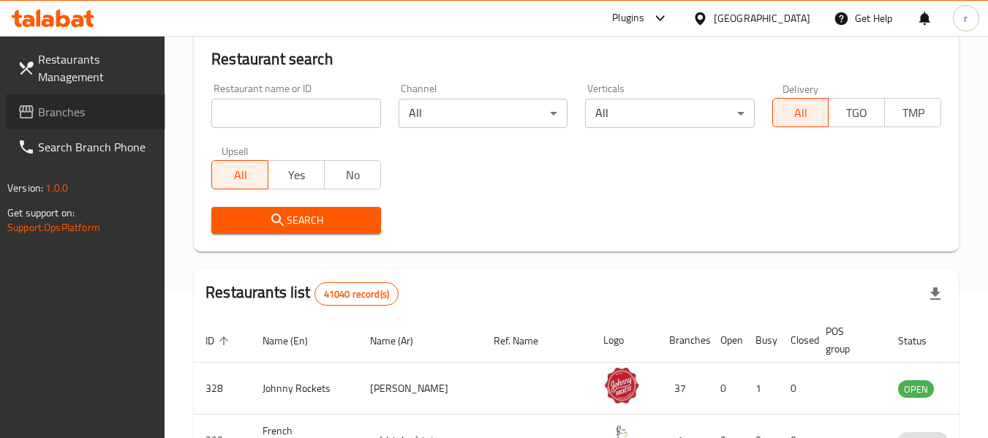
click at [47, 114] on span "Branches" at bounding box center [96, 112] width 116 height 18
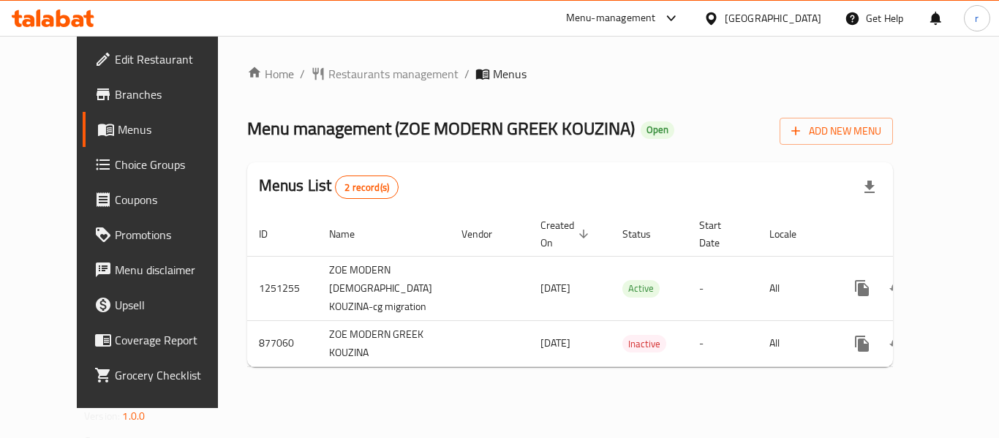
click at [350, 71] on span "Restaurants management" at bounding box center [393, 74] width 130 height 18
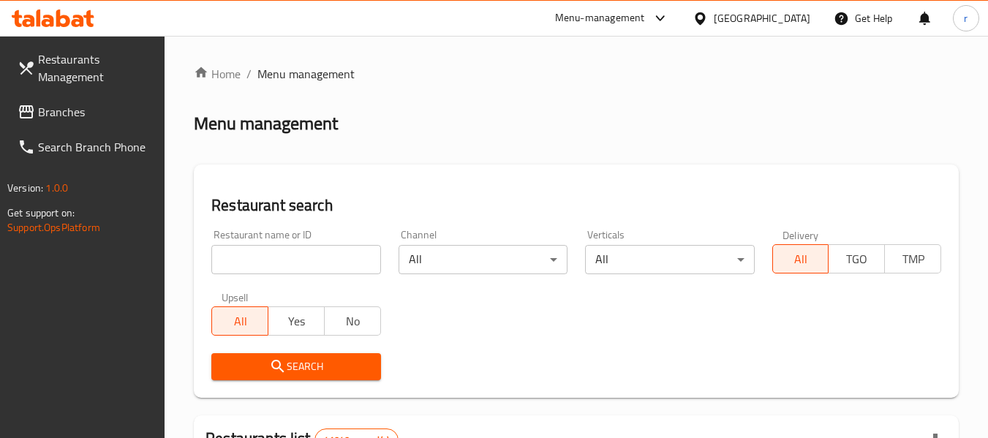
click at [296, 254] on input "search" at bounding box center [295, 259] width 169 height 29
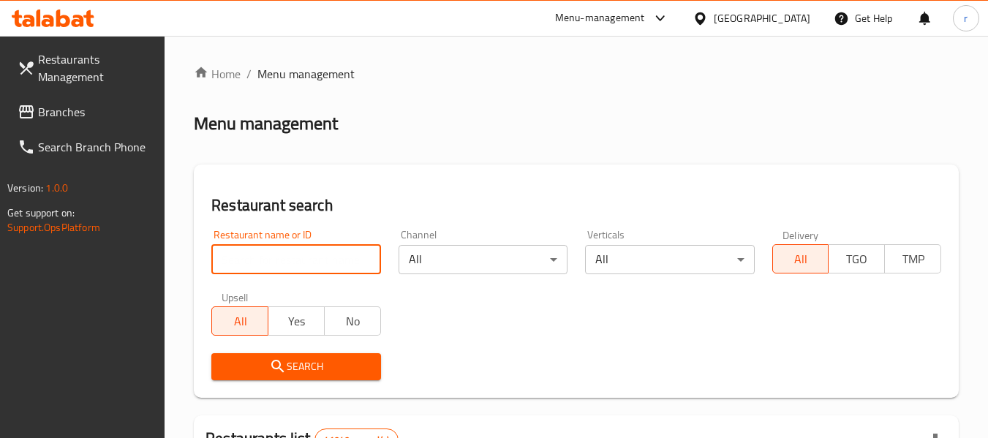
paste input "657560"
type input "657560"
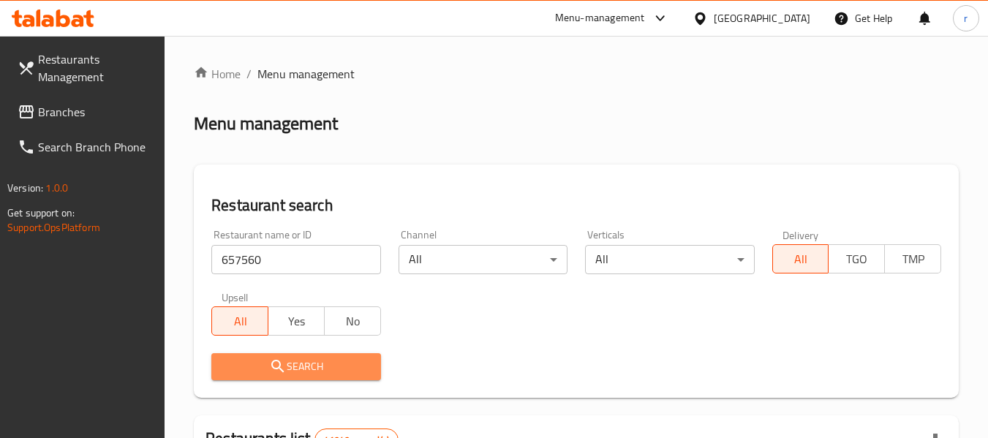
click at [335, 361] on span "Search" at bounding box center [296, 367] width 146 height 18
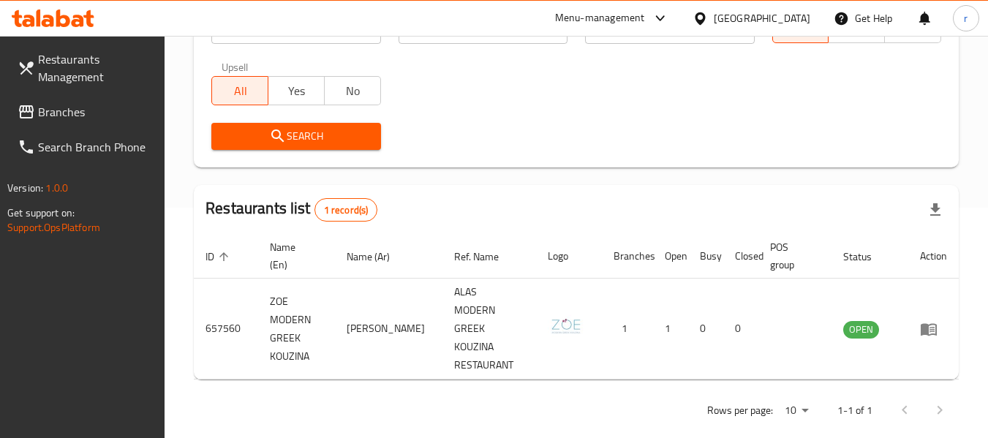
scroll to position [233, 0]
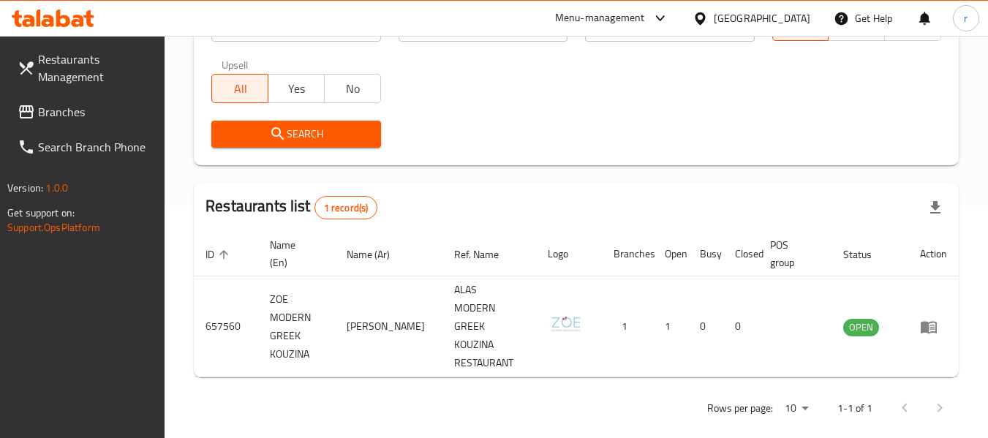
click at [84, 110] on span "Branches" at bounding box center [96, 112] width 116 height 18
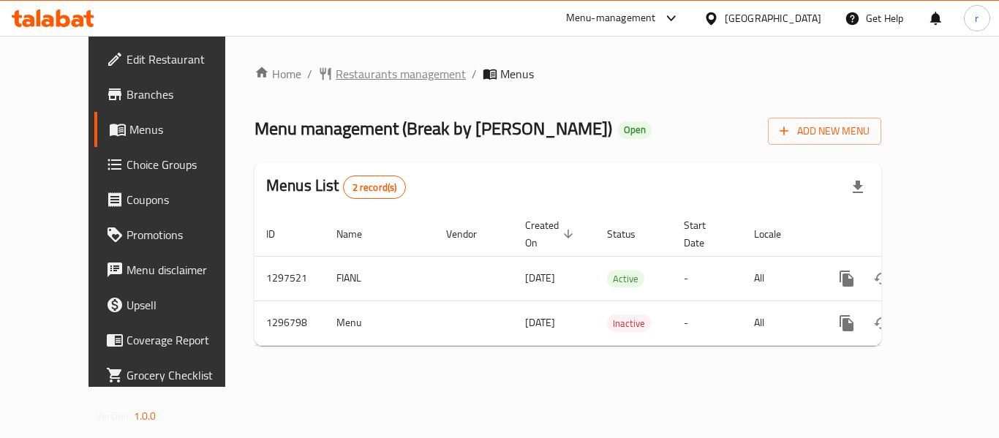
click at [344, 72] on span "Restaurants management" at bounding box center [401, 74] width 130 height 18
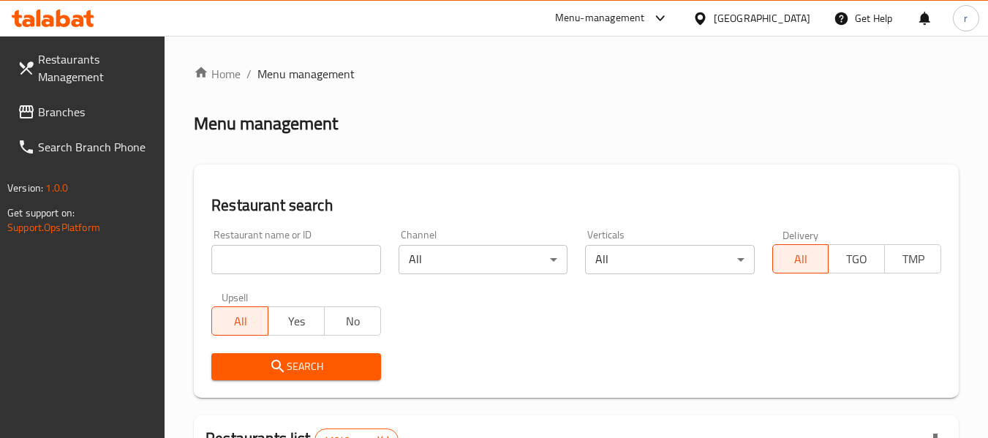
click at [276, 266] on input "search" at bounding box center [295, 259] width 169 height 29
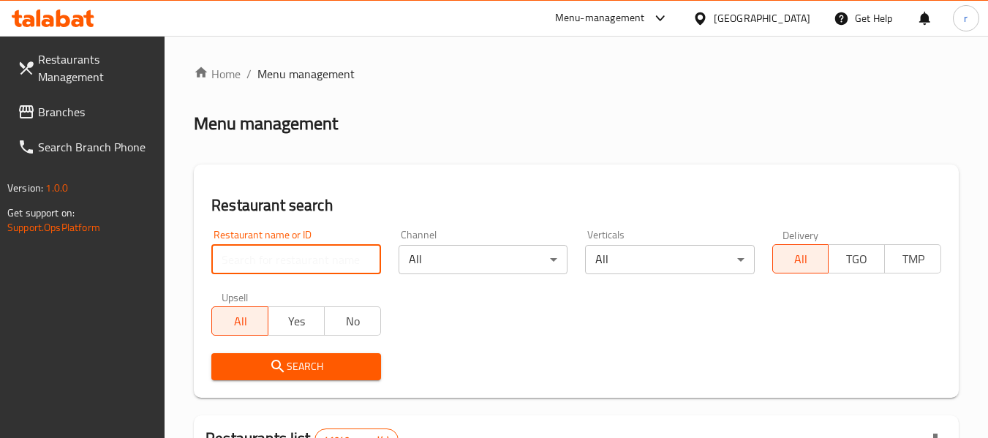
paste input "700204"
type input "700204"
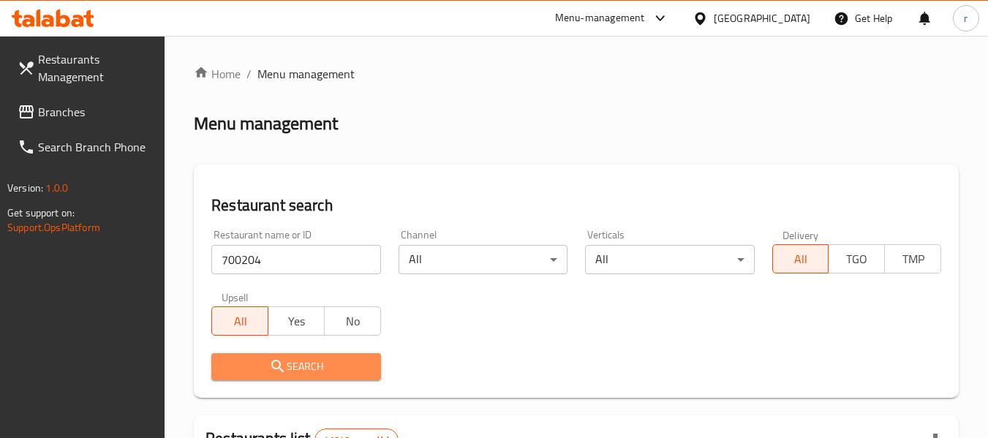
click at [283, 363] on icon "submit" at bounding box center [278, 367] width 18 height 18
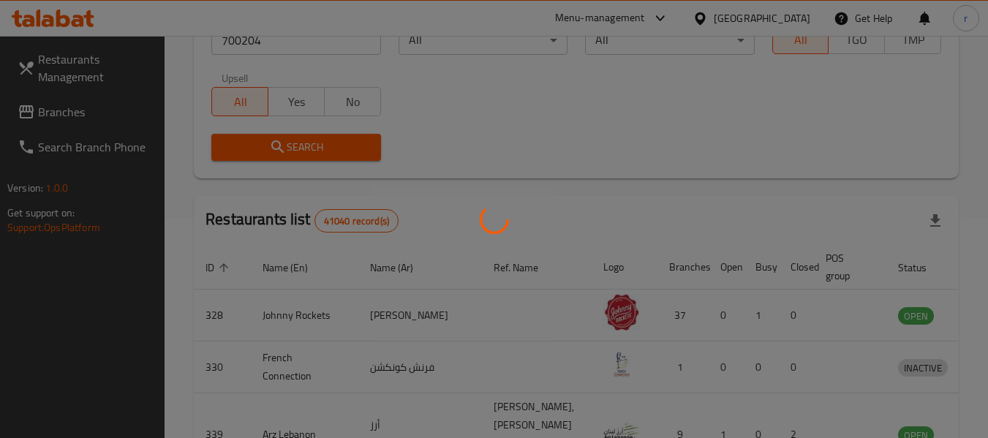
scroll to position [202, 0]
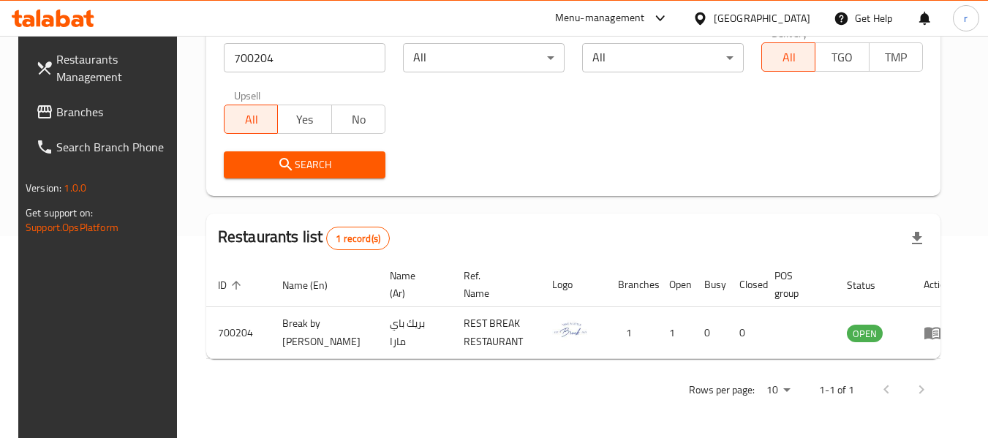
click at [94, 116] on span "Branches" at bounding box center [114, 112] width 116 height 18
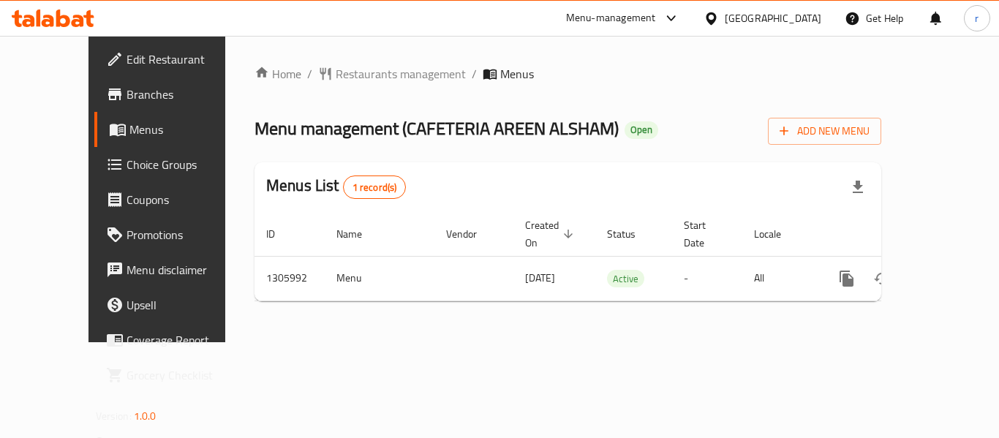
click at [349, 75] on span "Restaurants management" at bounding box center [401, 74] width 130 height 18
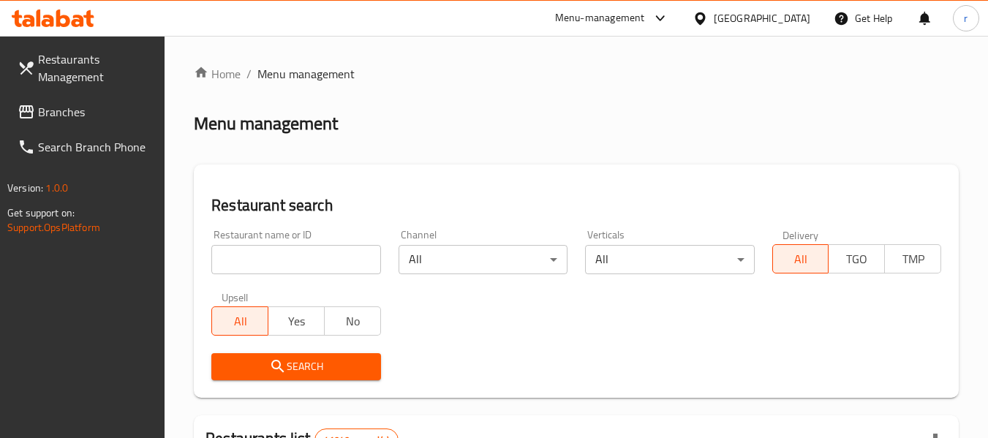
click at [307, 256] on div at bounding box center [494, 219] width 988 height 438
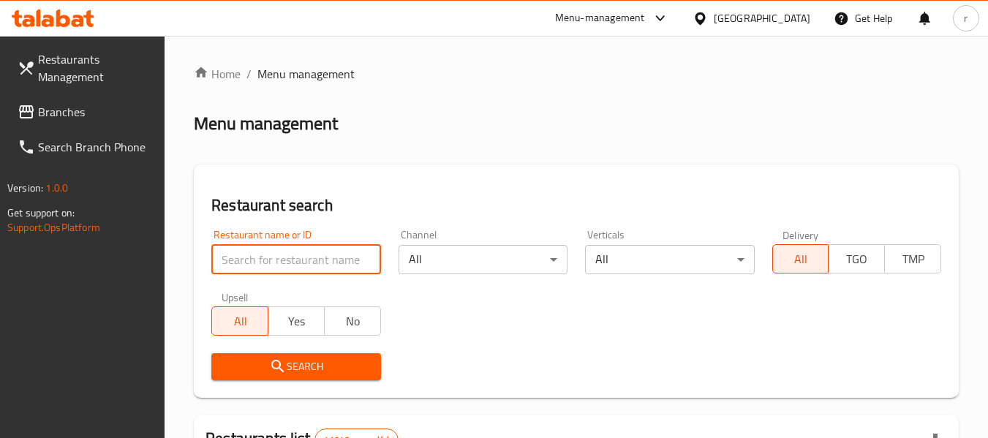
click at [290, 260] on input "search" at bounding box center [295, 259] width 169 height 29
paste input "703899"
type input "703899"
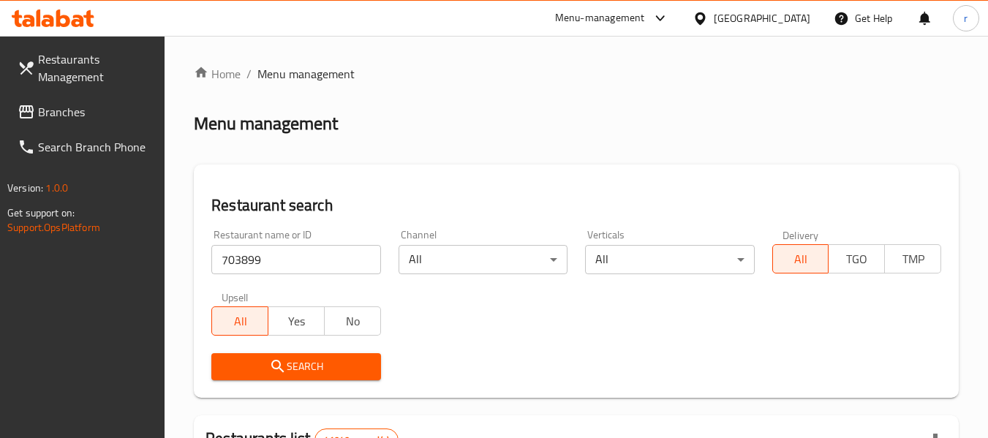
click at [300, 366] on span "Search" at bounding box center [296, 367] width 146 height 18
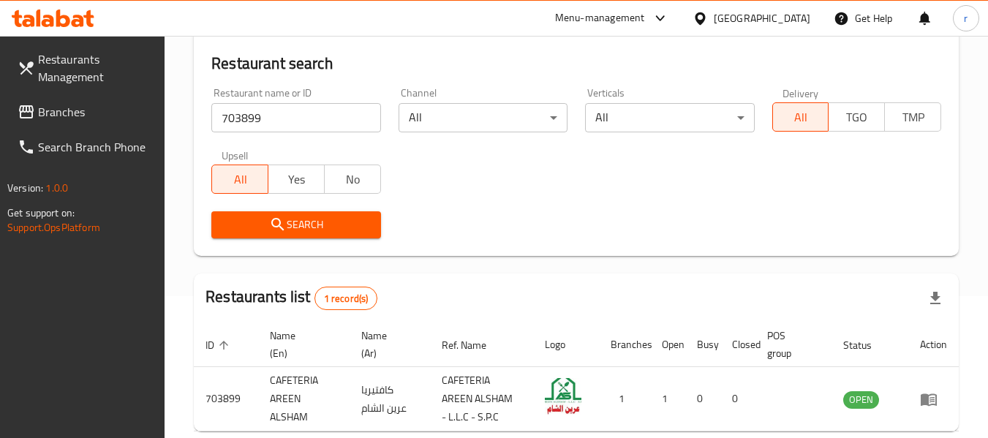
scroll to position [141, 0]
click at [701, 26] on div at bounding box center [703, 18] width 21 height 16
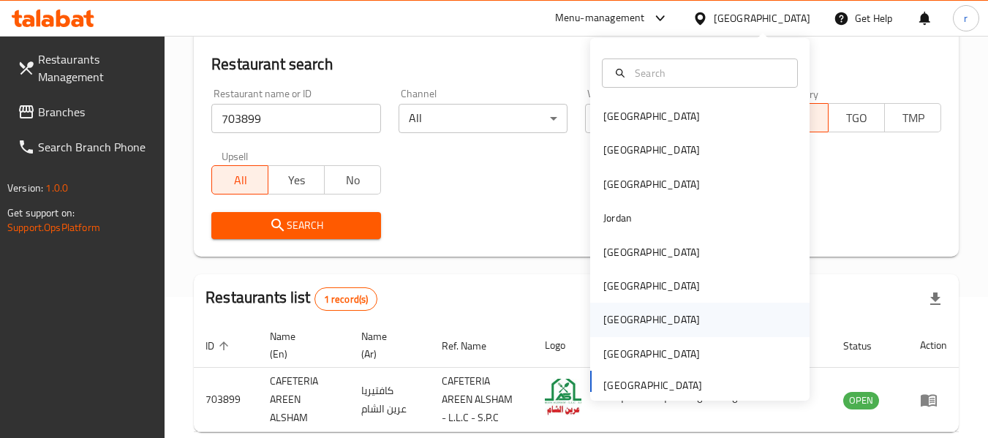
click at [608, 309] on div "[GEOGRAPHIC_DATA]" at bounding box center [652, 320] width 120 height 34
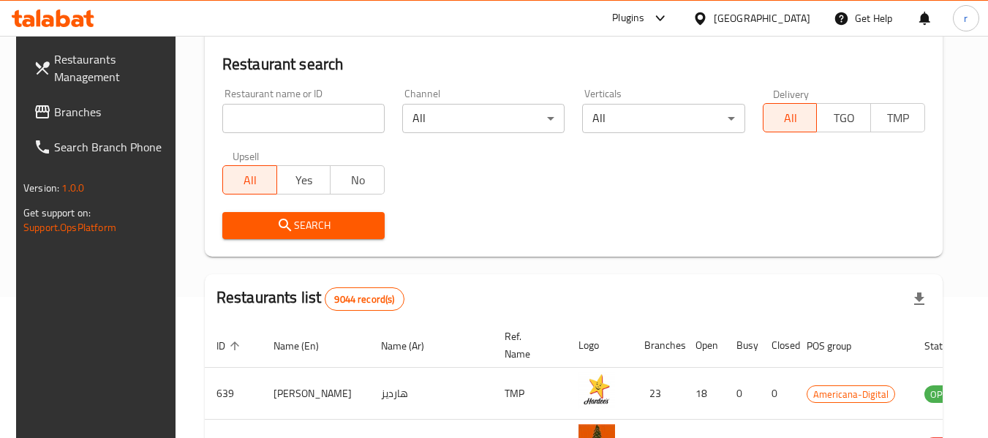
click at [54, 119] on span "Branches" at bounding box center [112, 112] width 116 height 18
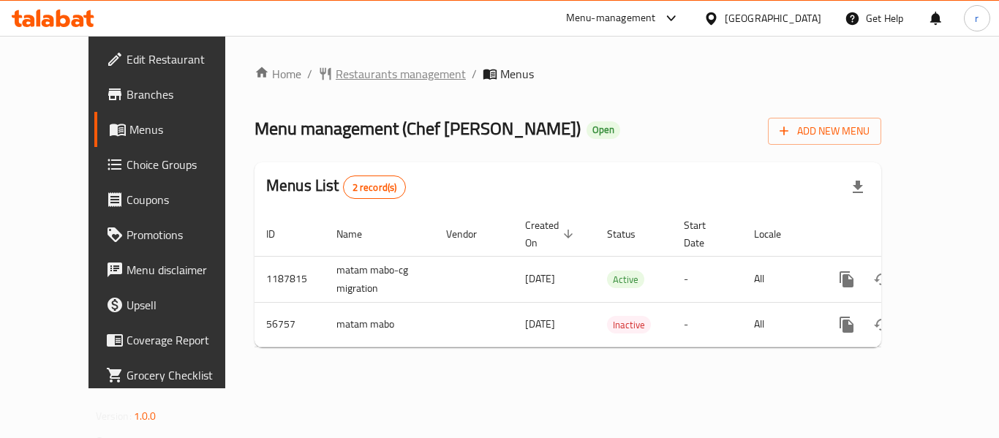
click at [336, 68] on span "Restaurants management" at bounding box center [401, 74] width 130 height 18
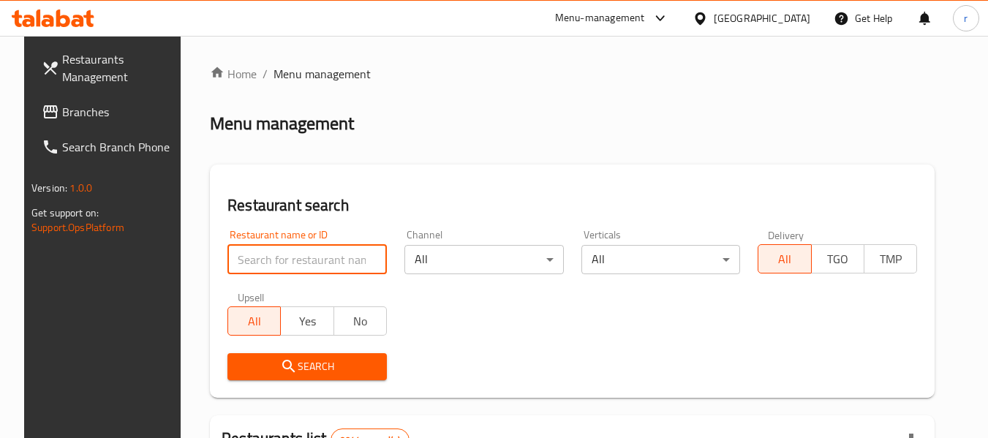
click at [275, 255] on input "search" at bounding box center [307, 259] width 159 height 29
paste input "27713"
type input "27713"
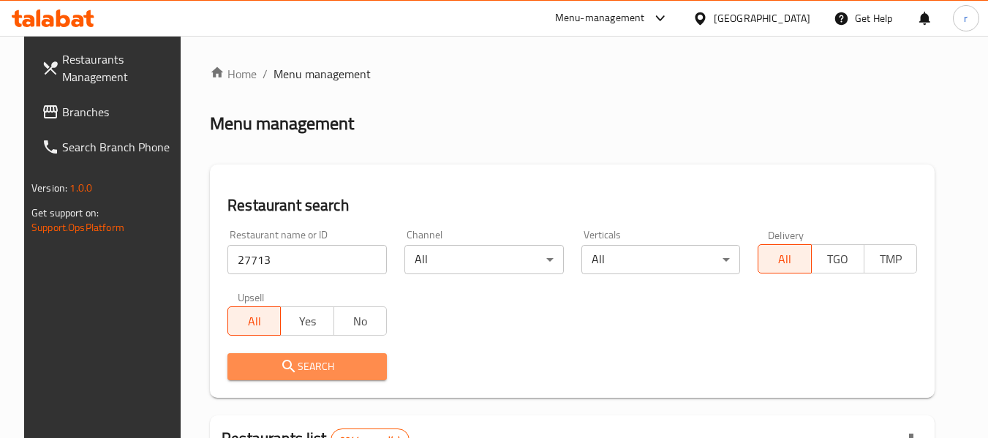
click at [284, 365] on icon "submit" at bounding box center [289, 367] width 18 height 18
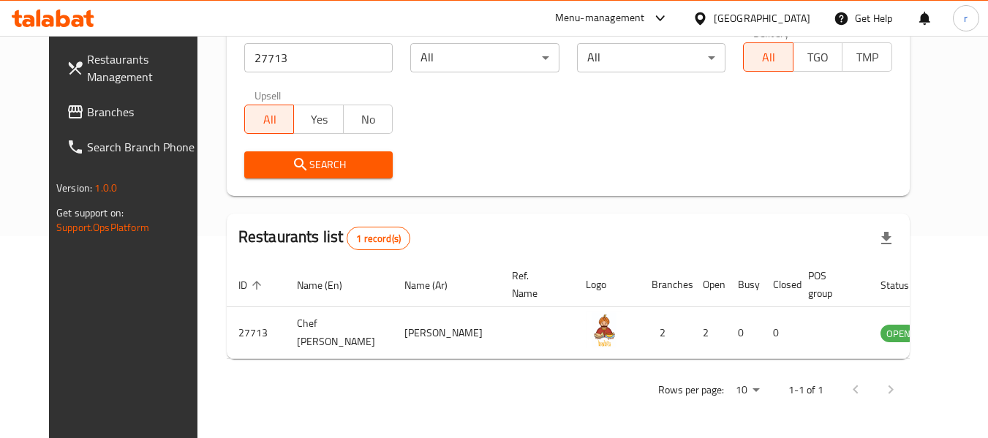
scroll to position [202, 0]
click at [705, 18] on icon at bounding box center [700, 18] width 10 height 12
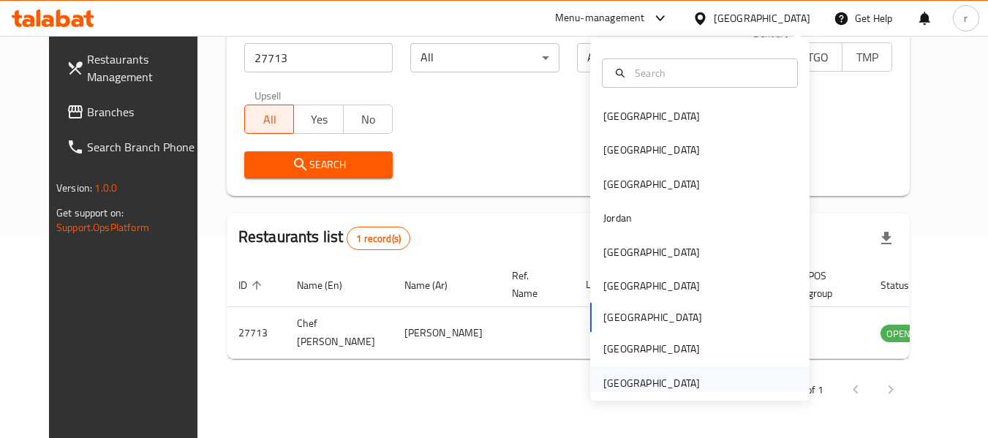
click at [636, 376] on div "[GEOGRAPHIC_DATA]" at bounding box center [652, 383] width 97 height 16
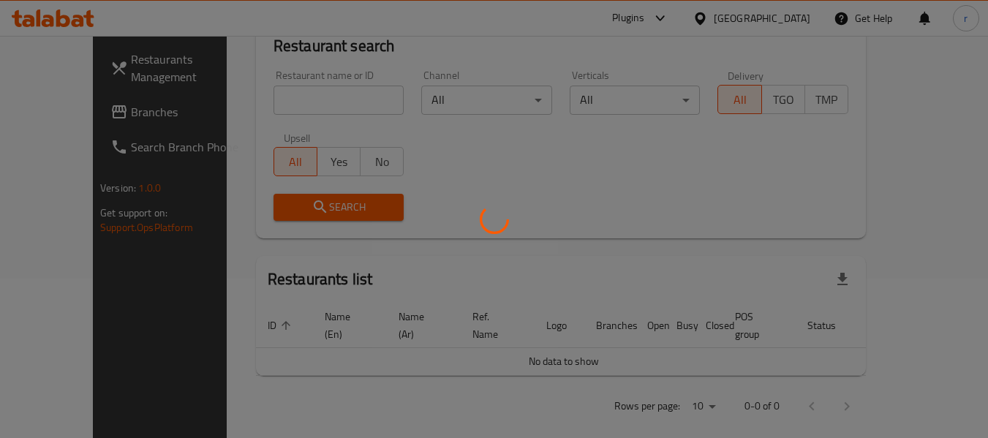
scroll to position [202, 0]
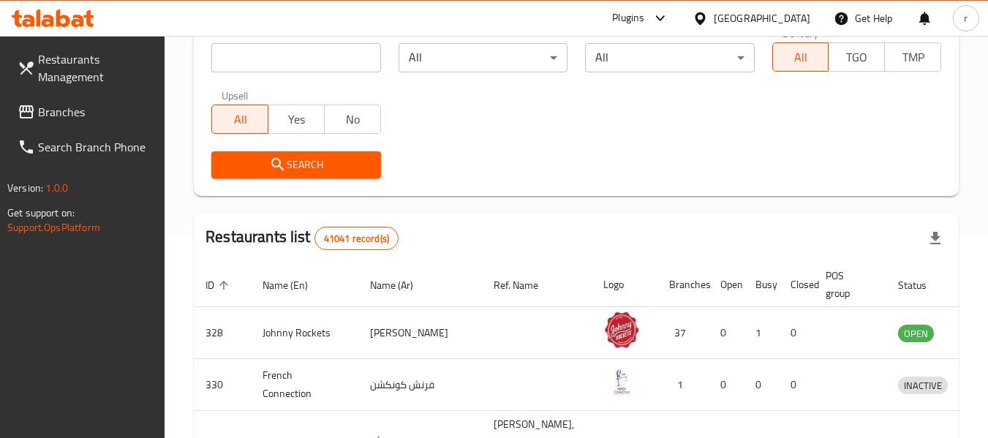
drag, startPoint x: 82, startPoint y: 120, endPoint x: 103, endPoint y: 113, distance: 22.4
click at [81, 120] on span "Branches" at bounding box center [96, 112] width 116 height 18
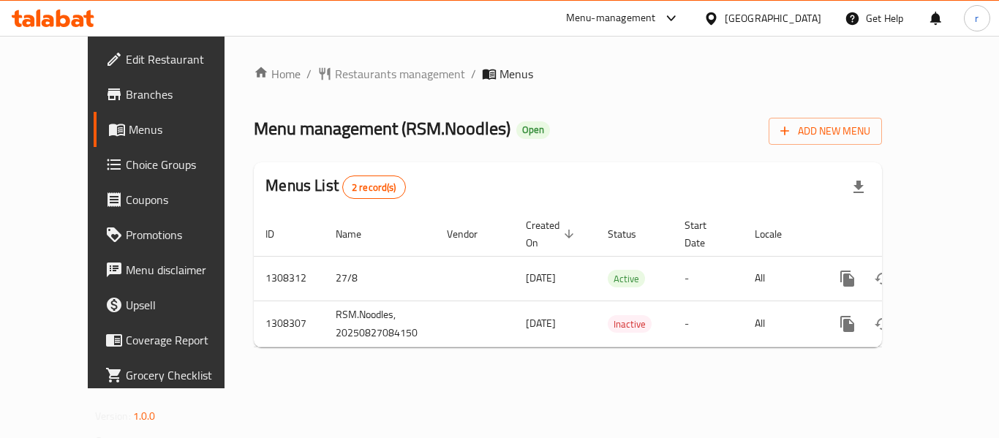
click at [340, 71] on span "Restaurants management" at bounding box center [400, 74] width 130 height 18
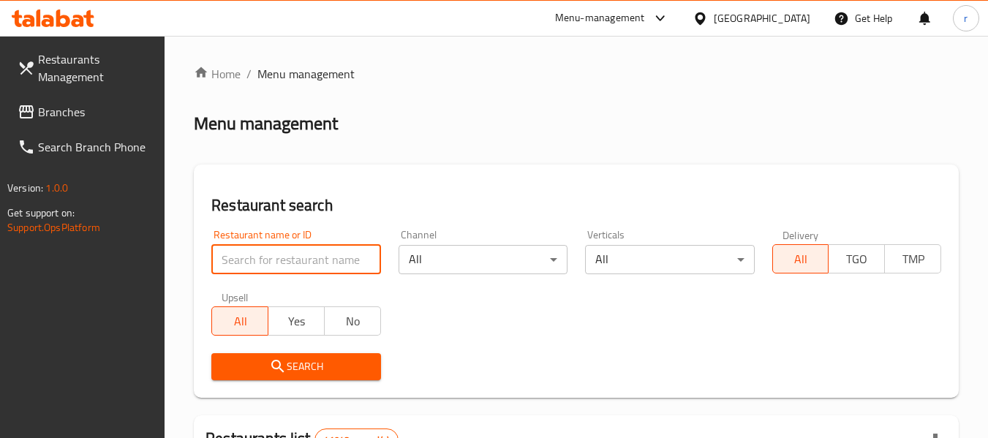
click at [298, 258] on input "search" at bounding box center [295, 259] width 169 height 29
paste input "704836"
type input "704836"
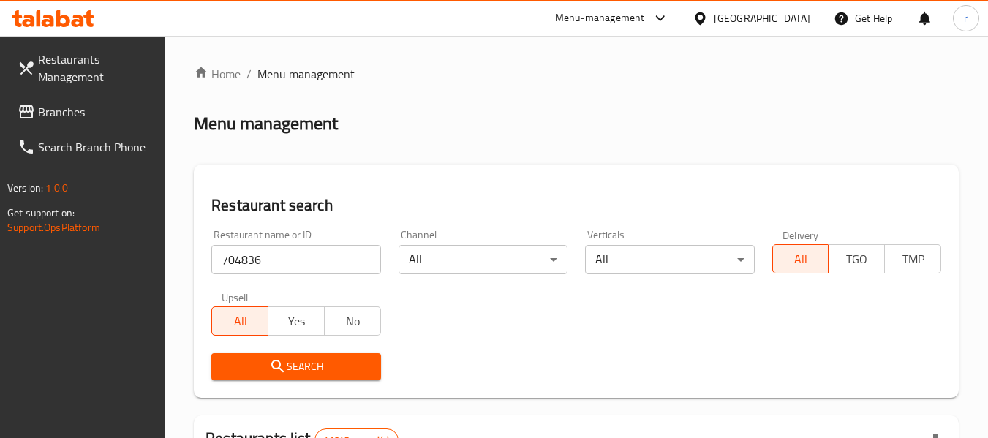
click at [309, 369] on span "Search" at bounding box center [296, 367] width 146 height 18
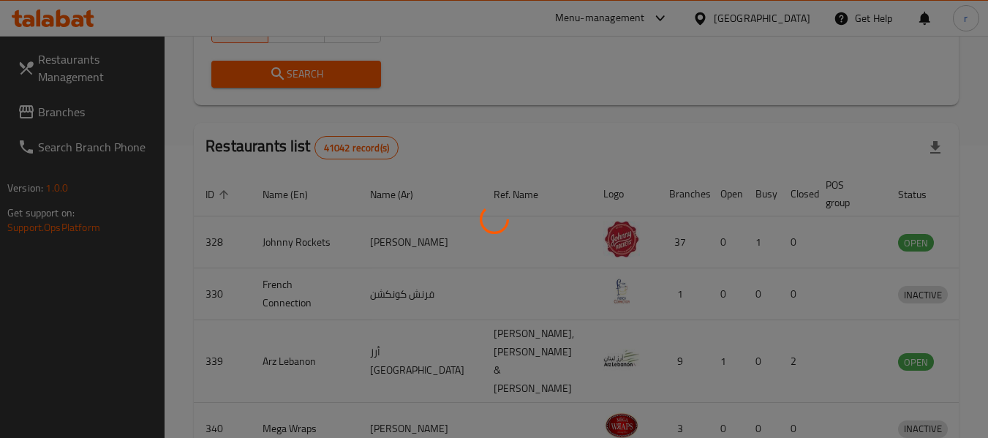
scroll to position [202, 0]
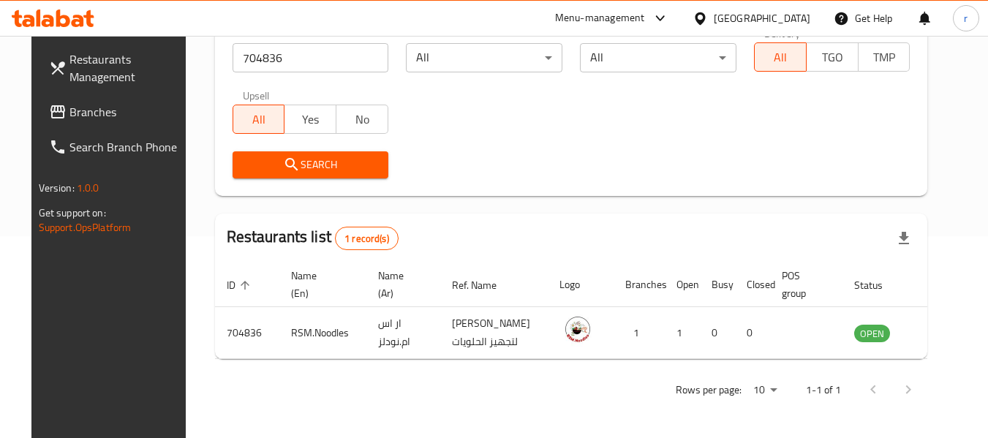
click at [699, 20] on icon at bounding box center [700, 18] width 10 height 12
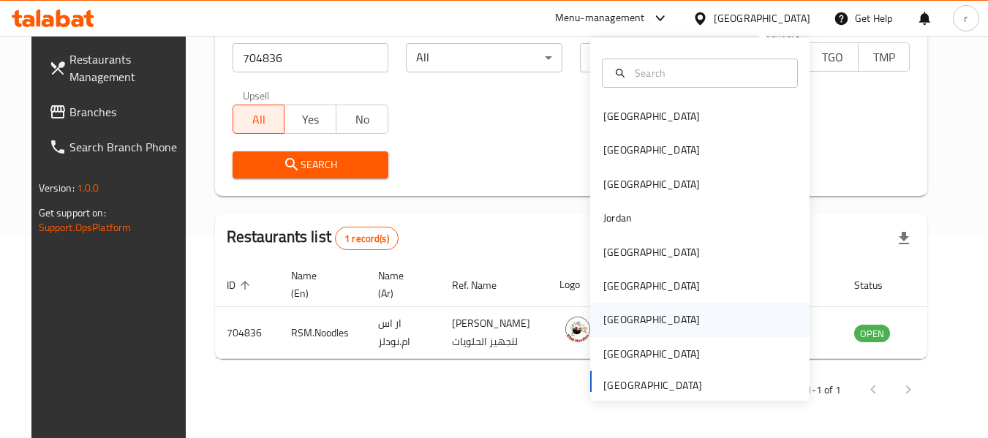
click at [604, 323] on div "[GEOGRAPHIC_DATA]" at bounding box center [652, 320] width 97 height 16
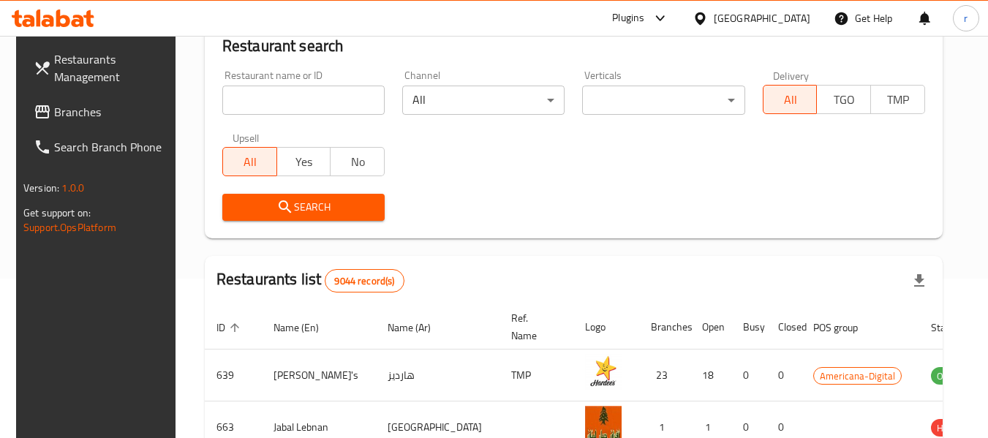
scroll to position [202, 0]
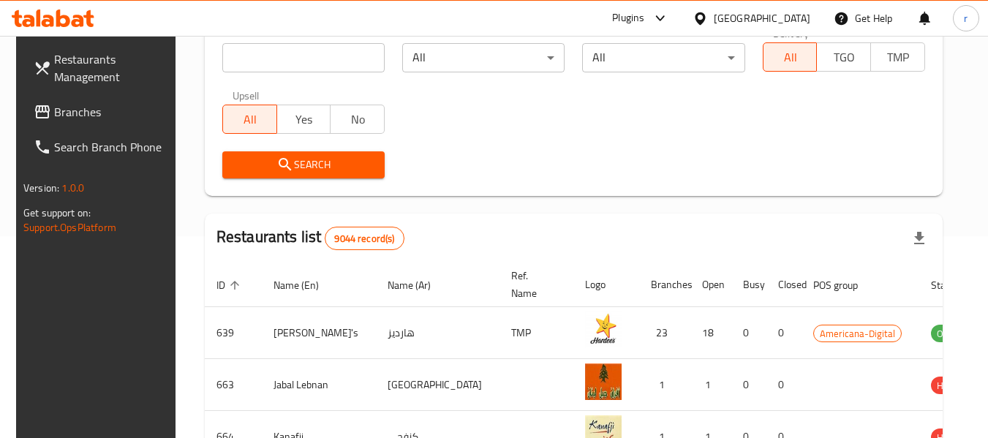
click at [54, 109] on span "Branches" at bounding box center [112, 112] width 116 height 18
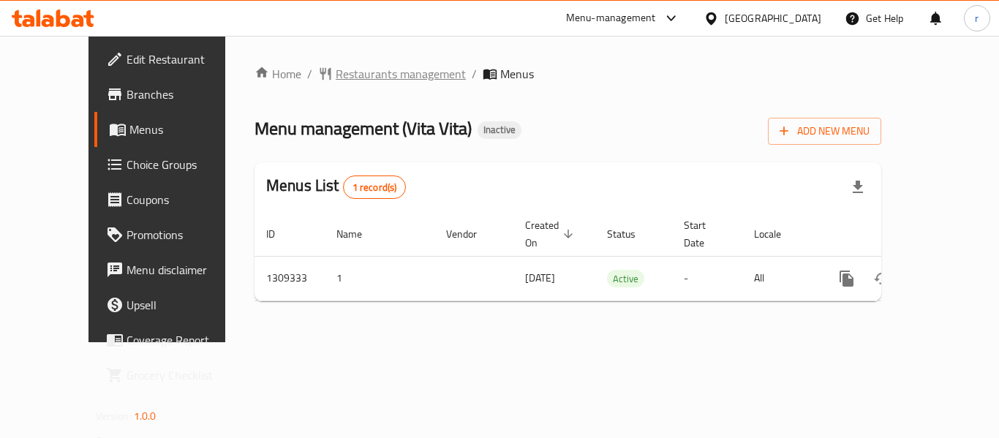
click at [336, 75] on span "Restaurants management" at bounding box center [401, 74] width 130 height 18
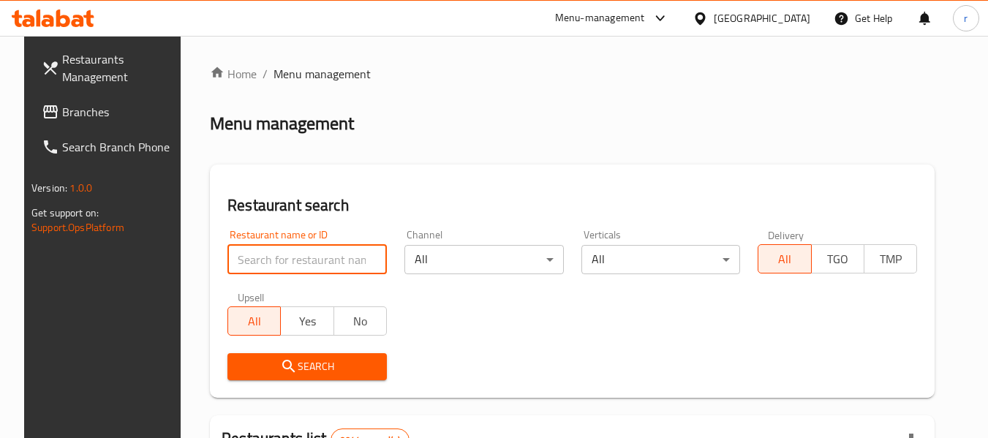
click at [285, 263] on input "search" at bounding box center [307, 259] width 159 height 29
paste input "705209"
type input "705209"
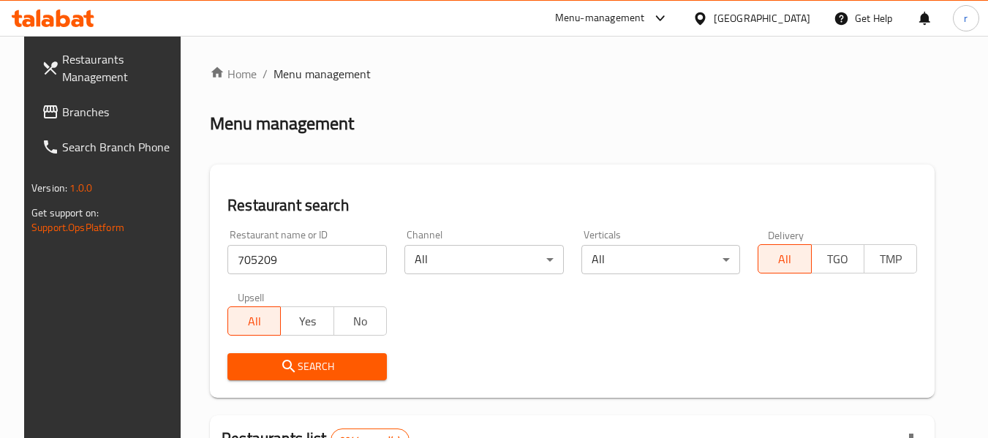
click at [280, 363] on icon "submit" at bounding box center [289, 367] width 18 height 18
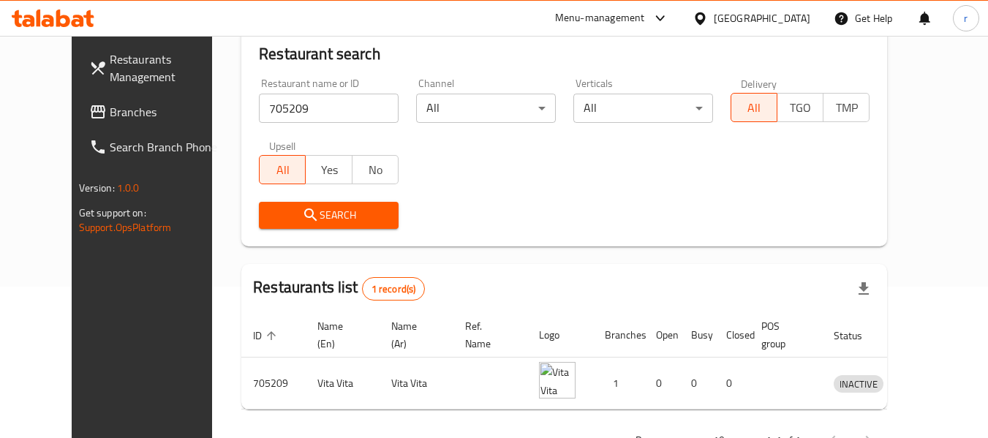
scroll to position [202, 0]
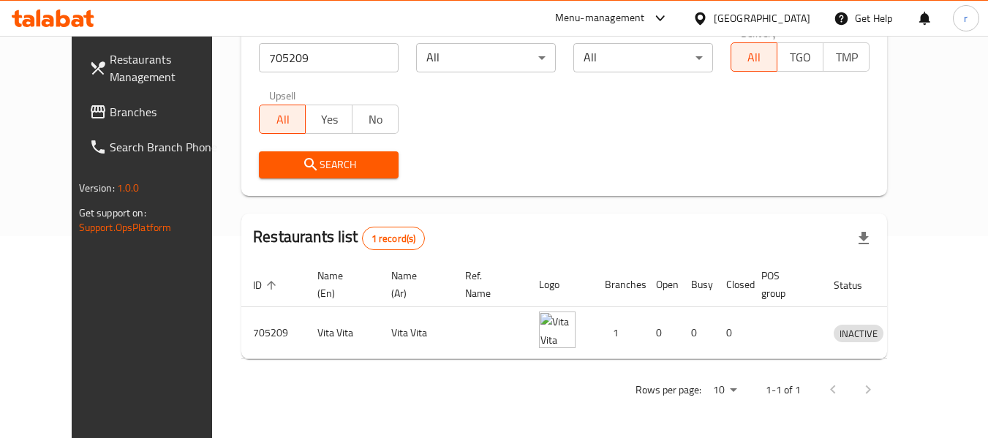
click at [705, 18] on icon at bounding box center [700, 18] width 10 height 12
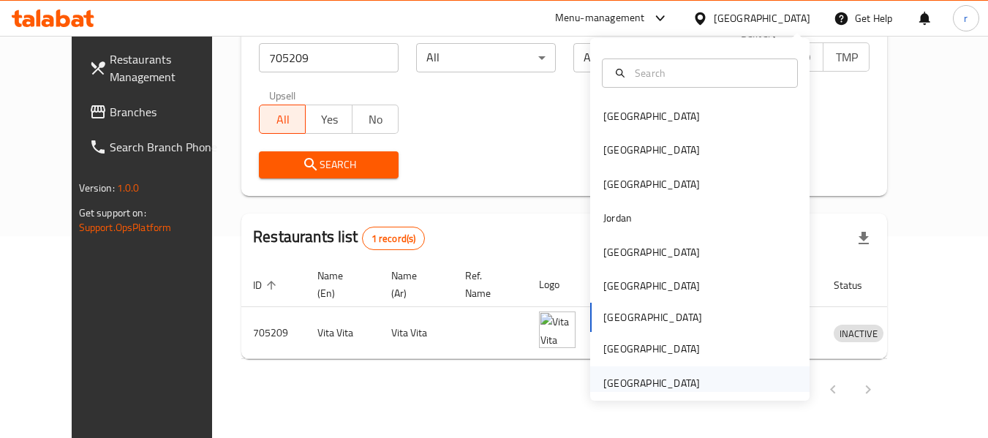
click at [652, 377] on div "[GEOGRAPHIC_DATA]" at bounding box center [652, 383] width 97 height 16
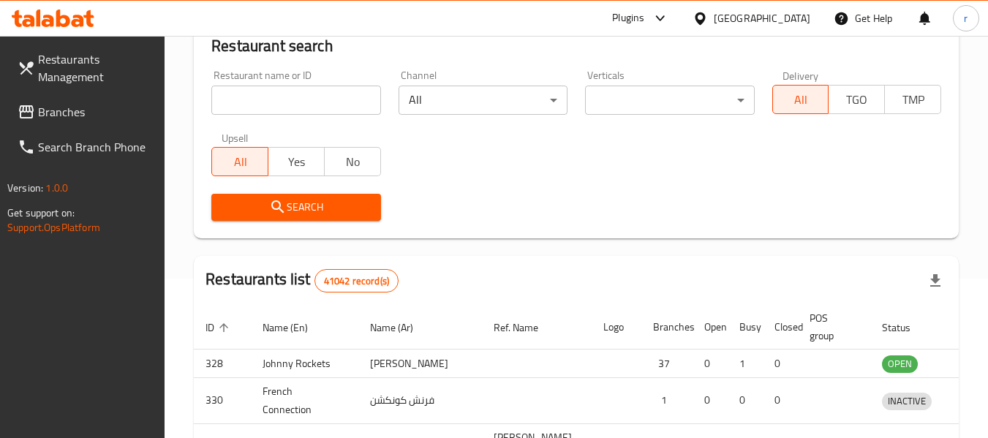
scroll to position [202, 0]
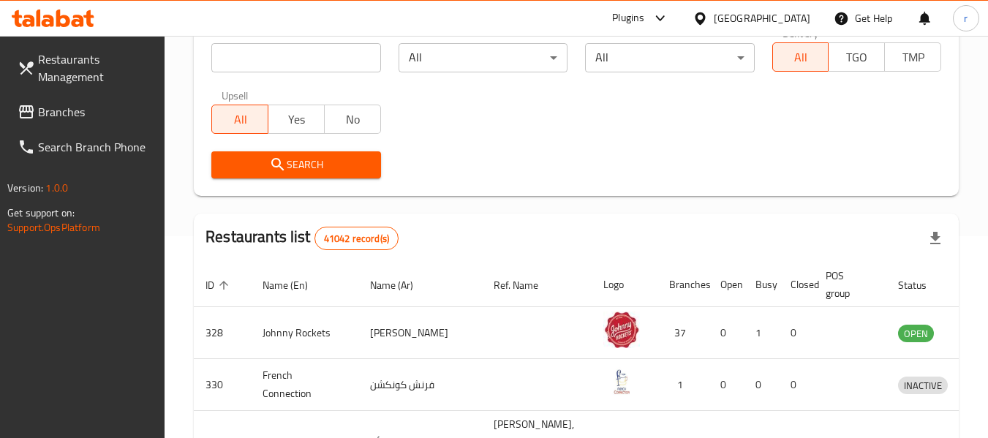
click at [54, 113] on span "Branches" at bounding box center [96, 112] width 116 height 18
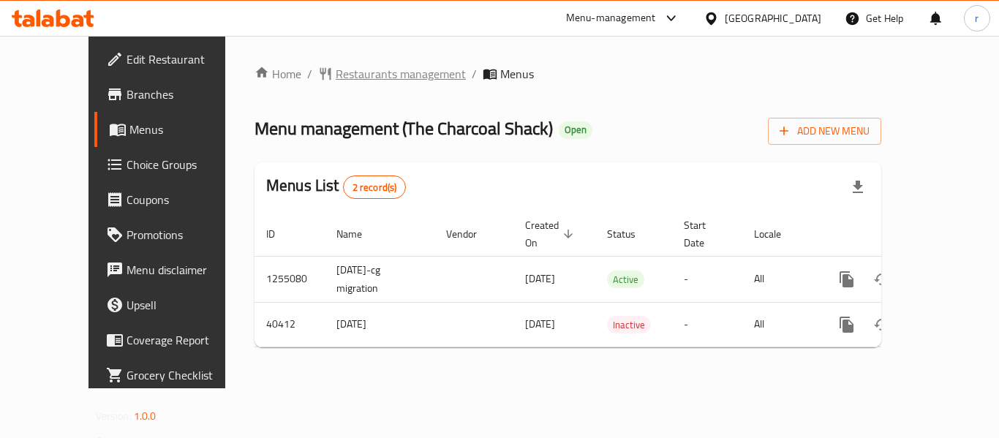
click at [340, 76] on span "Restaurants management" at bounding box center [401, 74] width 130 height 18
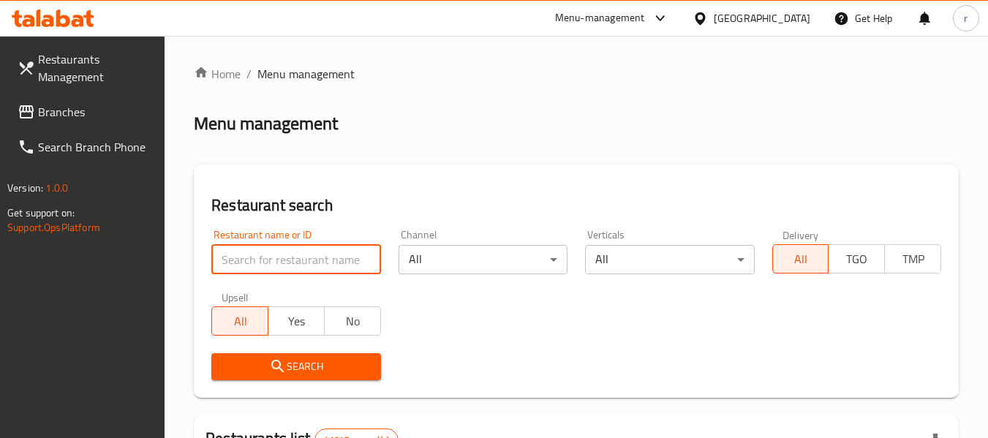
click at [283, 252] on input "search" at bounding box center [295, 259] width 169 height 29
paste input "17538"
type input "17538"
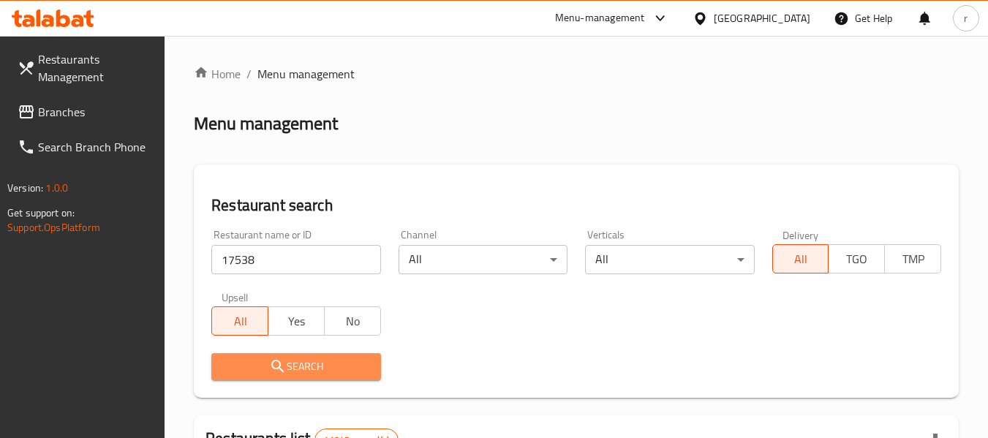
click at [288, 367] on span "Search" at bounding box center [296, 367] width 146 height 18
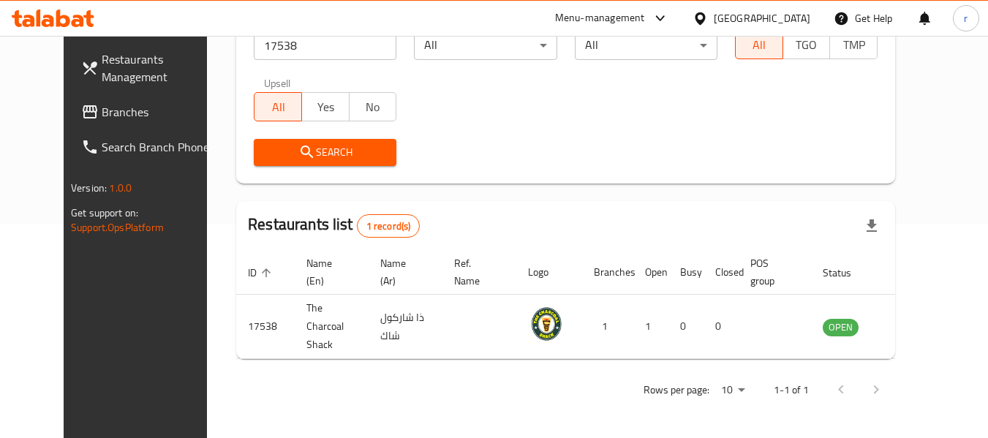
scroll to position [202, 0]
